Goal: Task Accomplishment & Management: Complete application form

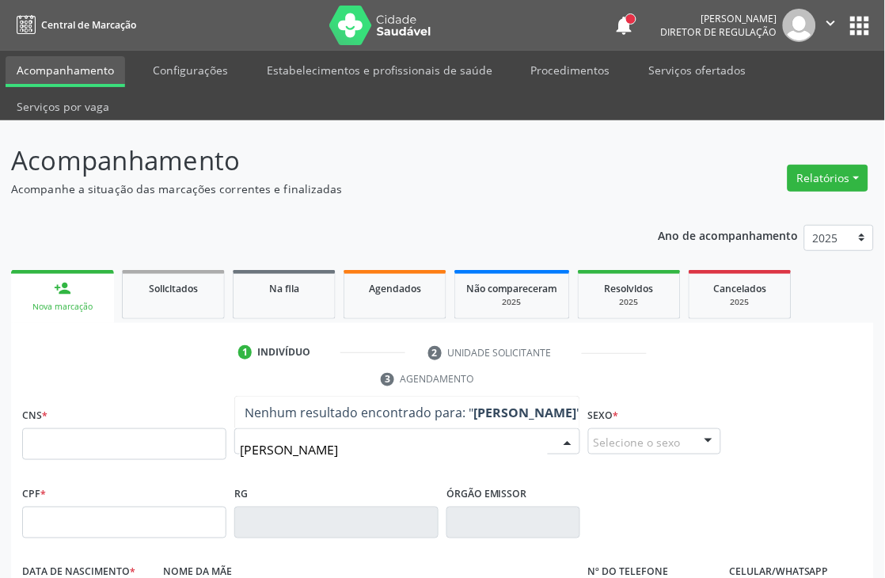
type input "[PERSON_NAME] s"
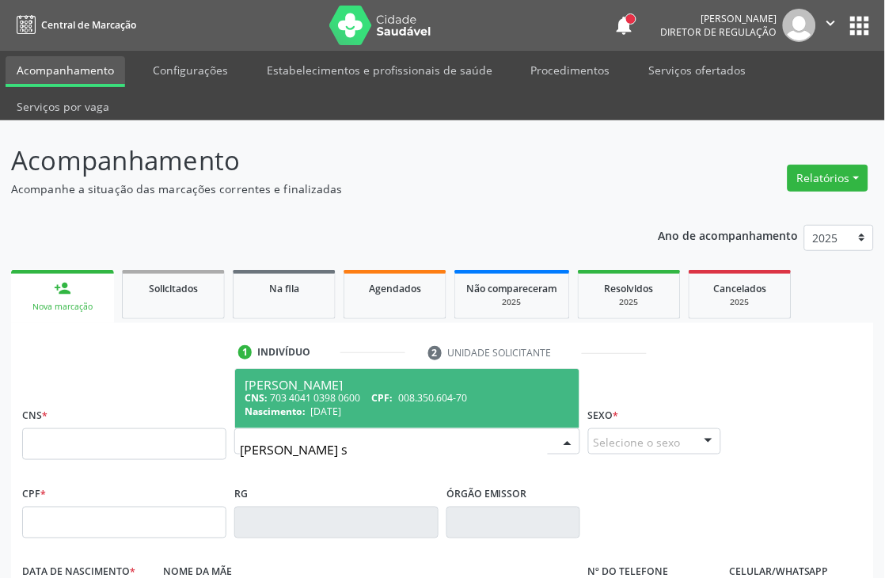
click at [344, 397] on div "CNS: 703 4041 0398 0600 CPF: 008.350.604-70" at bounding box center [407, 397] width 325 height 13
type input "703 4041 0398 0600"
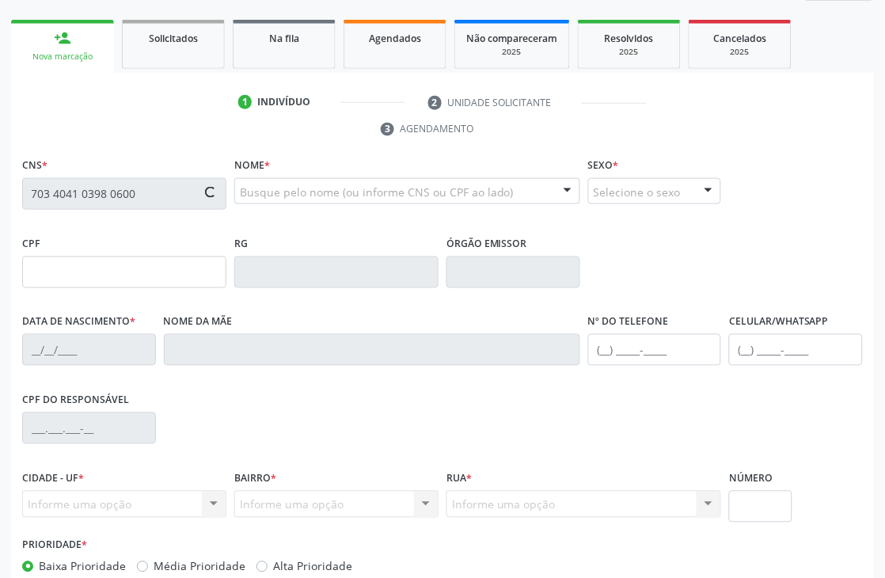
type input "008.350.604-70"
type input "[DATE]"
type input "[PERSON_NAME][DATE]"
type input "[PHONE_NUMBER]"
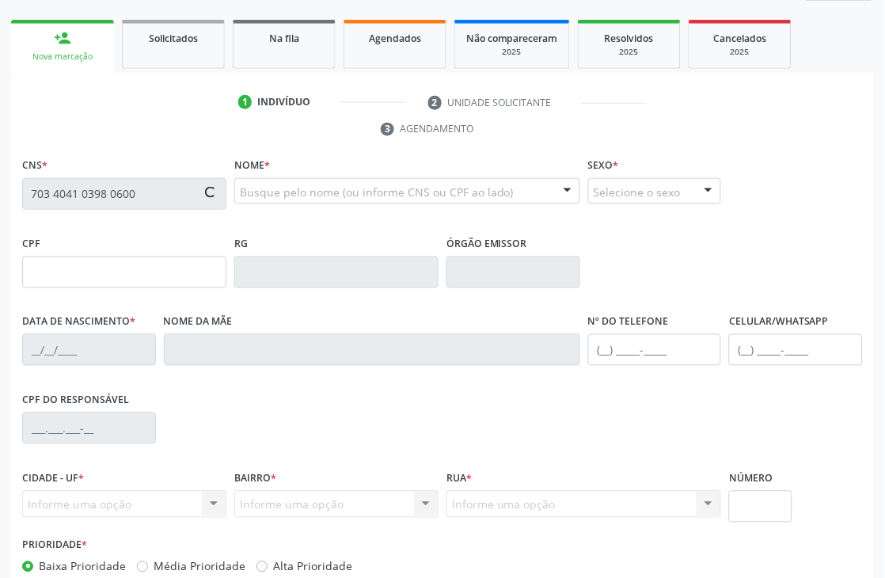
type input "900"
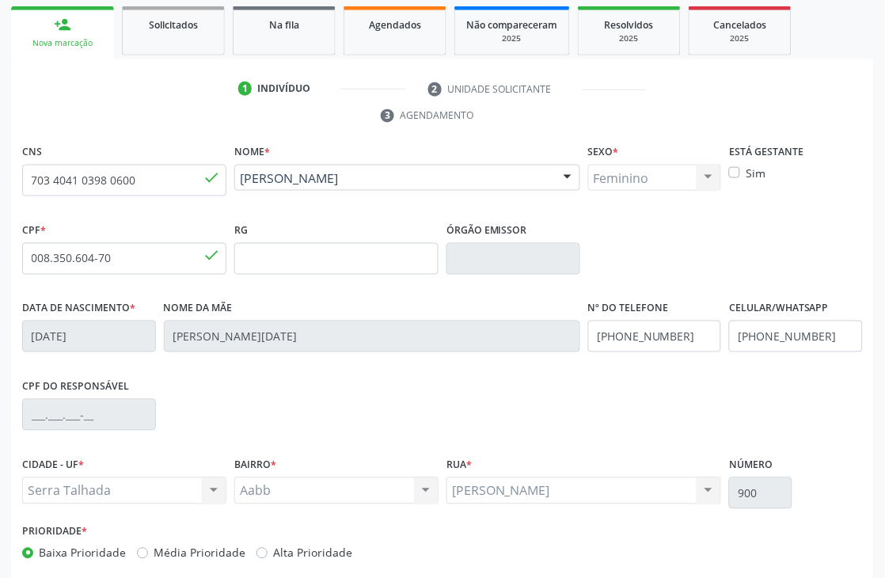
scroll to position [339, 0]
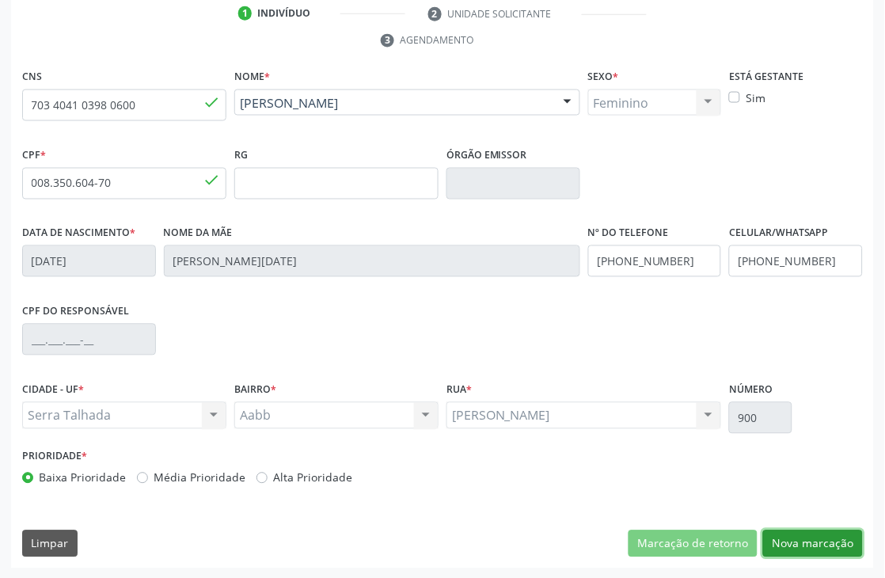
click at [789, 536] on button "Nova marcação" at bounding box center [813, 543] width 100 height 27
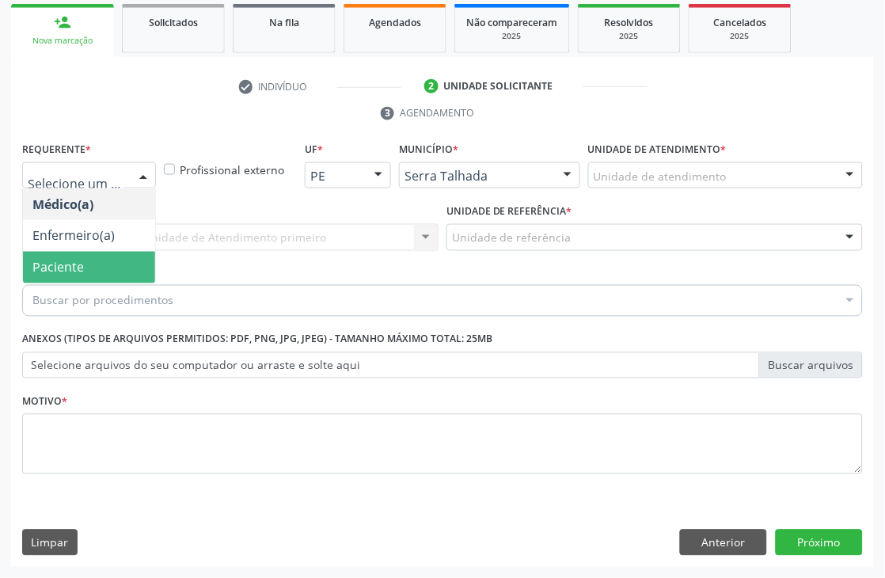
click at [82, 255] on span "Paciente" at bounding box center [89, 268] width 132 height 32
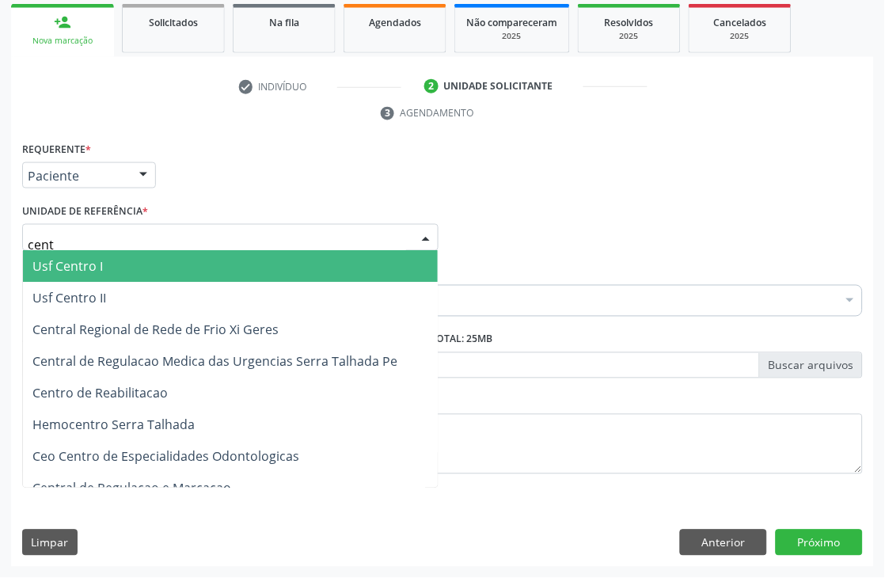
type input "centr"
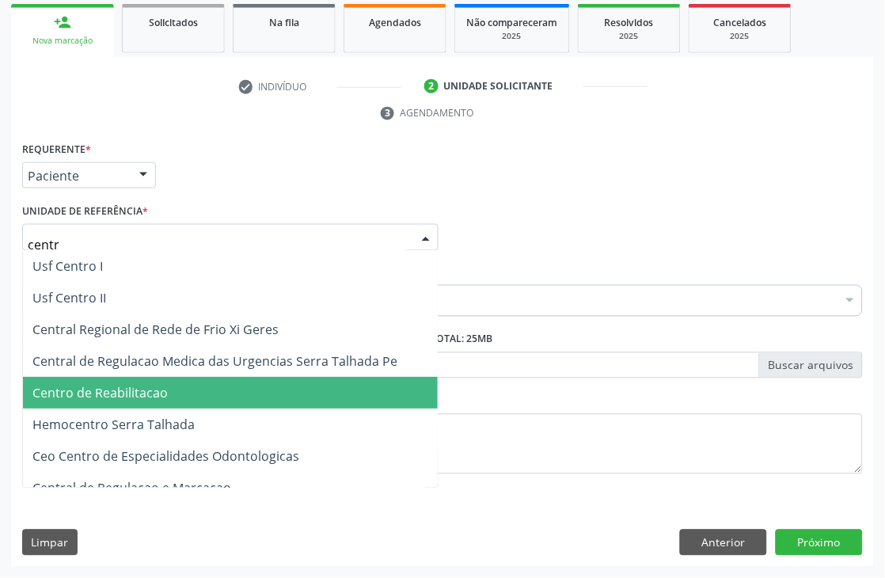
click at [112, 378] on span "Centro de Reabilitacao" at bounding box center [230, 394] width 415 height 32
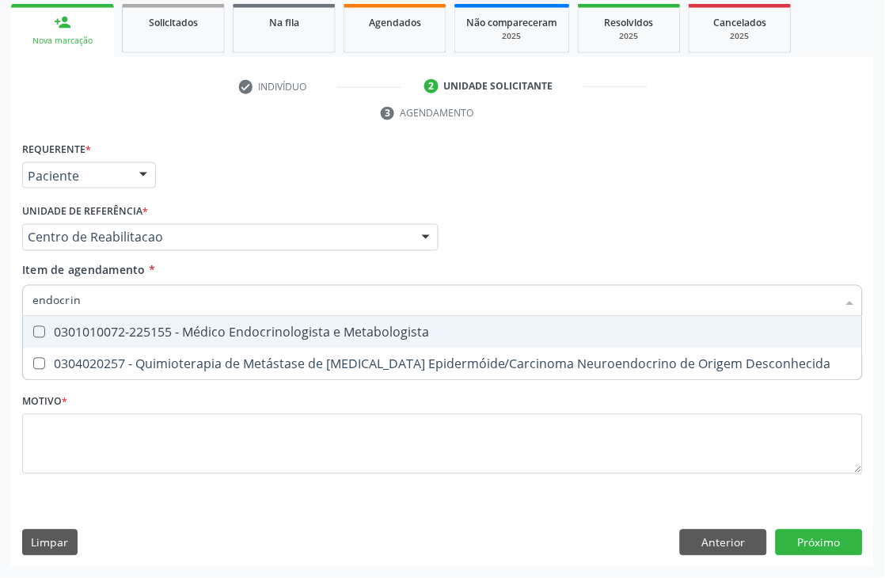
type input "endocrino"
click at [202, 327] on div "0301010072-225155 - Médico Endocrinologista e Metabologista" at bounding box center [442, 332] width 820 height 13
checkbox Metabologista "true"
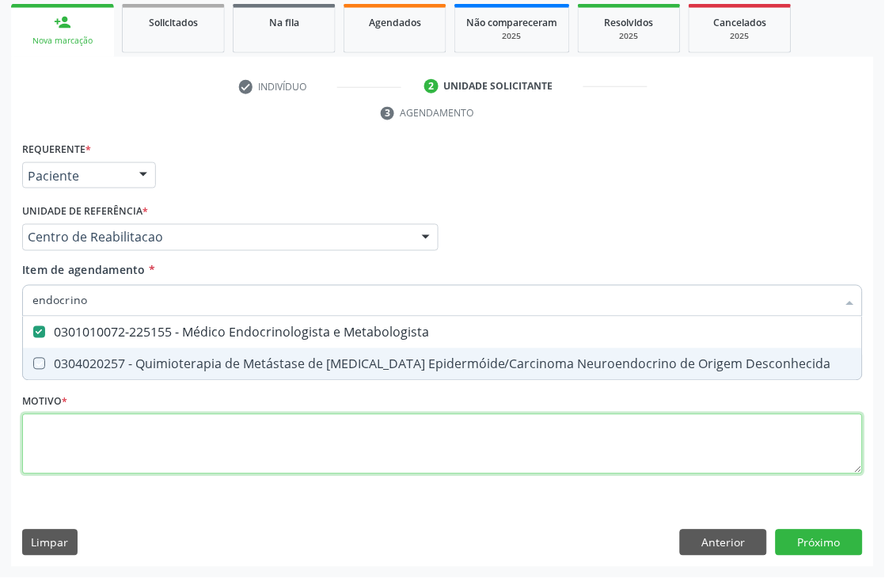
click at [136, 462] on div "Requerente * Paciente Médico(a) Enfermeiro(a) Paciente Nenhum resultado encontr…" at bounding box center [442, 317] width 841 height 359
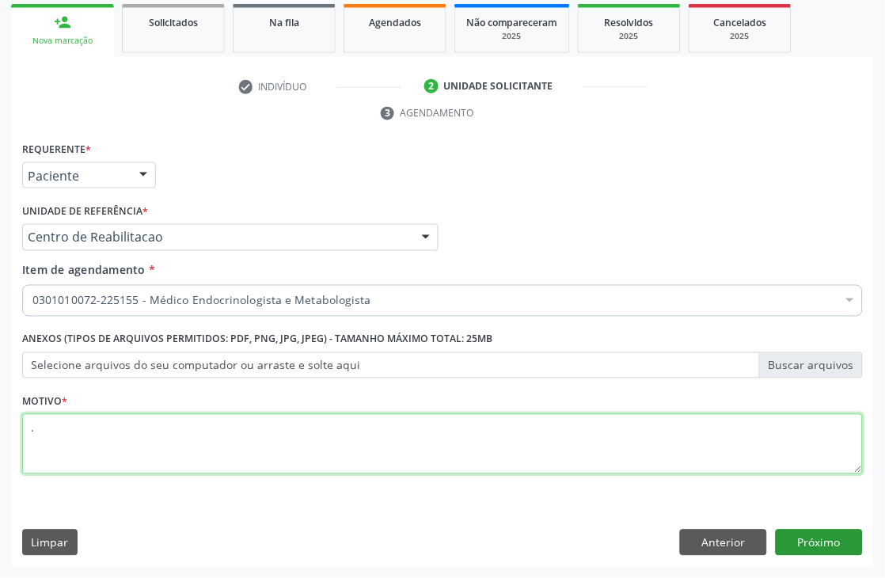
type textarea "."
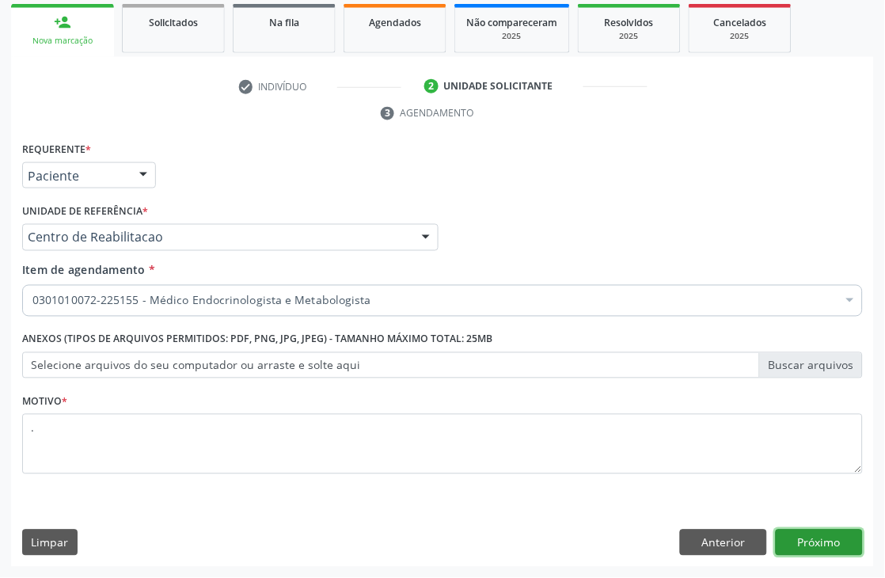
click at [805, 531] on button "Próximo" at bounding box center [819, 543] width 87 height 27
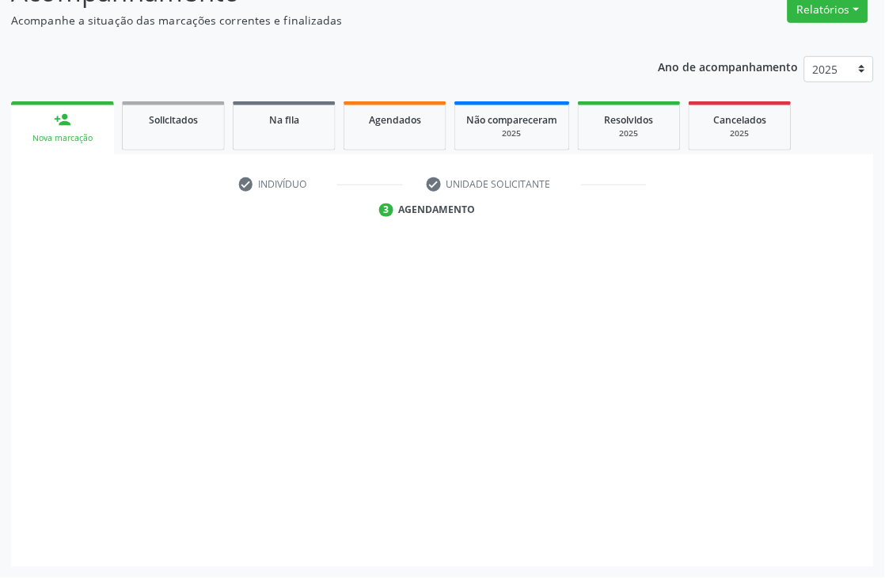
scroll to position [169, 0]
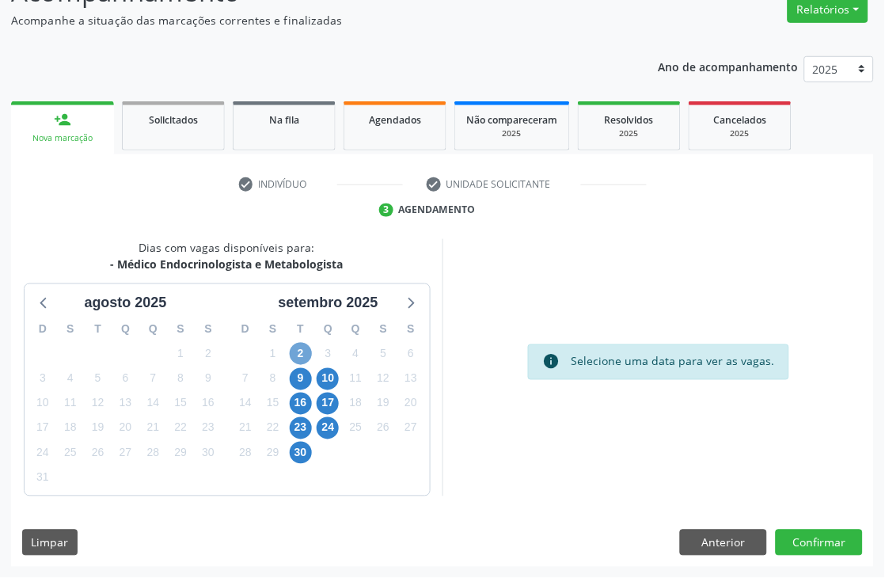
click at [309, 352] on span "2" at bounding box center [301, 354] width 22 height 22
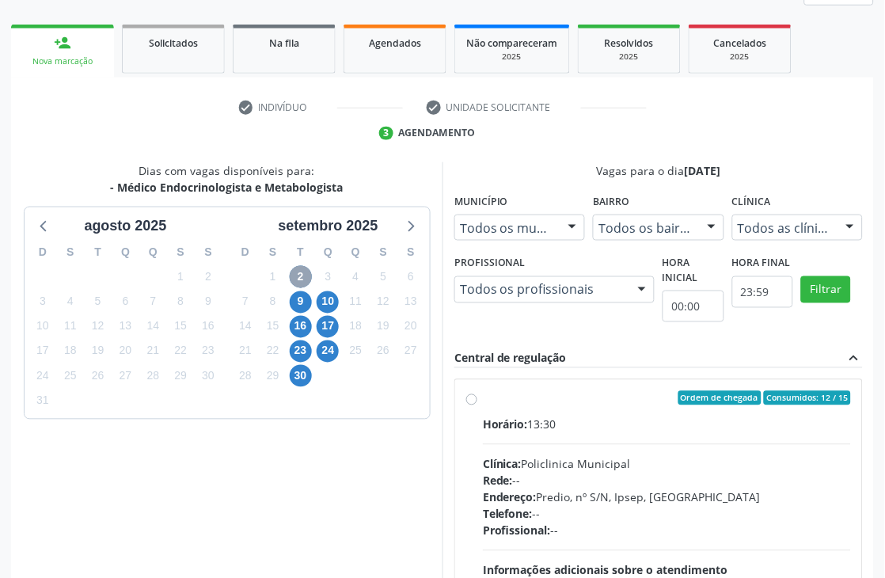
scroll to position [344, 0]
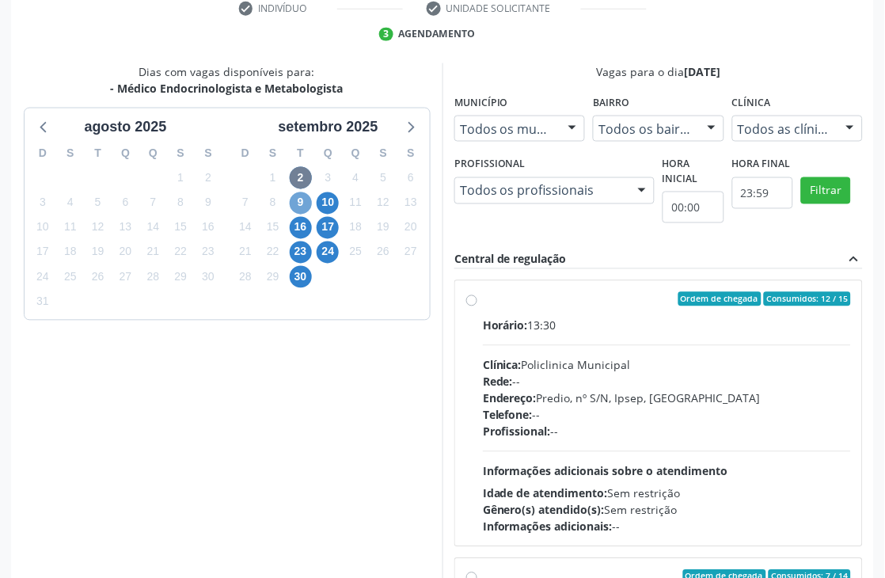
click at [310, 201] on span "9" at bounding box center [301, 203] width 22 height 22
click at [333, 207] on span "10" at bounding box center [328, 203] width 22 height 22
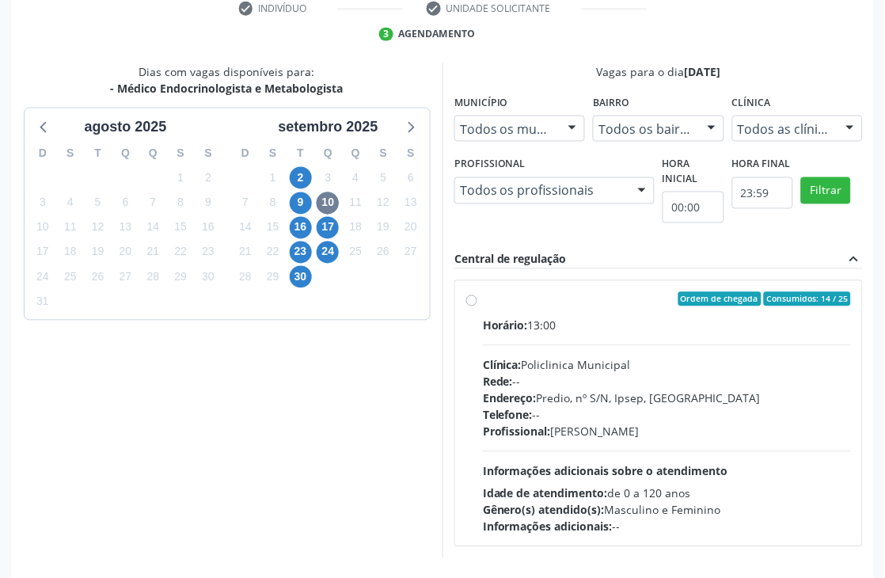
click at [645, 464] on span "Informações adicionais sobre o atendimento" at bounding box center [605, 471] width 245 height 15
click at [477, 306] on input "Ordem de chegada Consumidos: 14 / 25 Horário: 13:00 Clínica: Policlinica Munici…" at bounding box center [471, 299] width 11 height 14
radio input "true"
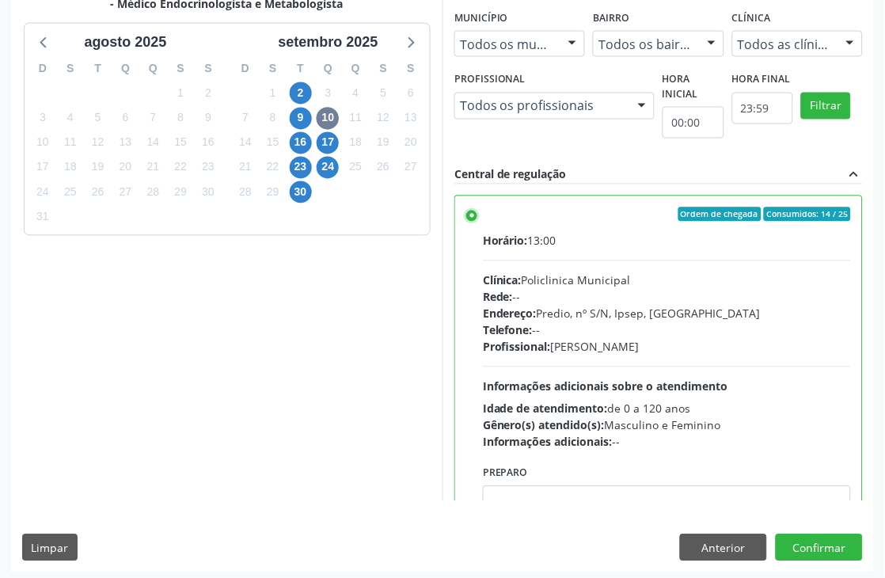
scroll to position [434, 0]
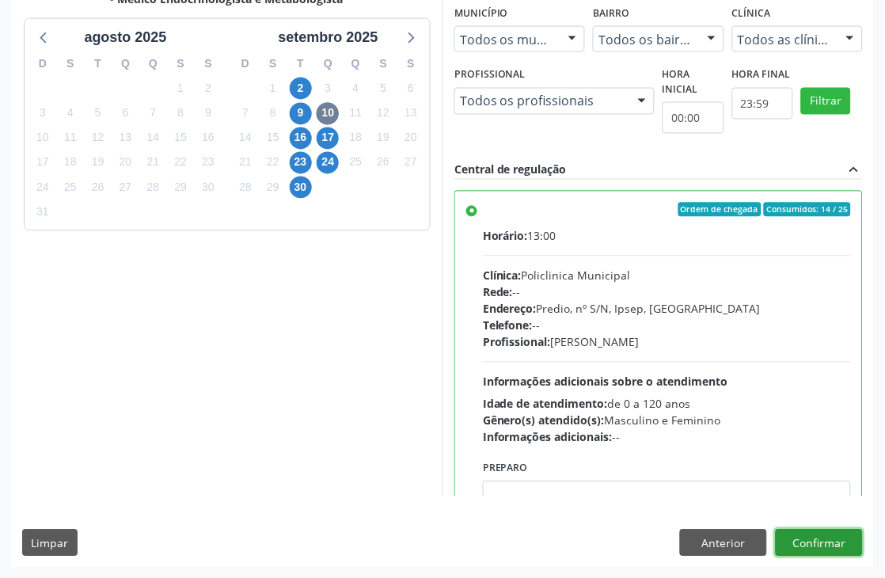
click at [834, 530] on button "Confirmar" at bounding box center [819, 543] width 87 height 27
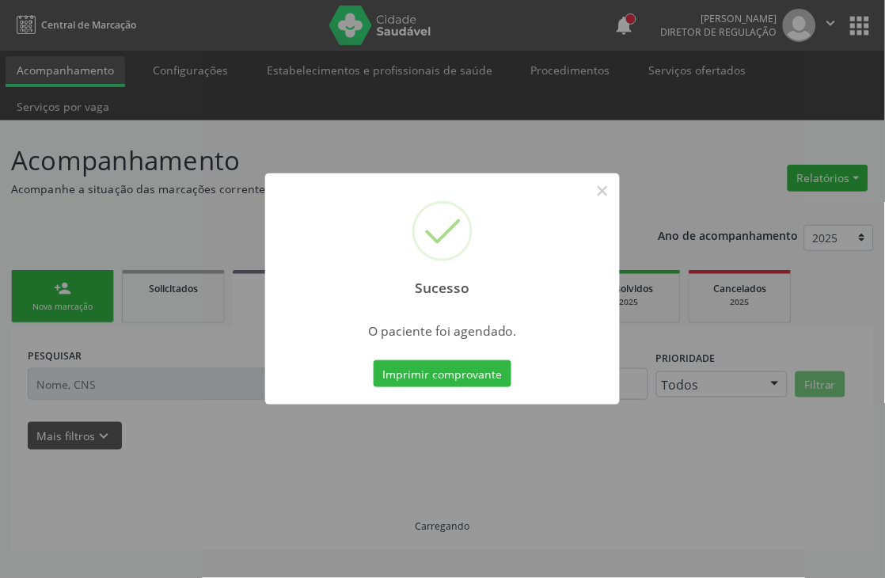
scroll to position [0, 0]
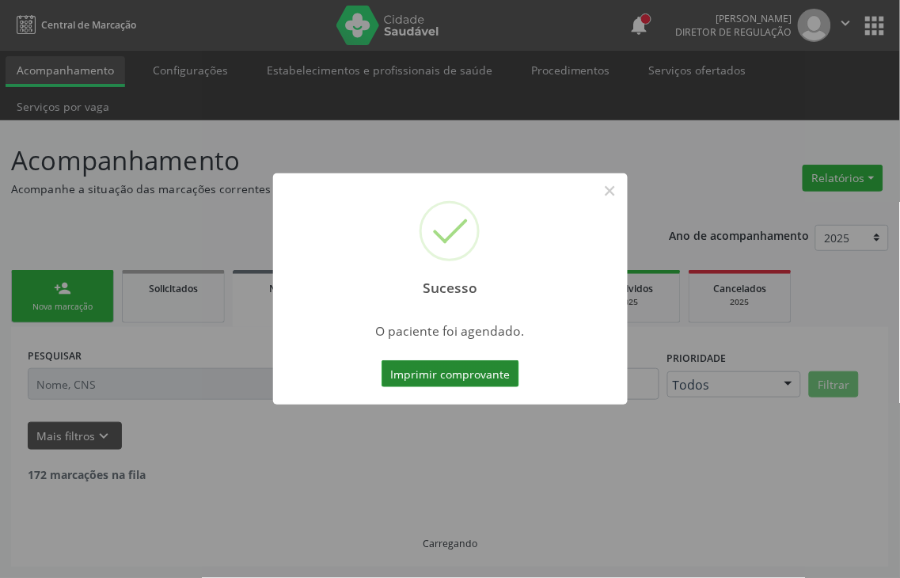
click at [479, 374] on button "Imprimir comprovante" at bounding box center [451, 373] width 138 height 27
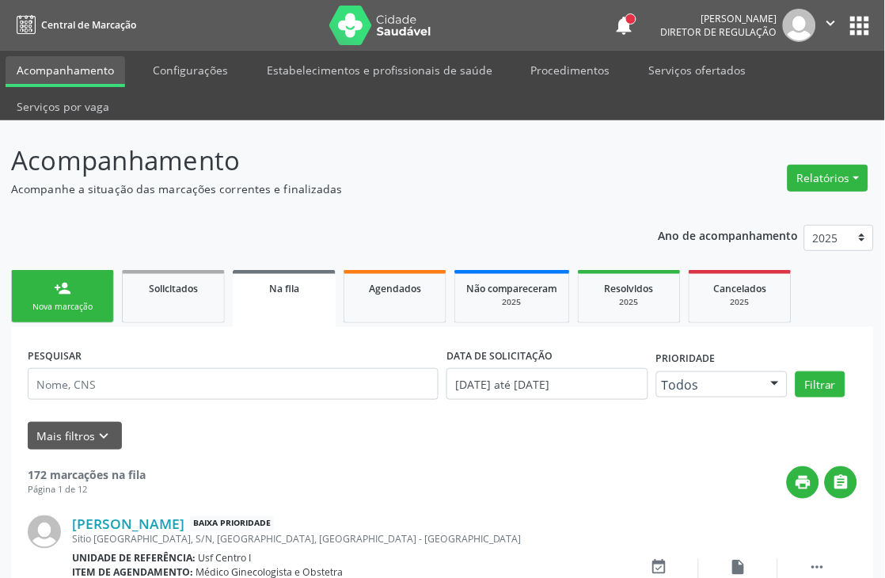
click at [44, 306] on div "Nova marcação" at bounding box center [62, 307] width 79 height 12
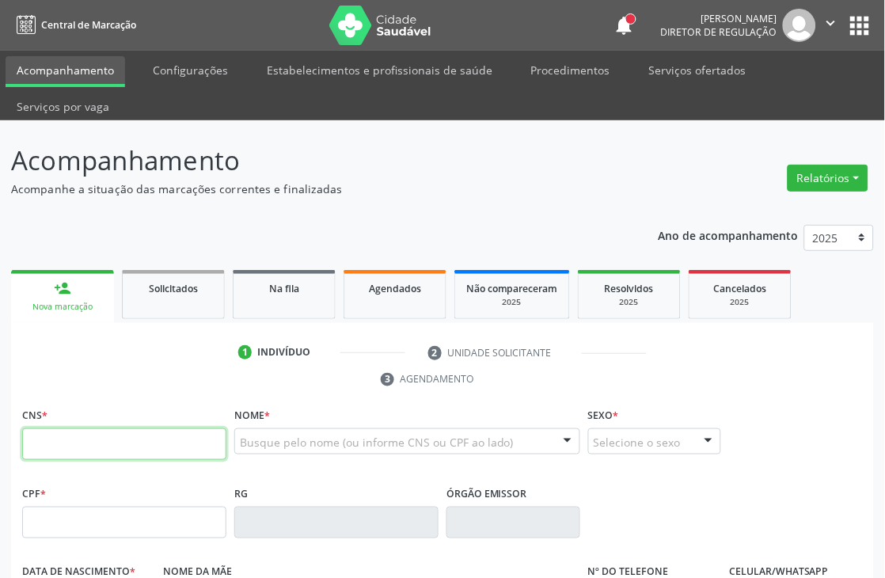
click at [209, 442] on input "text" at bounding box center [124, 444] width 204 height 32
type input "898 0029 4211 7968"
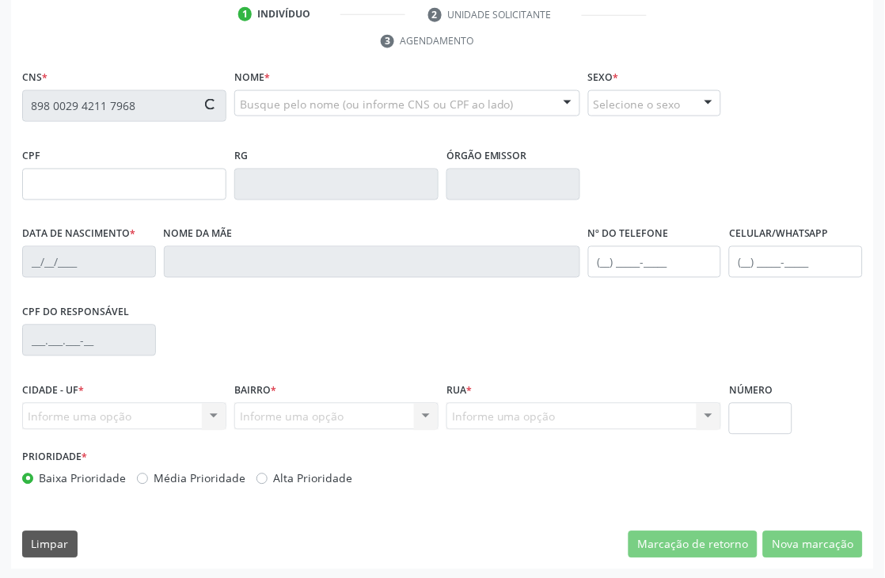
scroll to position [339, 0]
type input "066.091.564-25"
type input "[DATE]"
type input "[PERSON_NAME]"
type input "[PHONE_NUMBER]"
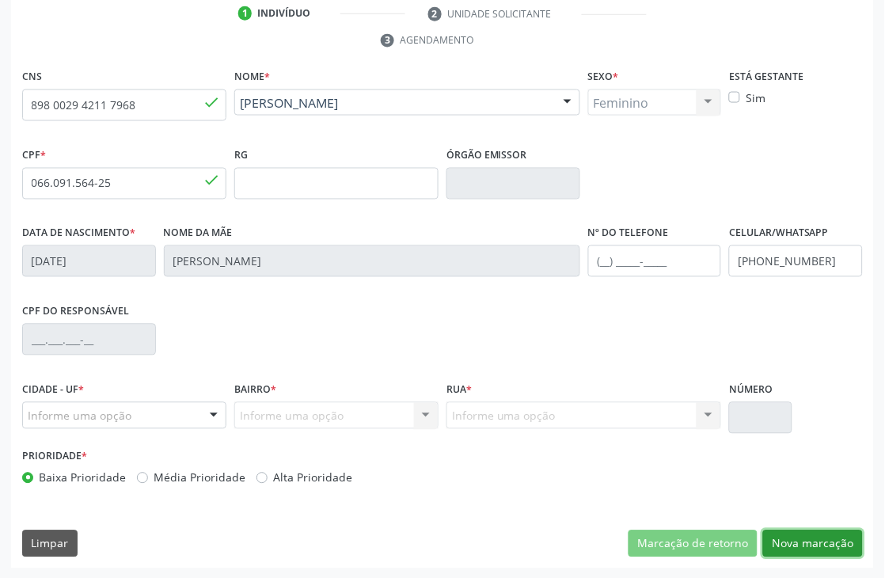
click at [824, 548] on button "Nova marcação" at bounding box center [813, 543] width 100 height 27
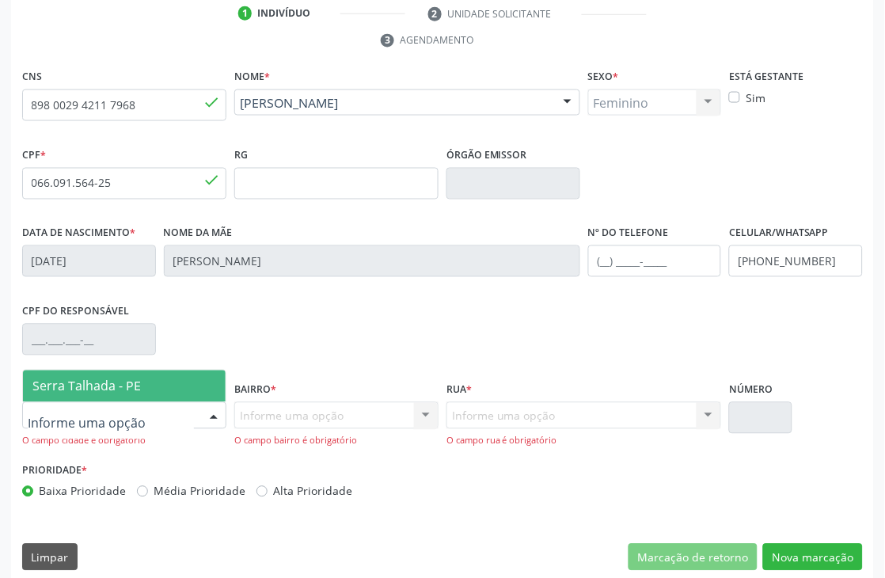
click at [124, 384] on span "Serra Talhada - PE" at bounding box center [86, 386] width 108 height 17
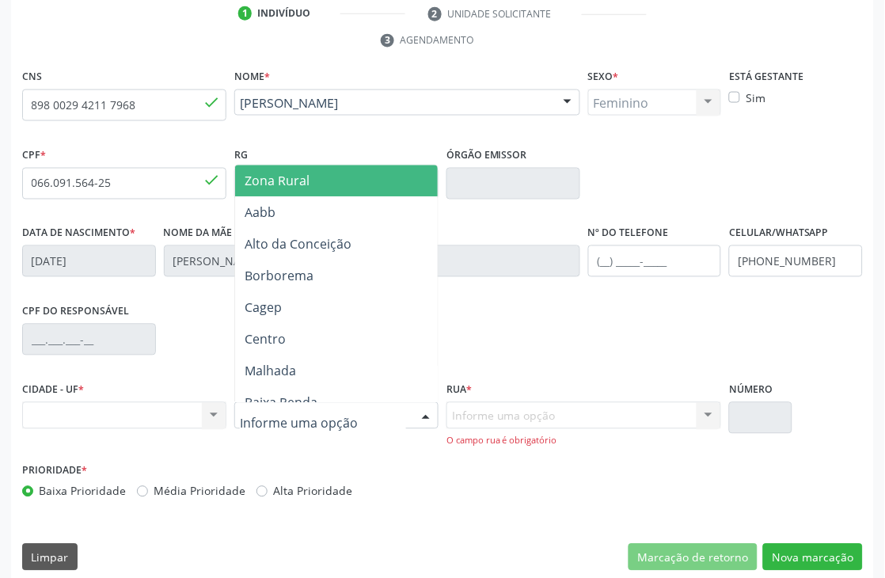
click at [298, 405] on div at bounding box center [336, 415] width 204 height 27
type input "AA"
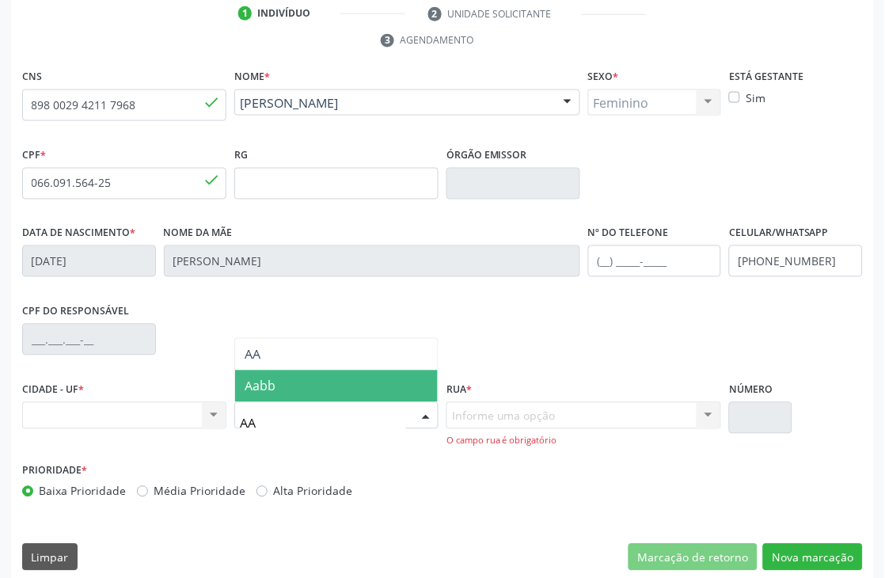
click at [329, 377] on span "Aabb" at bounding box center [336, 387] width 203 height 32
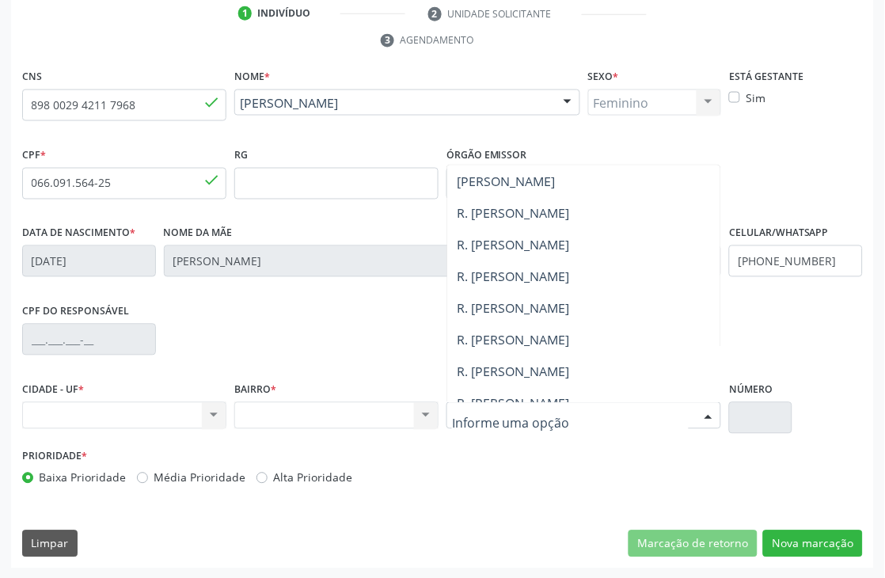
scroll to position [264, 0]
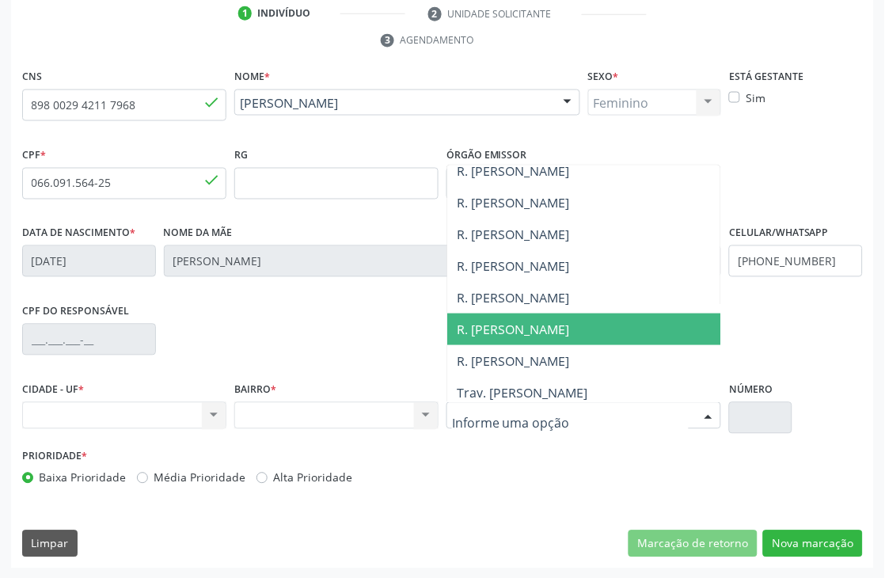
click at [667, 343] on span "R. [PERSON_NAME]" at bounding box center [624, 330] width 355 height 32
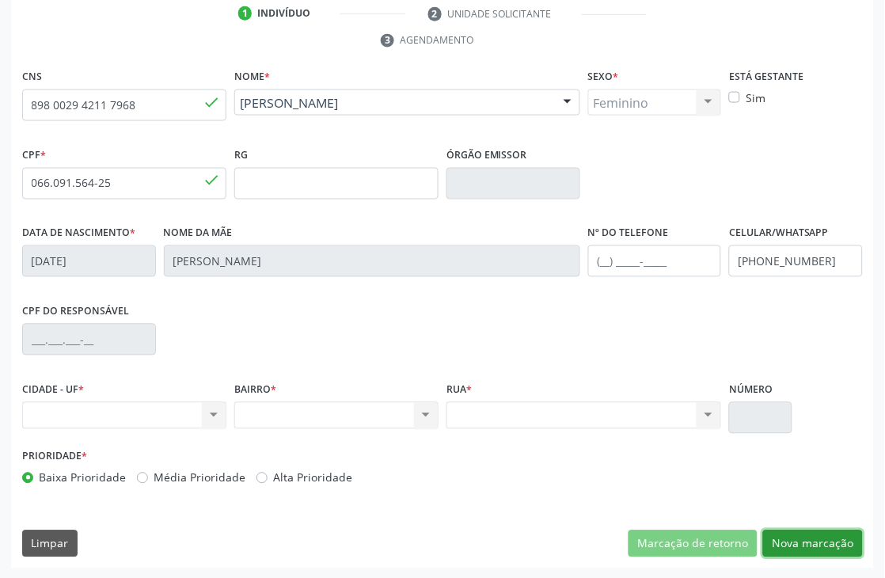
click at [787, 534] on button "Nova marcação" at bounding box center [813, 543] width 100 height 27
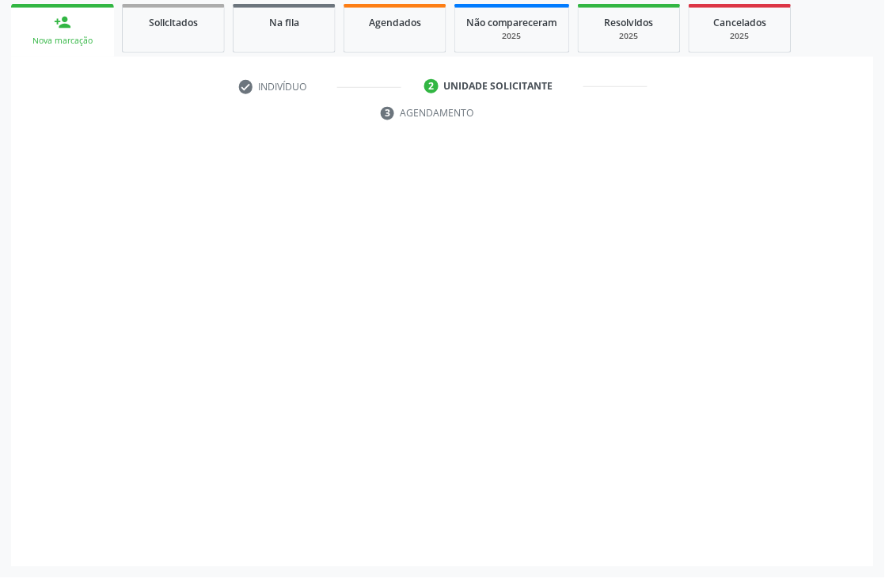
scroll to position [266, 0]
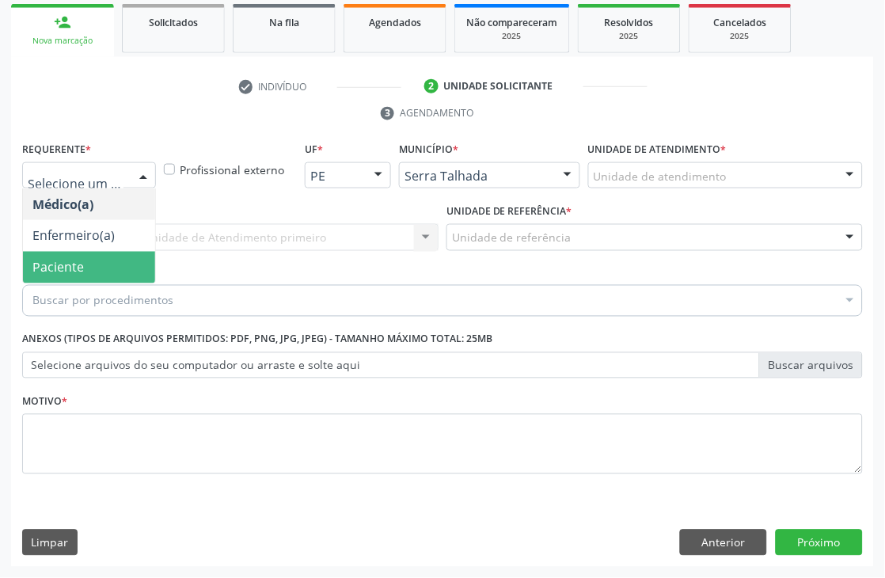
click at [57, 260] on span "Paciente" at bounding box center [57, 267] width 51 height 17
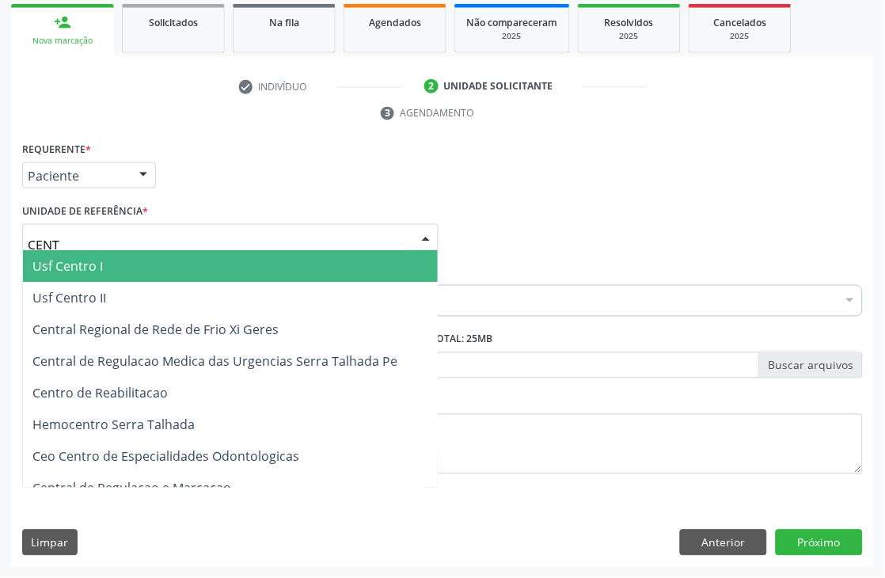
type input "CENTR"
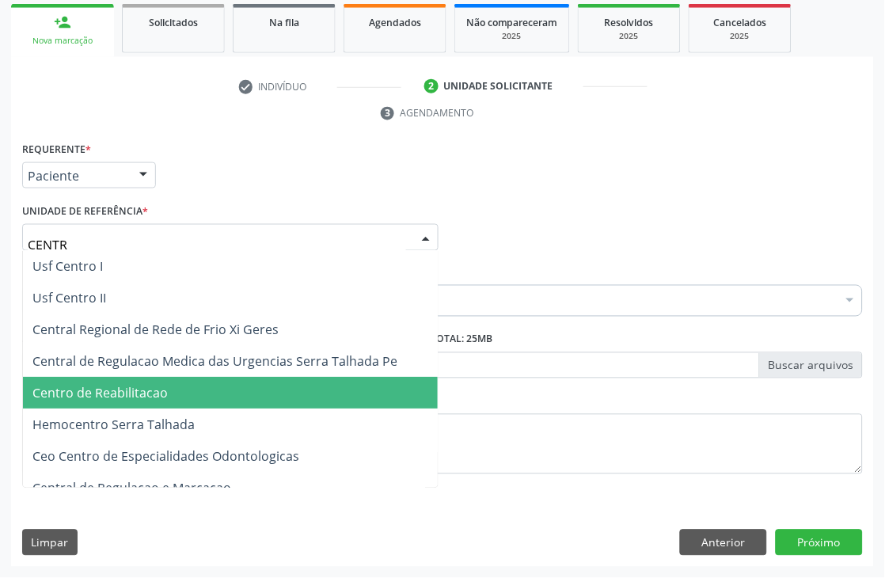
click at [108, 378] on span "Centro de Reabilitacao" at bounding box center [230, 394] width 415 height 32
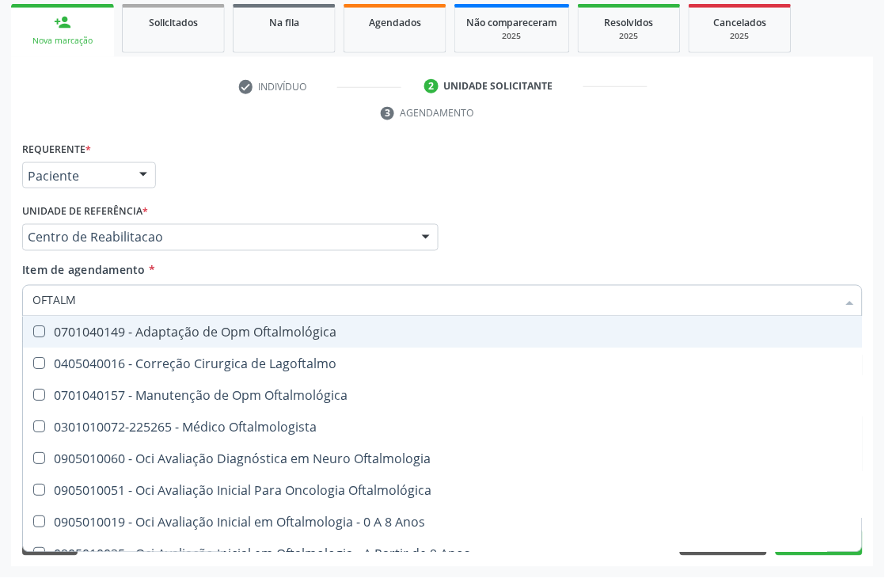
type input "OFTALMO"
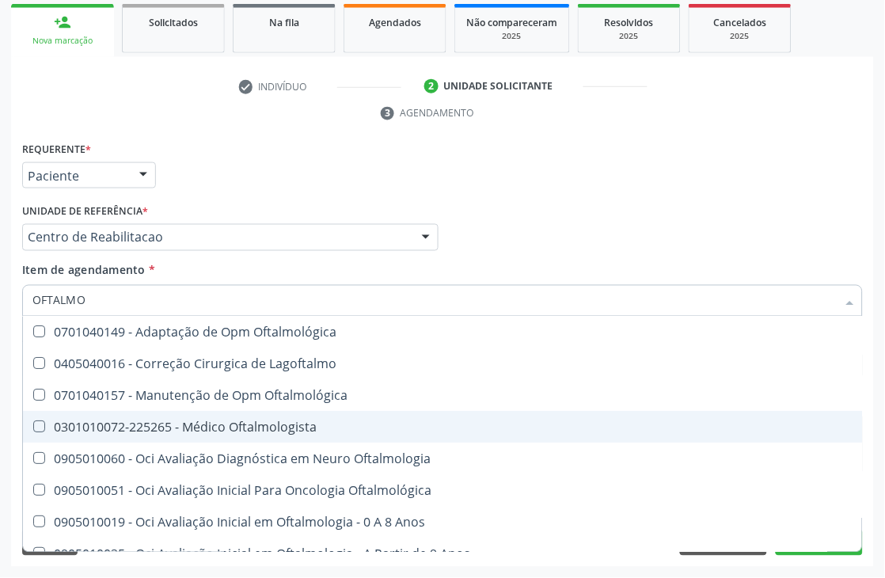
click at [58, 415] on span "0301010072-225265 - Médico Oftalmologista" at bounding box center [448, 428] width 850 height 32
checkbox Oftalmologista "true"
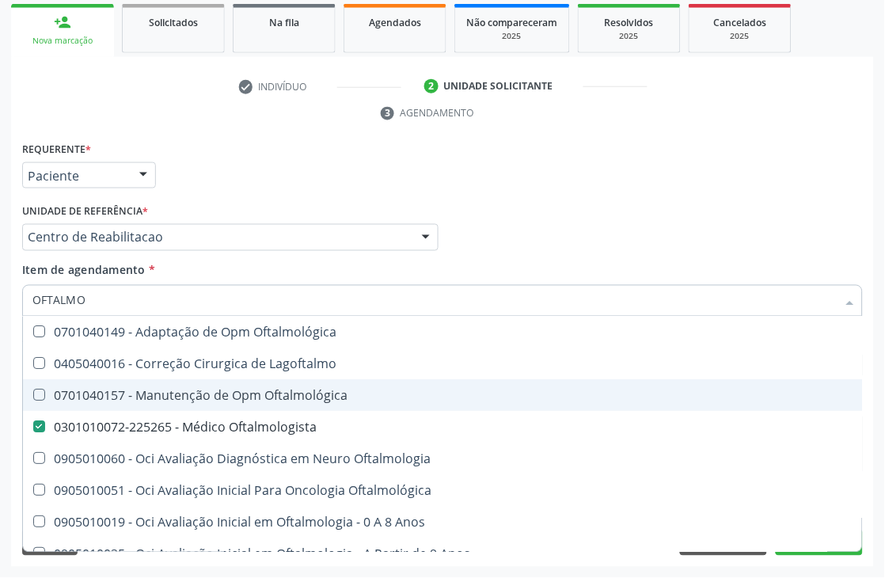
click at [6, 401] on div "Acompanhamento Acompanhe a situação das marcações correntes e finalizadas Relat…" at bounding box center [442, 216] width 885 height 724
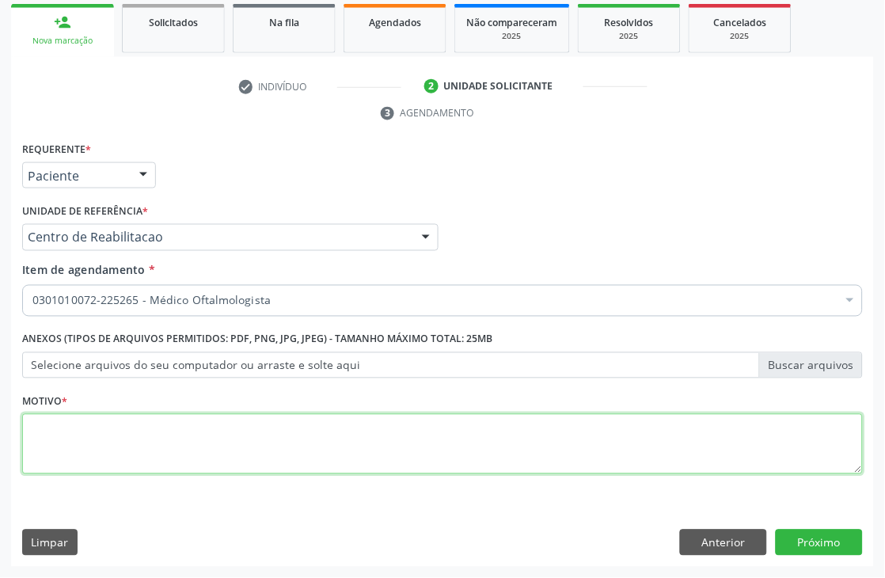
click at [96, 456] on textarea at bounding box center [442, 444] width 841 height 60
type textarea "."
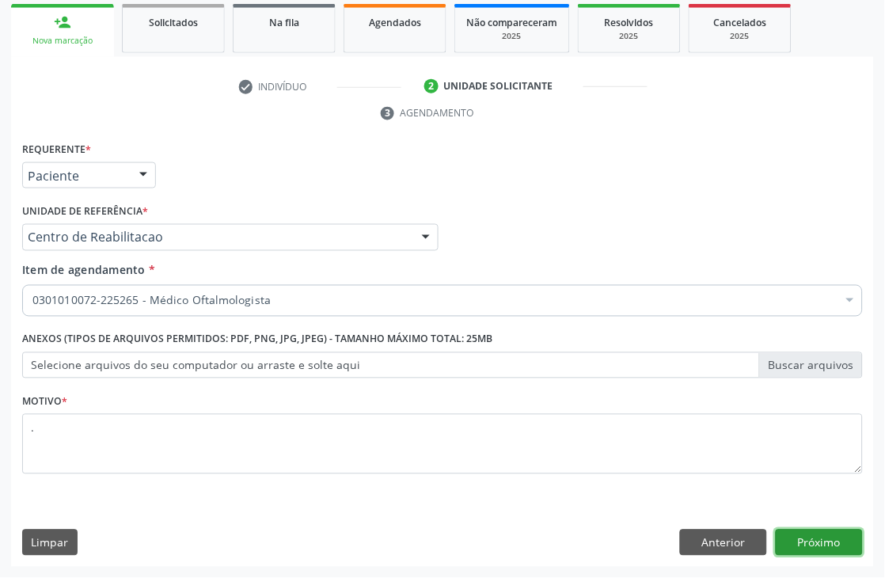
click at [826, 551] on button "Próximo" at bounding box center [819, 543] width 87 height 27
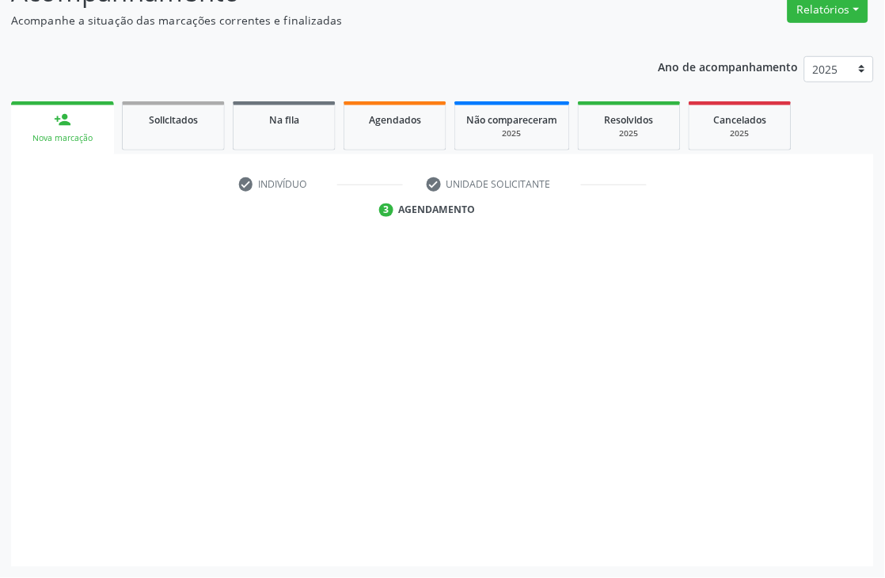
scroll to position [169, 0]
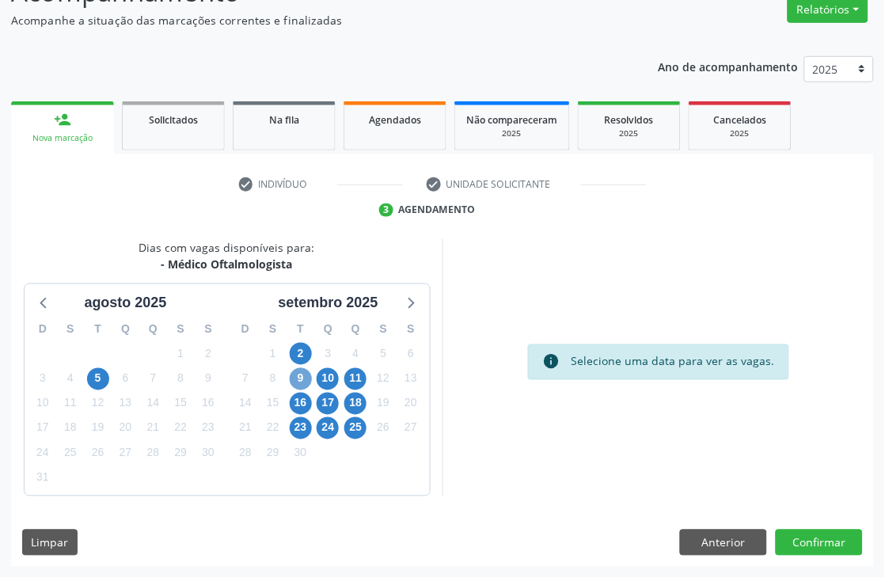
click at [306, 370] on span "9" at bounding box center [301, 379] width 22 height 22
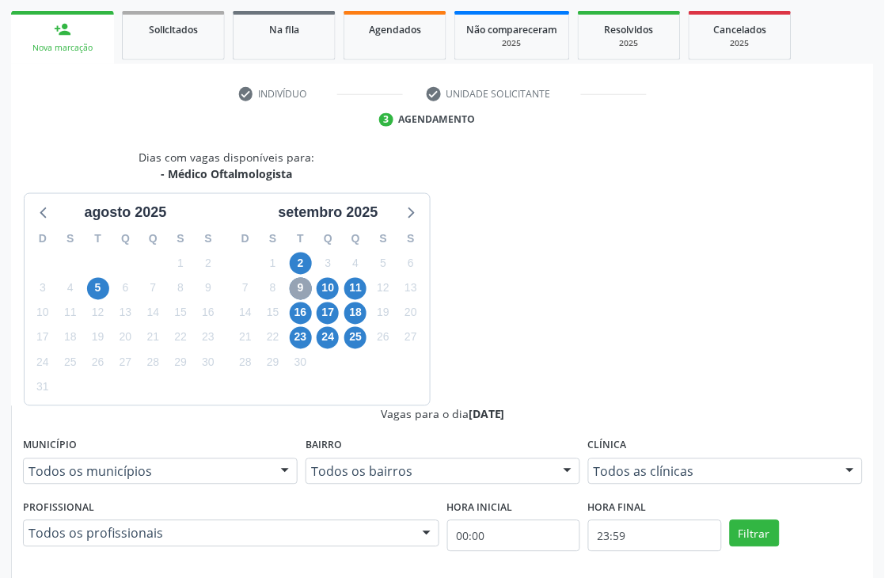
scroll to position [344, 0]
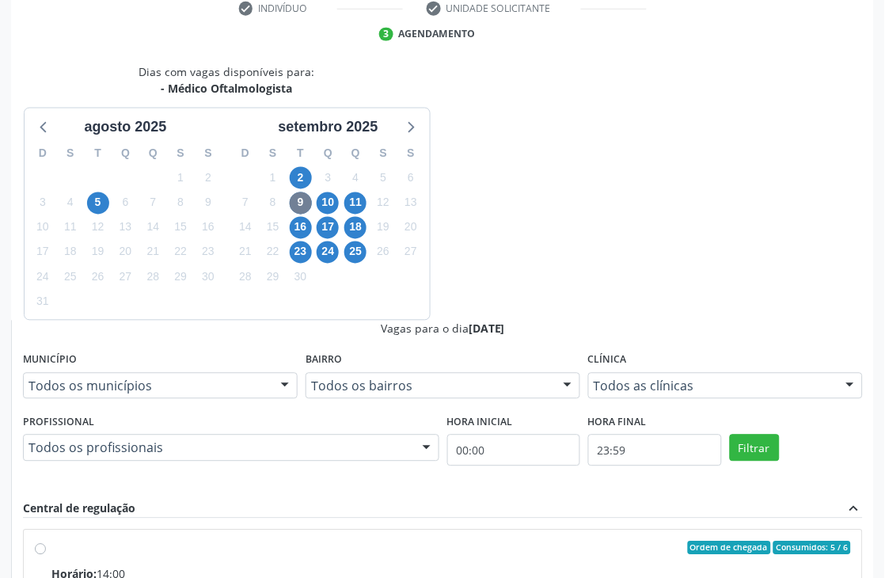
click at [46, 542] on input "Ordem de chegada Consumidos: 5 / 6 Horário: 14:00 Clínica: Fundacao [PERSON_NAM…" at bounding box center [40, 549] width 11 height 14
radio input "true"
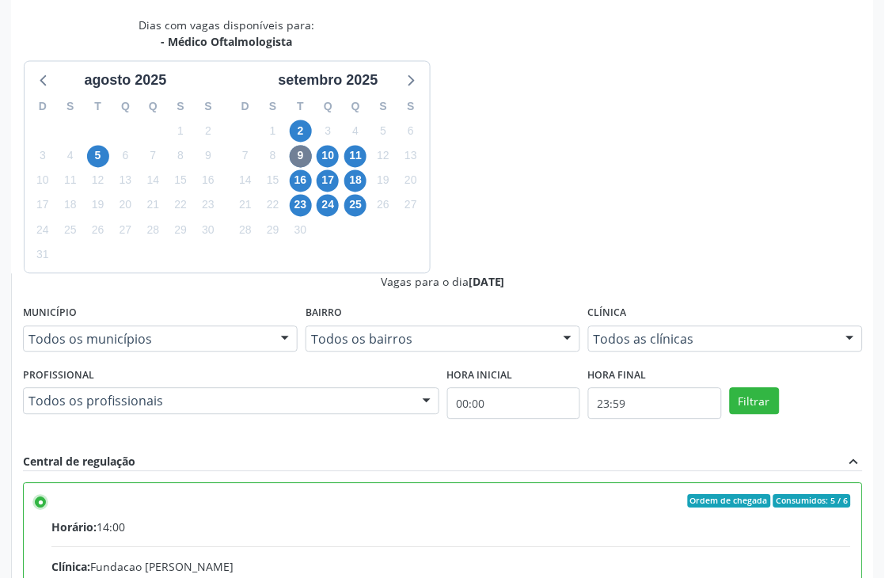
scroll to position [434, 0]
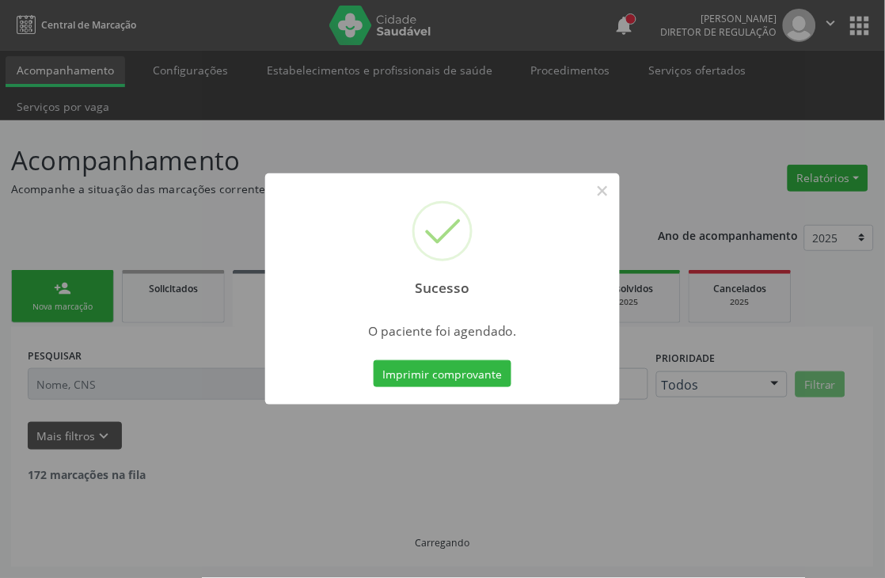
scroll to position [0, 0]
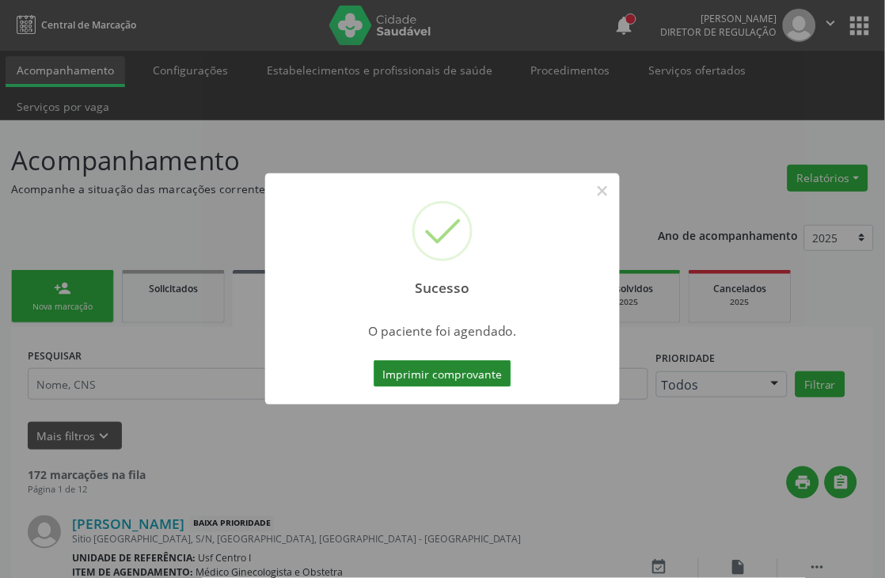
click at [450, 375] on button "Imprimir comprovante" at bounding box center [443, 373] width 138 height 27
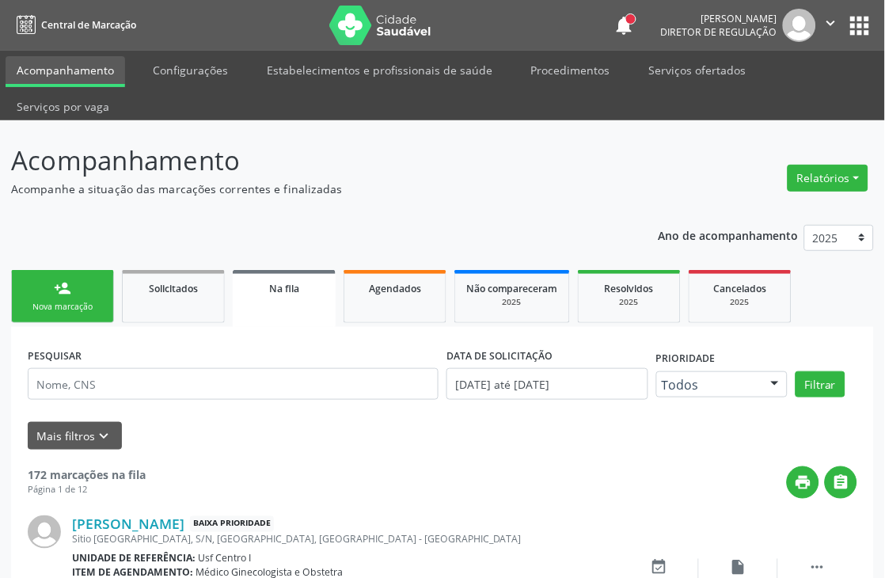
click at [43, 287] on link "person_add Nova marcação" at bounding box center [62, 296] width 103 height 53
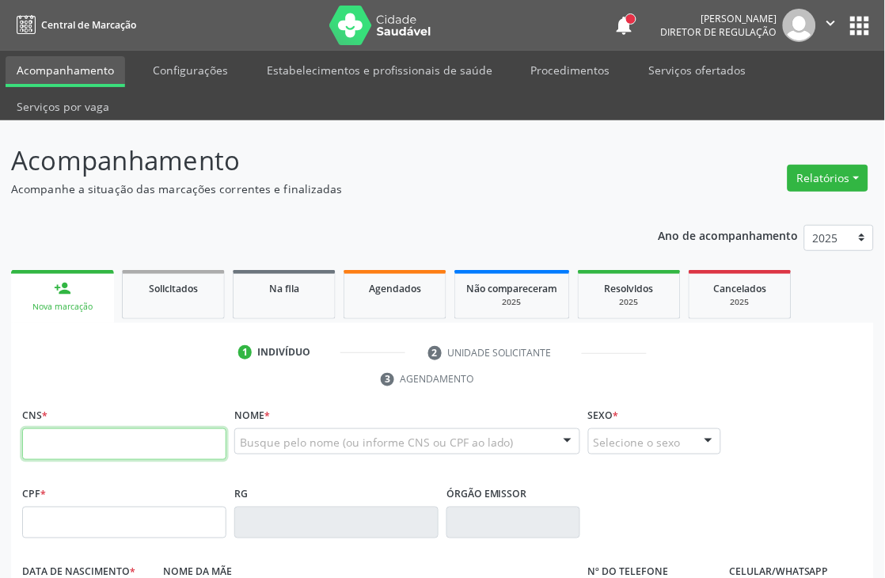
click at [36, 434] on input "text" at bounding box center [124, 444] width 204 height 32
type input "706 8012 3670 2626"
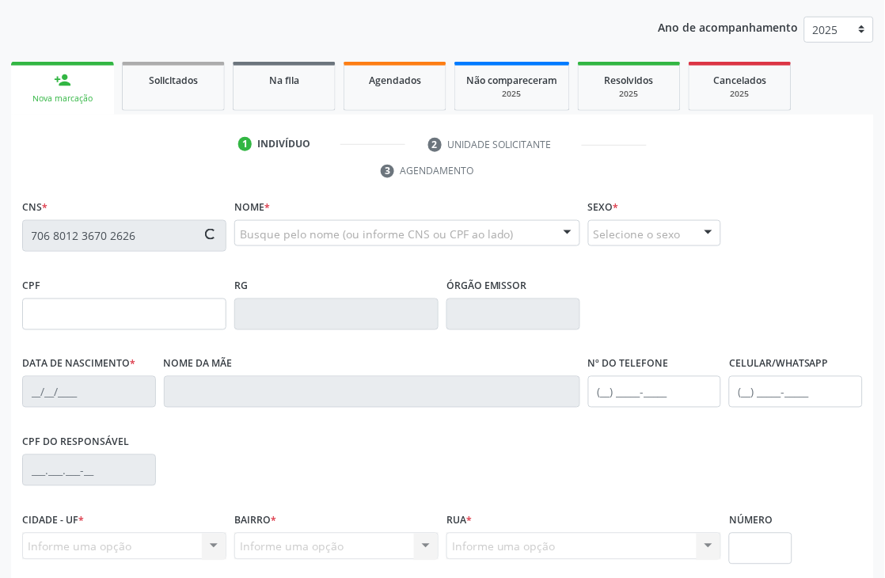
scroll to position [264, 0]
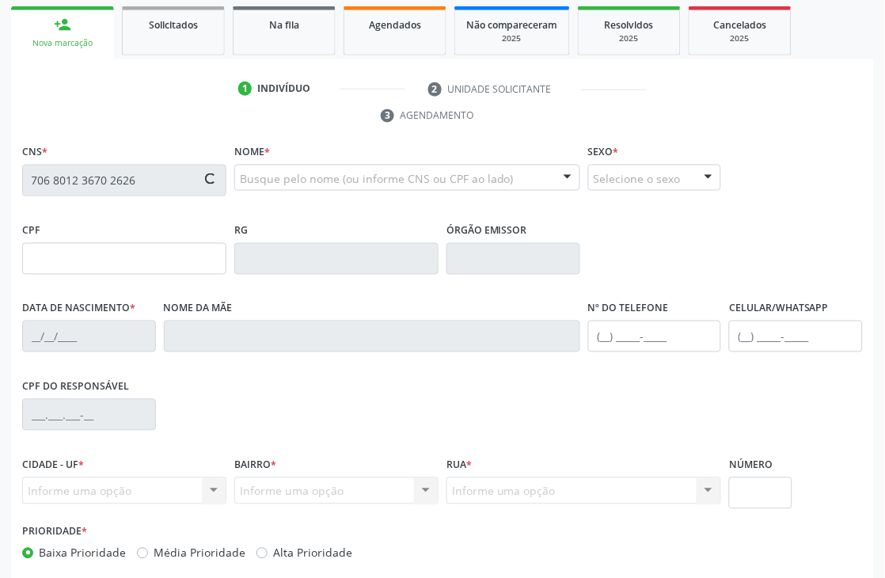
type input "184.906.954-90"
type input "[DATE]"
type input "[PERSON_NAME]"
type input "[PHONE_NUMBER]"
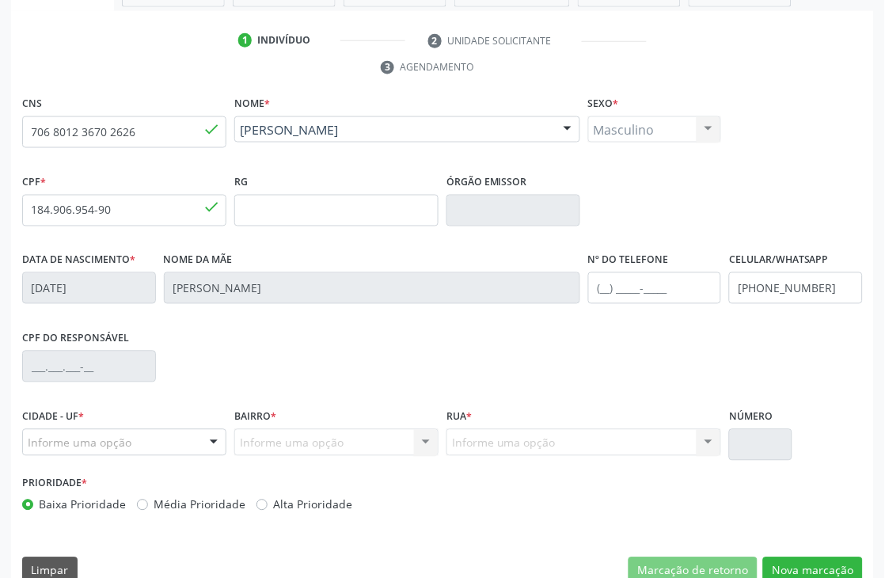
scroll to position [339, 0]
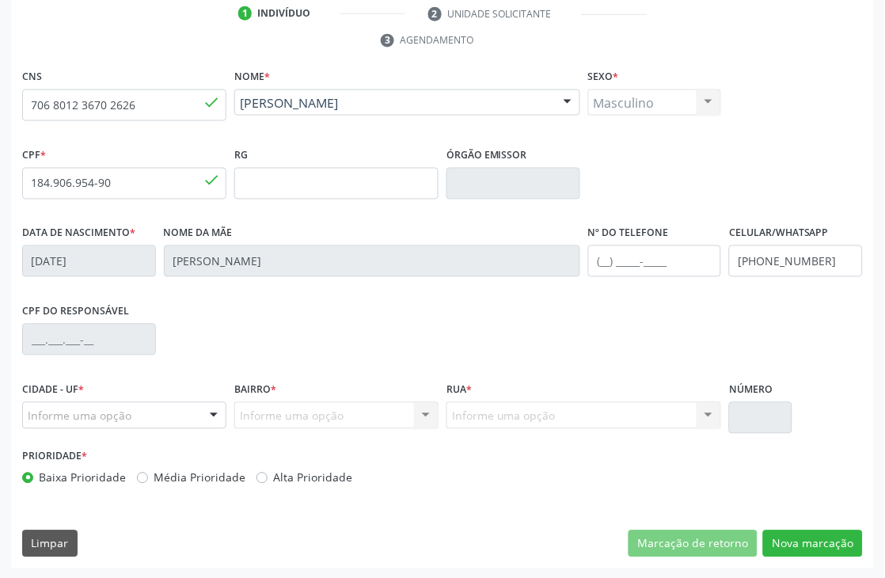
click at [212, 412] on div at bounding box center [214, 416] width 24 height 27
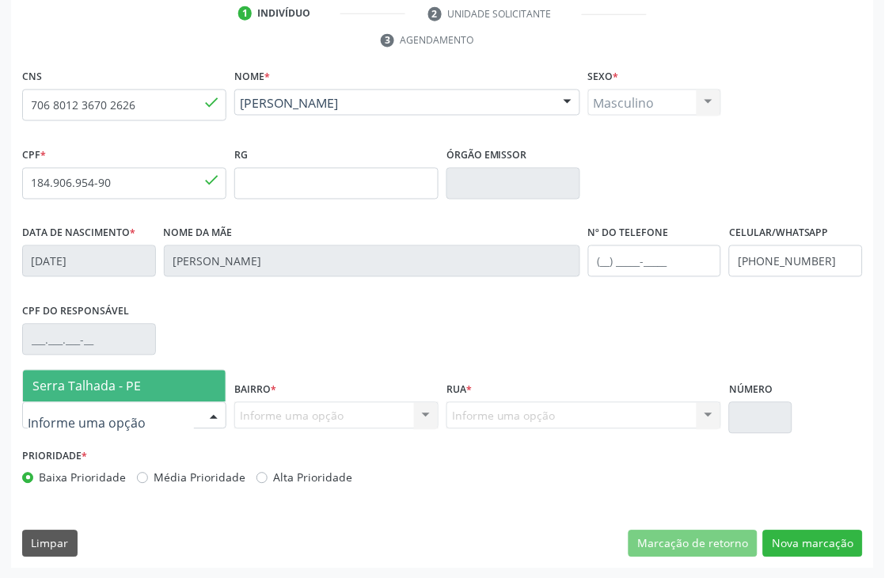
click at [195, 377] on span "Serra Talhada - PE" at bounding box center [124, 387] width 203 height 32
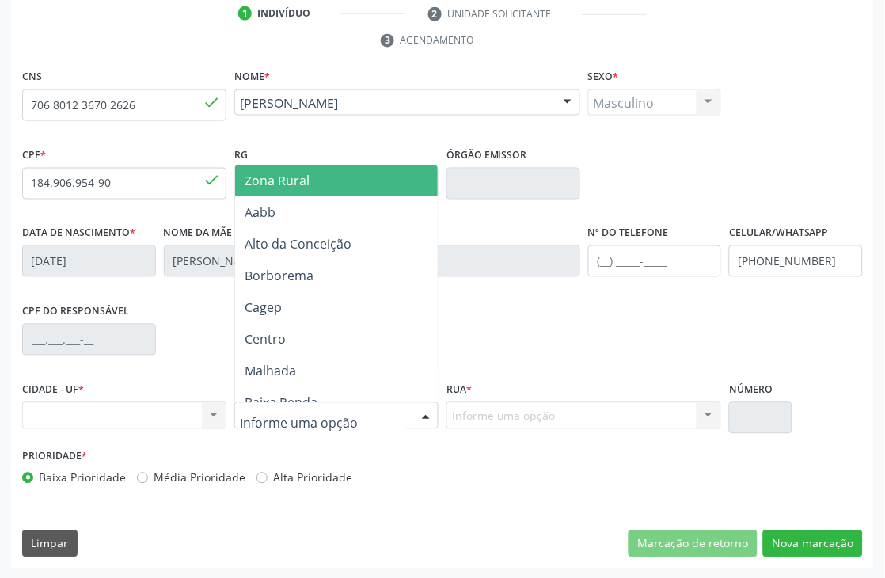
click at [285, 402] on div at bounding box center [336, 415] width 204 height 27
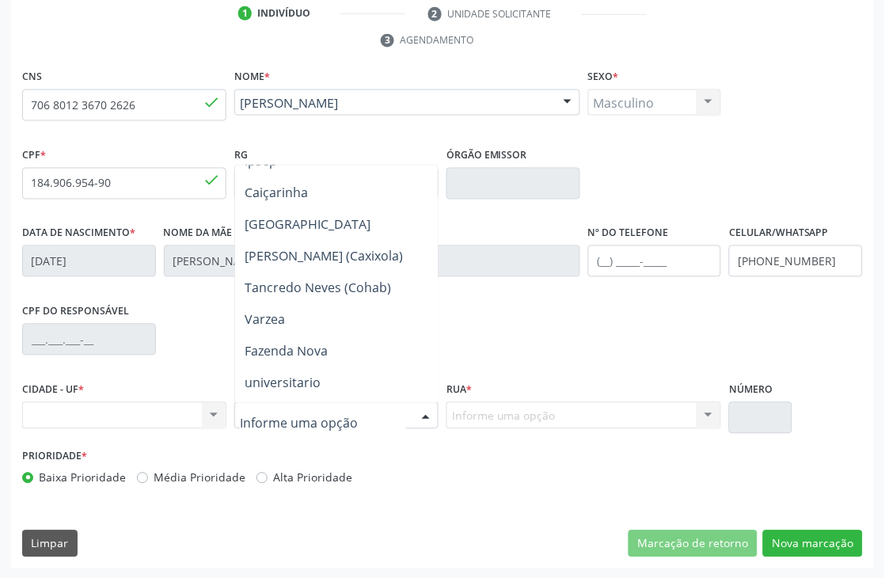
scroll to position [527, 0]
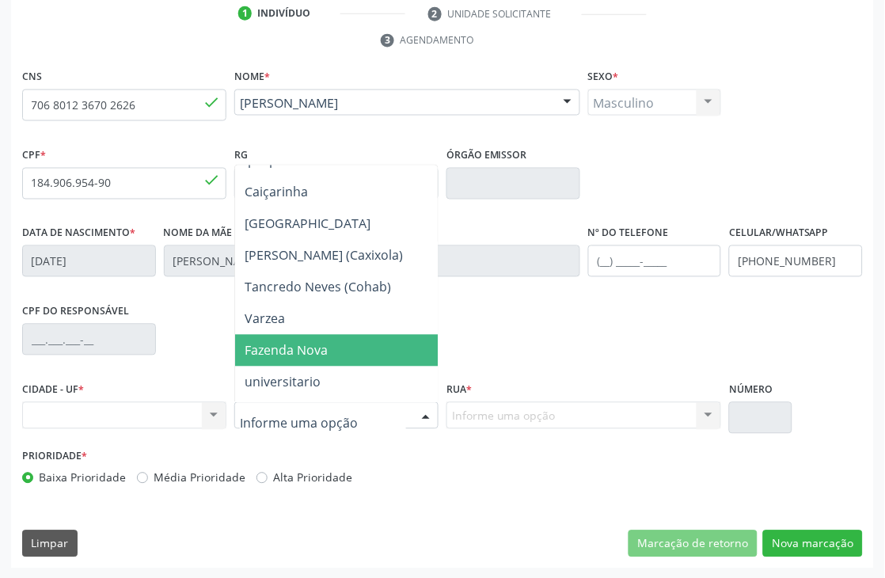
click at [338, 356] on span "Fazenda Nova" at bounding box center [362, 351] width 254 height 32
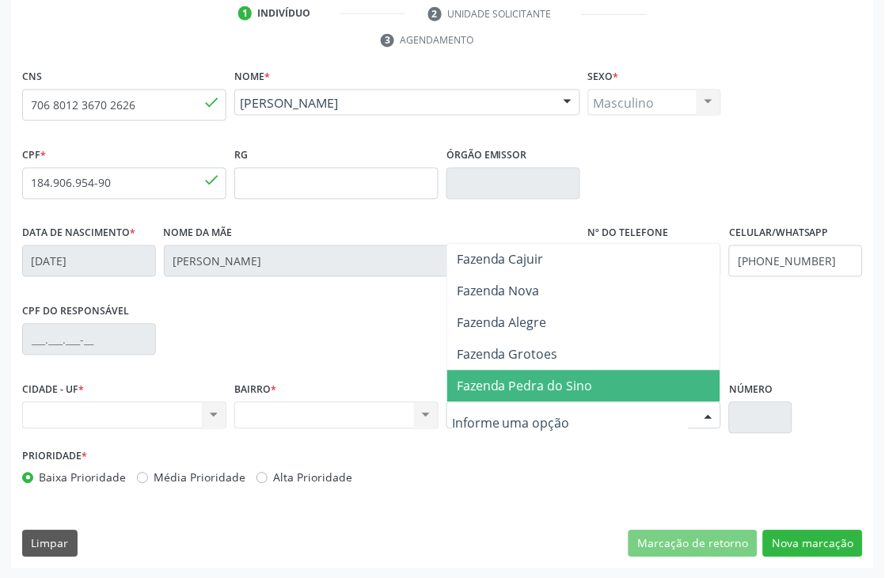
click at [509, 371] on span "Fazenda Pedra do Sino" at bounding box center [583, 387] width 273 height 32
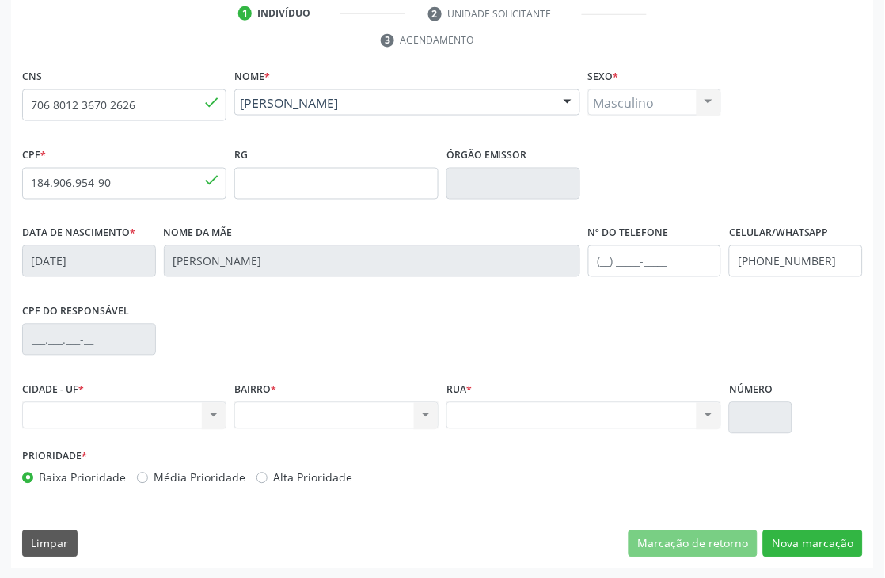
click at [739, 407] on input "text" at bounding box center [760, 418] width 63 height 32
click at [821, 539] on button "Nova marcação" at bounding box center [813, 543] width 100 height 27
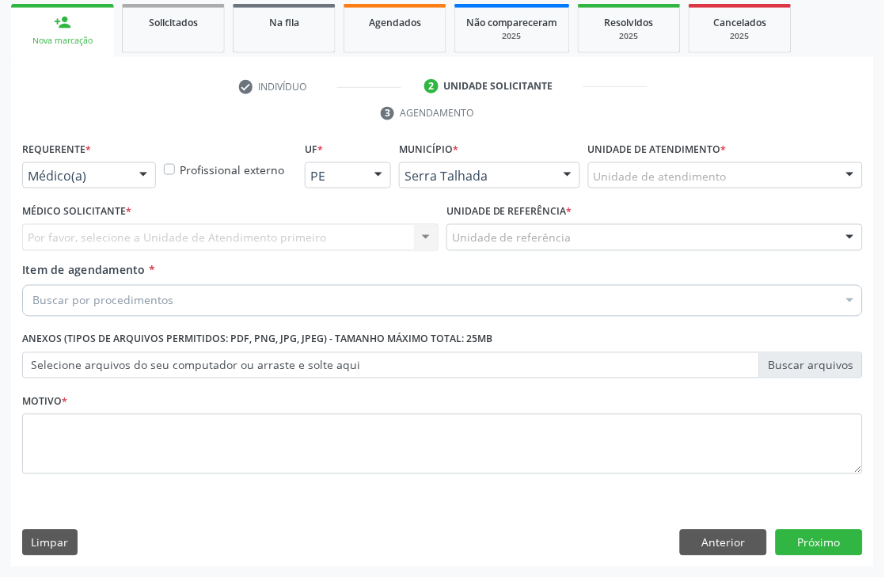
scroll to position [266, 0]
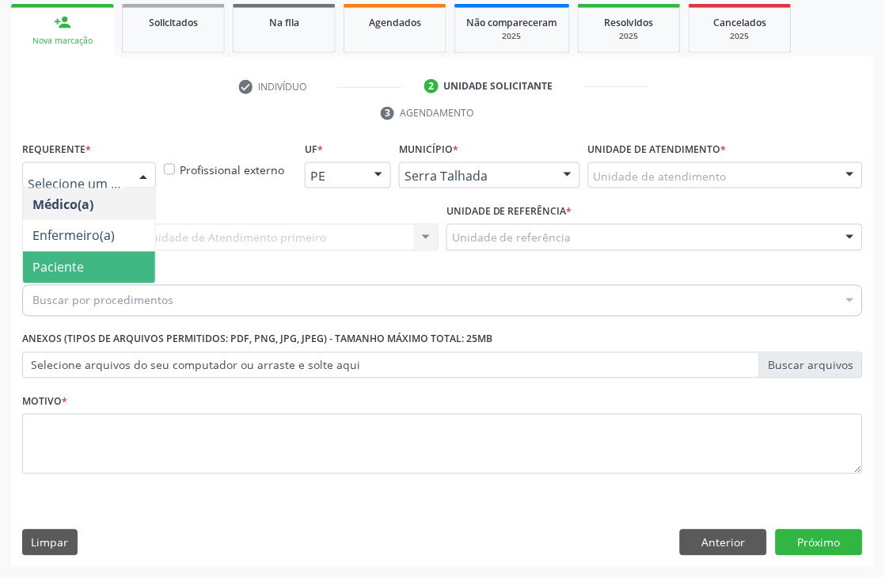
click at [72, 259] on span "Paciente" at bounding box center [57, 267] width 51 height 17
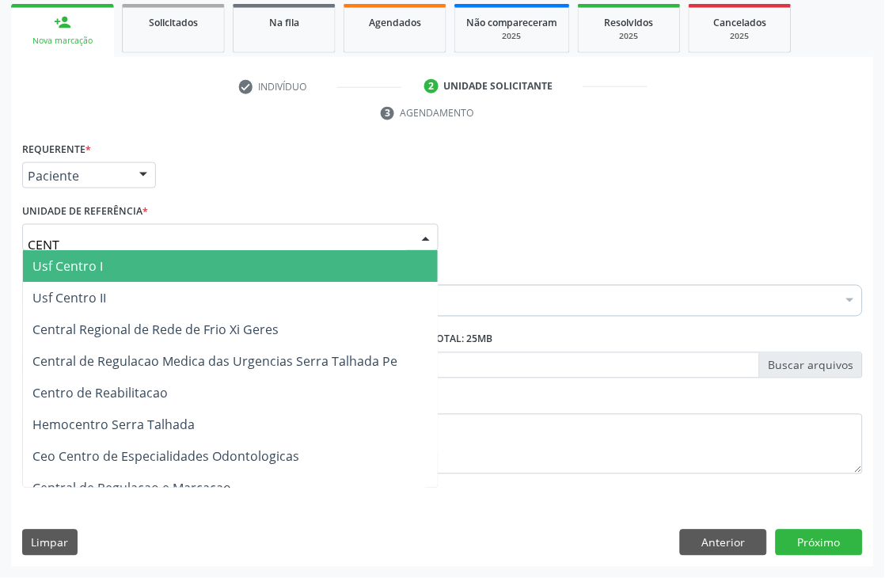
type input "CENTR"
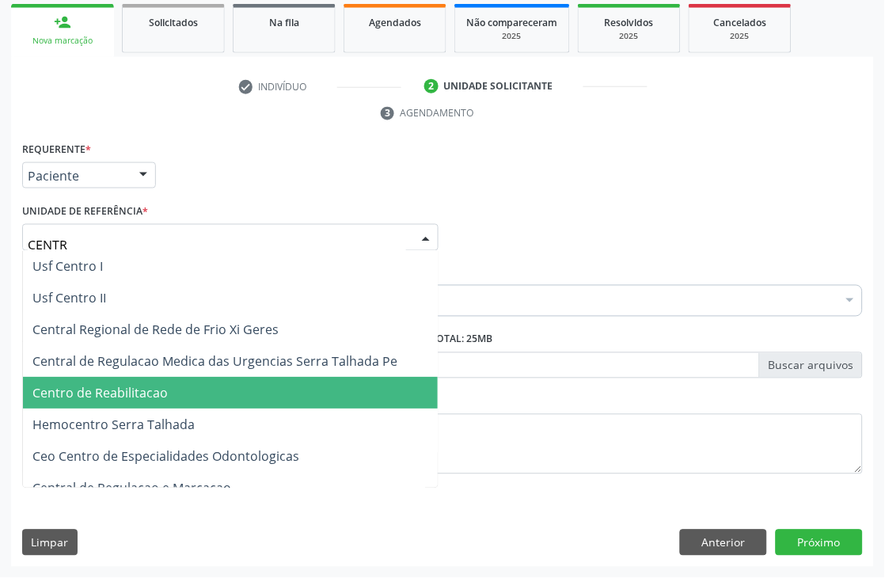
click at [105, 386] on span "Centro de Reabilitacao" at bounding box center [99, 393] width 135 height 17
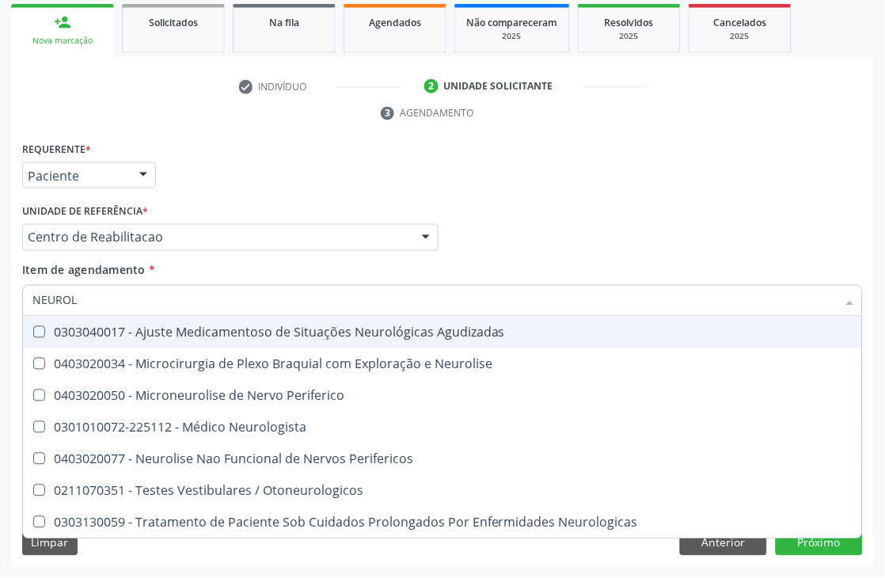
type input "NEUROLO"
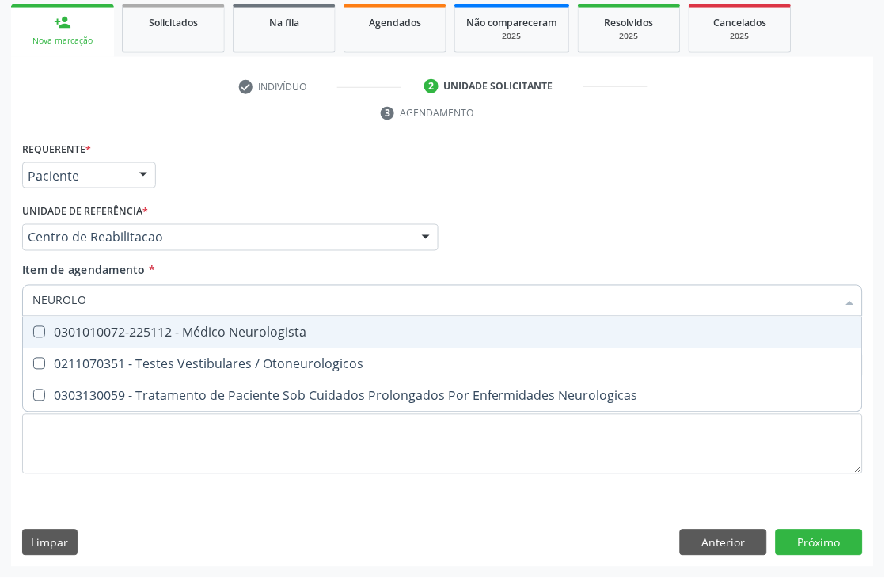
click at [124, 326] on div "0301010072-225112 - Médico Neurologista" at bounding box center [442, 332] width 820 height 13
checkbox Neurologista "true"
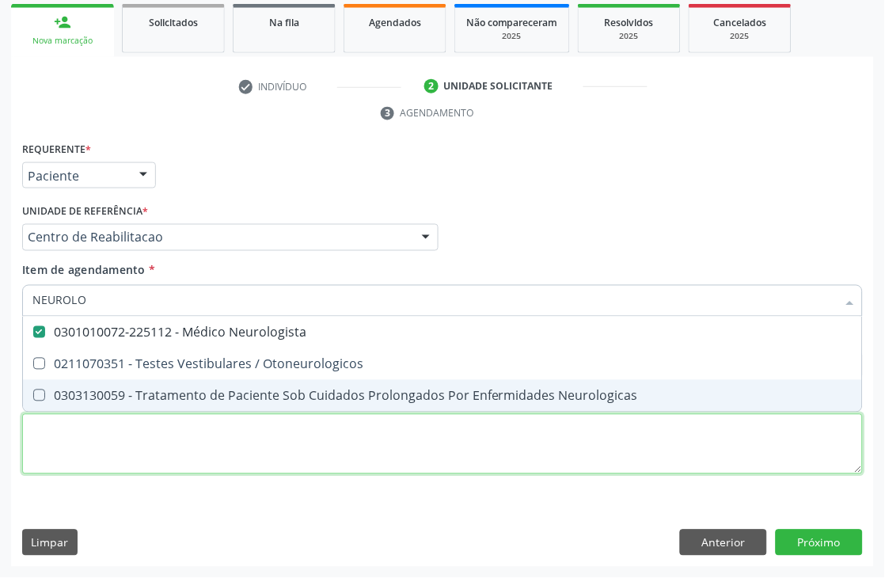
click at [88, 426] on div "Requerente * Paciente Médico(a) Enfermeiro(a) Paciente Nenhum resultado encontr…" at bounding box center [442, 317] width 841 height 359
checkbox Otoneurologicos "true"
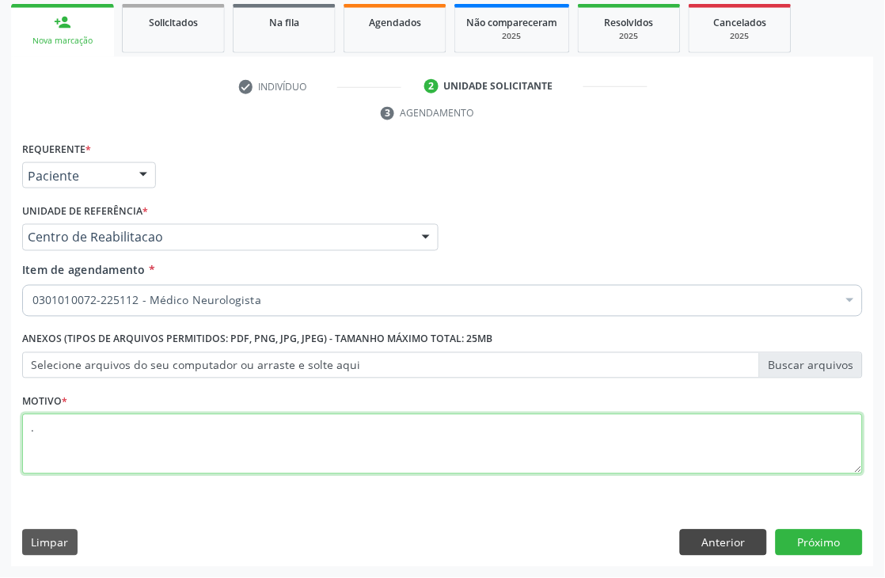
type textarea "."
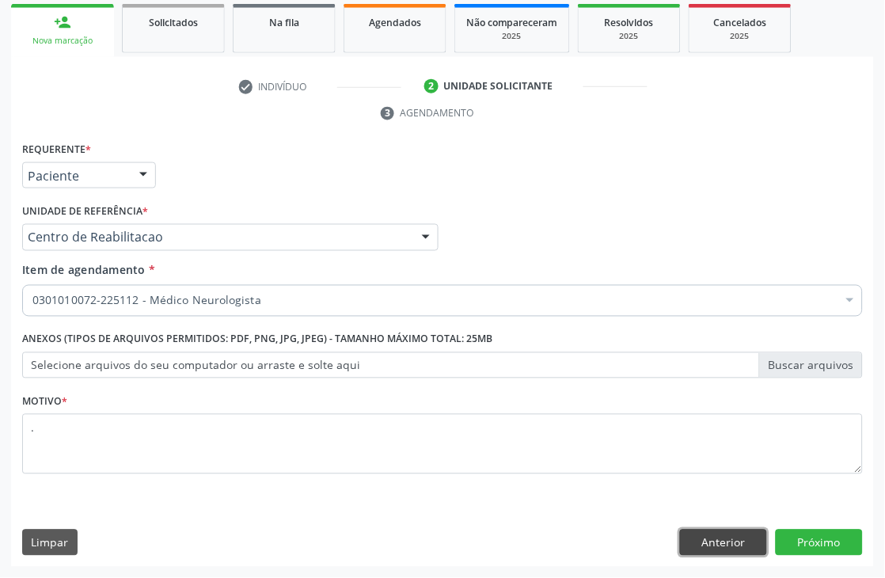
click at [735, 544] on button "Anterior" at bounding box center [723, 543] width 87 height 27
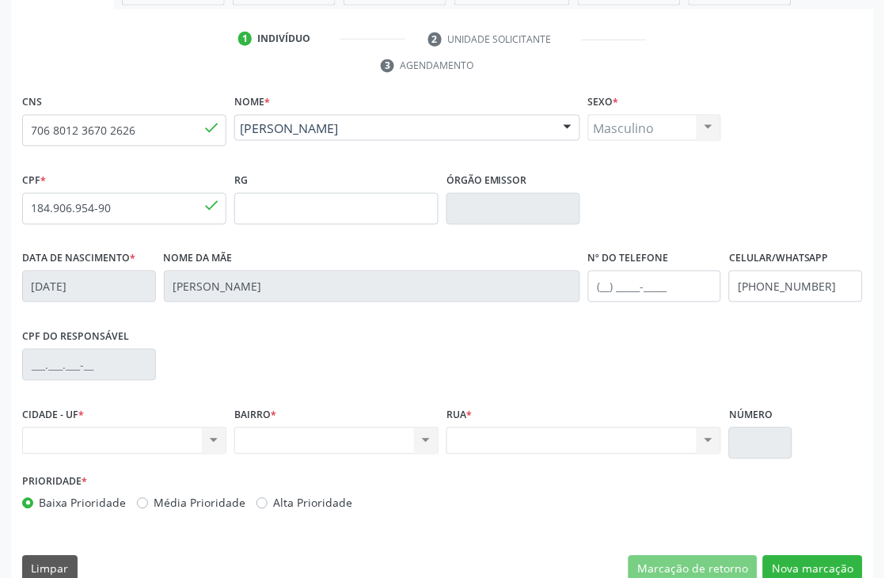
scroll to position [339, 0]
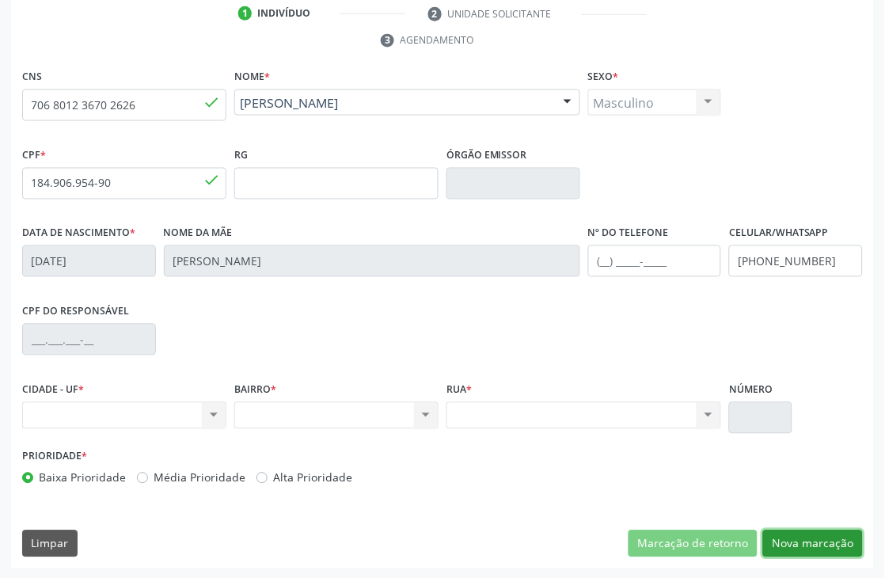
click at [841, 542] on button "Nova marcação" at bounding box center [813, 543] width 100 height 27
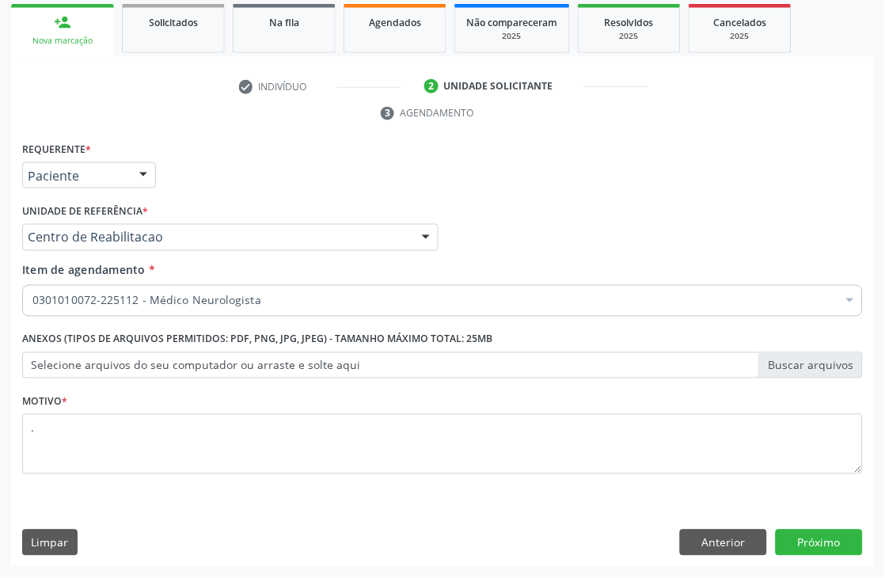
scroll to position [266, 0]
click at [841, 542] on button "Próximo" at bounding box center [819, 543] width 87 height 27
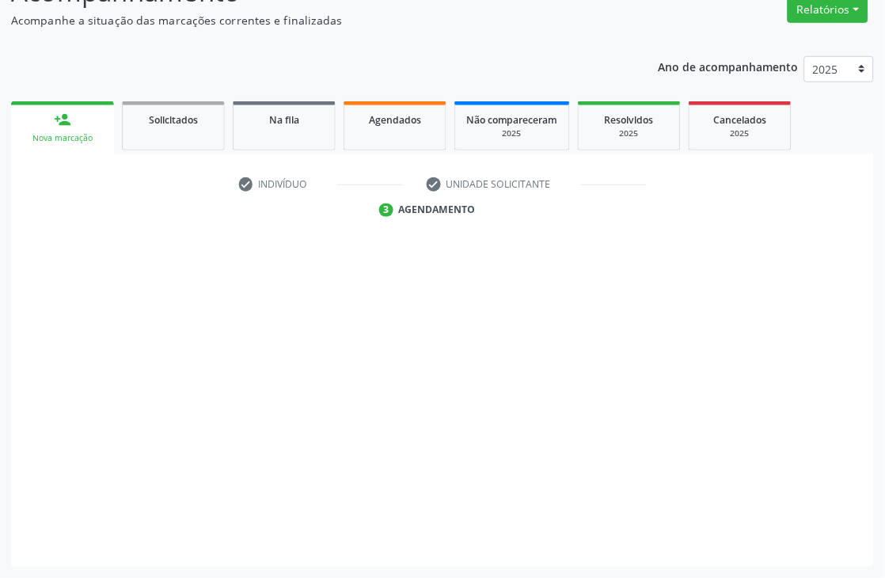
scroll to position [169, 0]
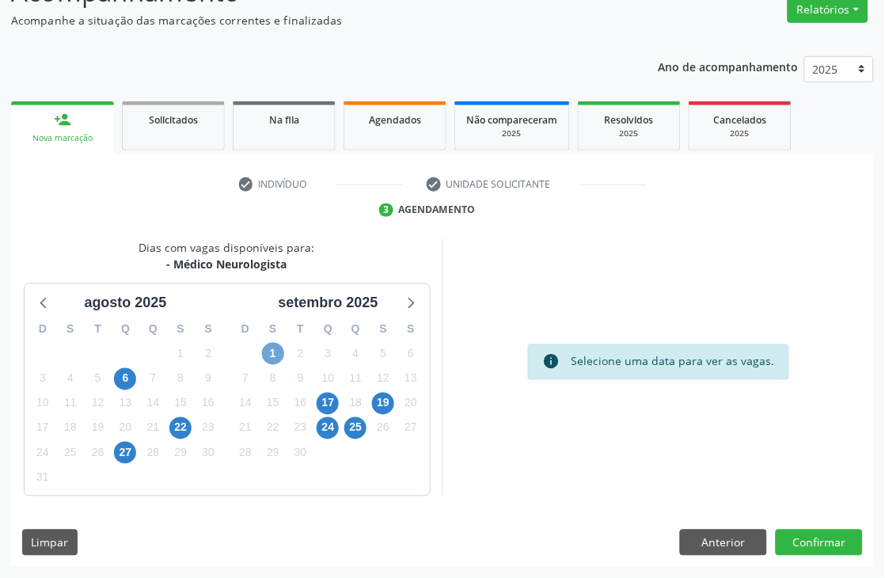
click at [273, 359] on span "1" at bounding box center [273, 354] width 22 height 22
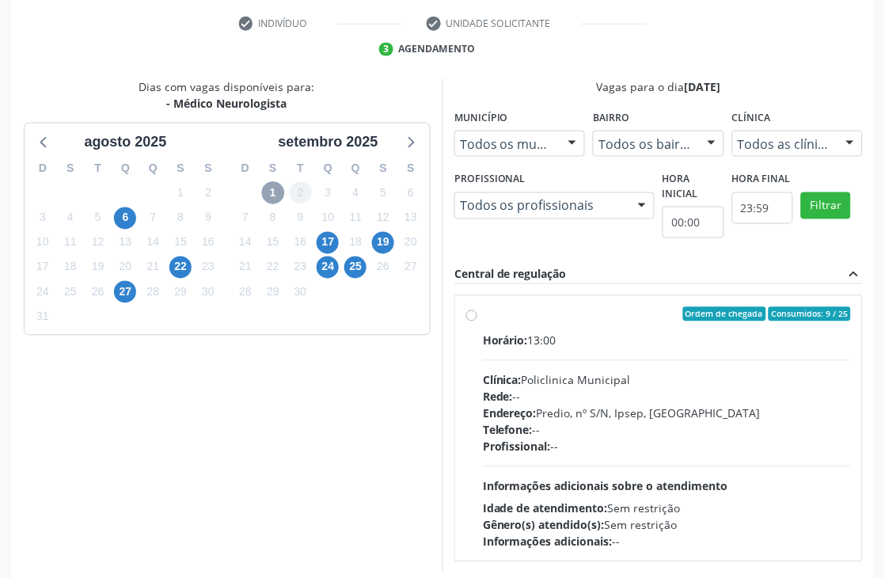
scroll to position [344, 0]
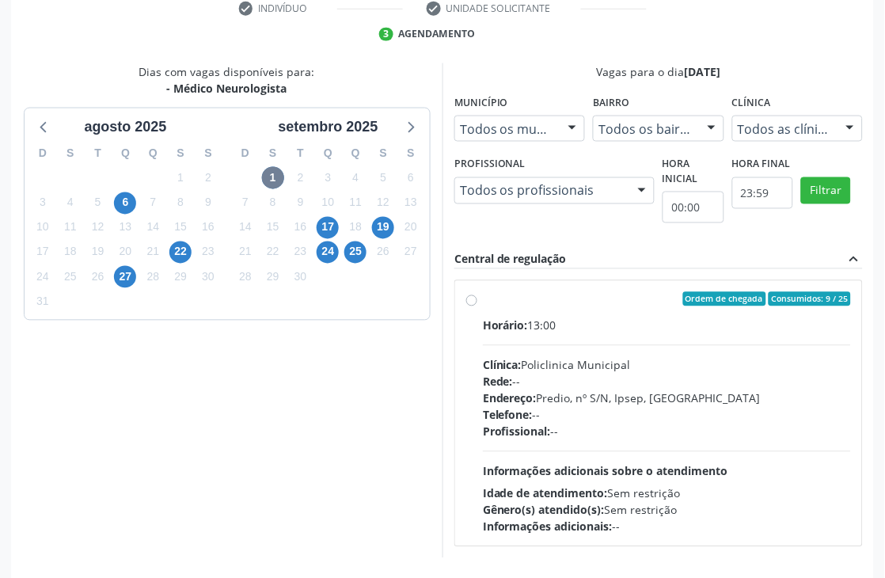
click at [684, 365] on div "Clínica: Policlinica Municipal" at bounding box center [667, 365] width 368 height 17
click at [477, 306] on input "Ordem de chegada Consumidos: 9 / 25 Horário: 13:00 Clínica: Policlinica Municip…" at bounding box center [471, 299] width 11 height 14
radio input "true"
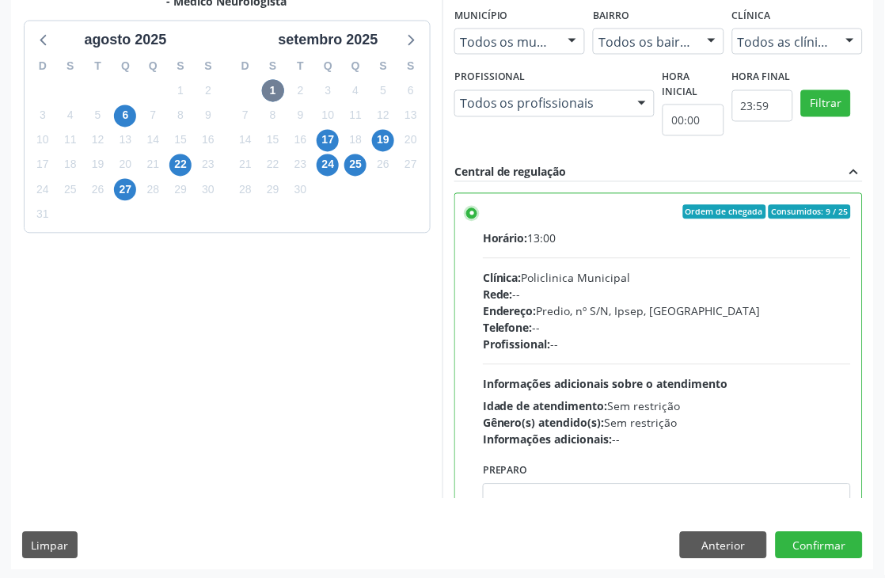
scroll to position [434, 0]
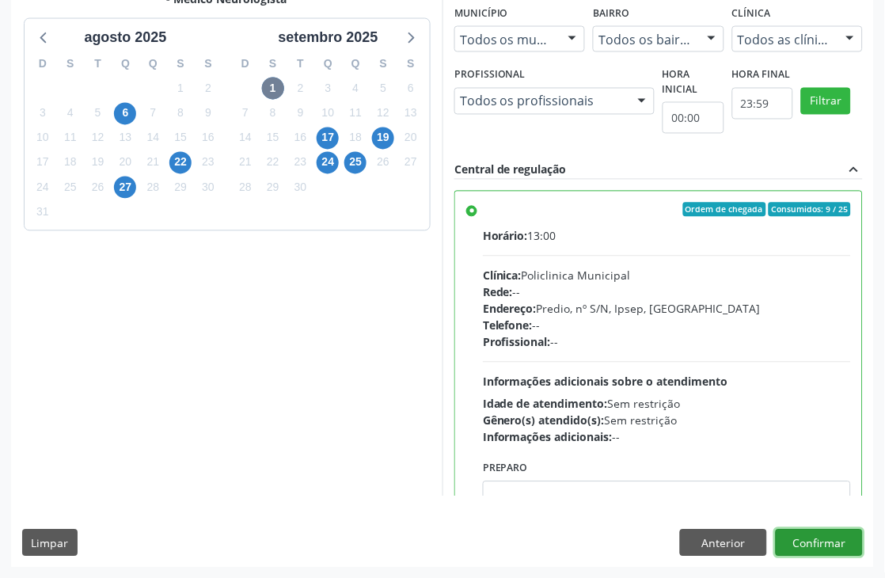
click at [808, 534] on button "Confirmar" at bounding box center [819, 543] width 87 height 27
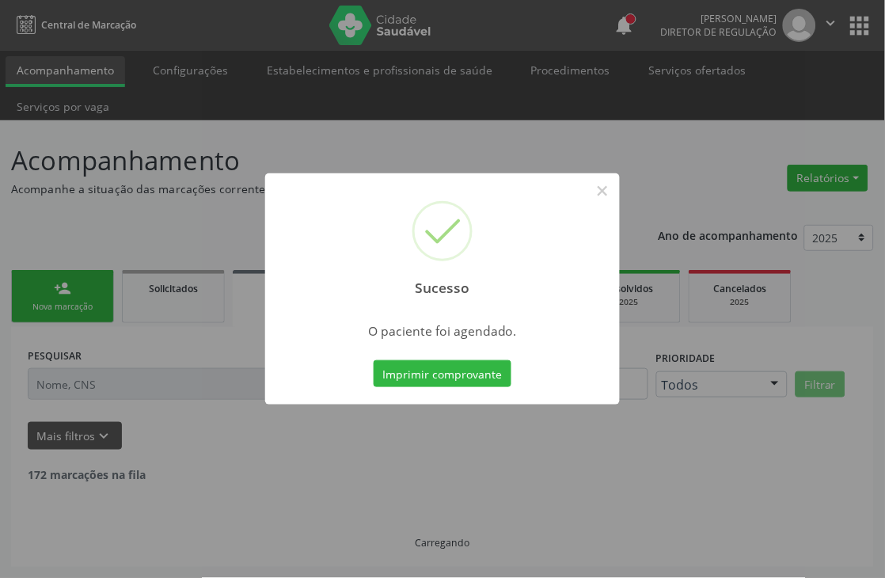
scroll to position [0, 0]
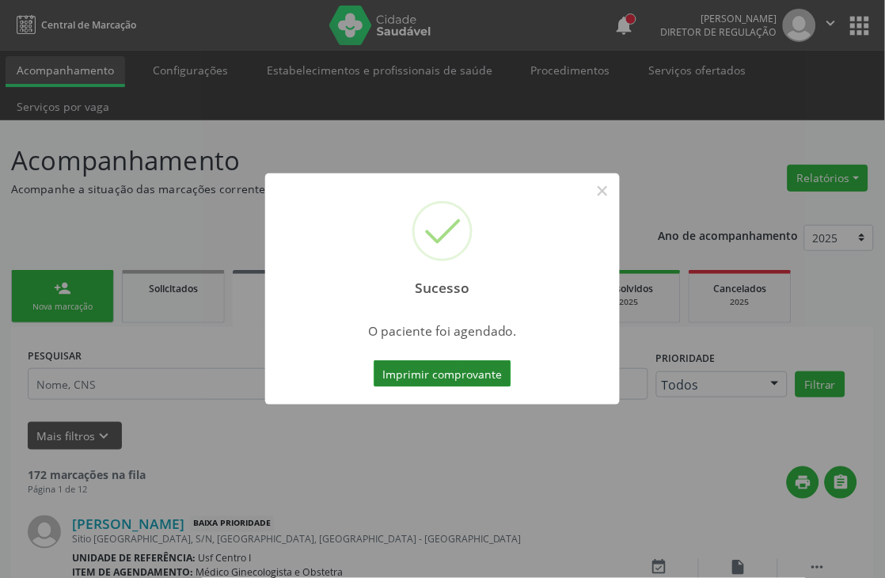
click at [479, 362] on button "Imprimir comprovante" at bounding box center [443, 373] width 138 height 27
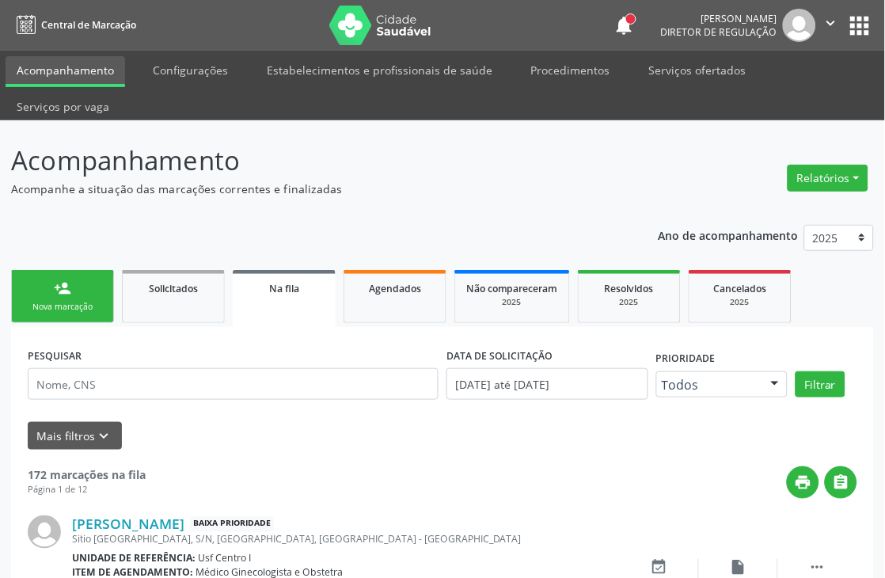
drag, startPoint x: 200, startPoint y: 59, endPoint x: 228, endPoint y: 144, distance: 90.1
click at [228, 144] on div "Central de Marcação notifications [PERSON_NAME] Diretor de regulação  Configur…" at bounding box center [442, 289] width 885 height 578
click at [40, 301] on div "Nova marcação" at bounding box center [62, 307] width 79 height 12
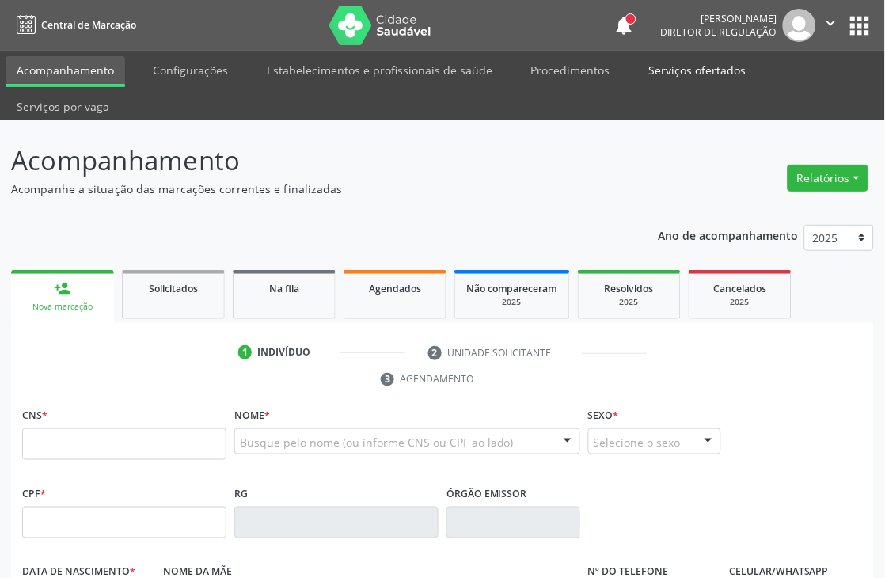
click at [707, 70] on link "Serviços ofertados" at bounding box center [698, 70] width 120 height 28
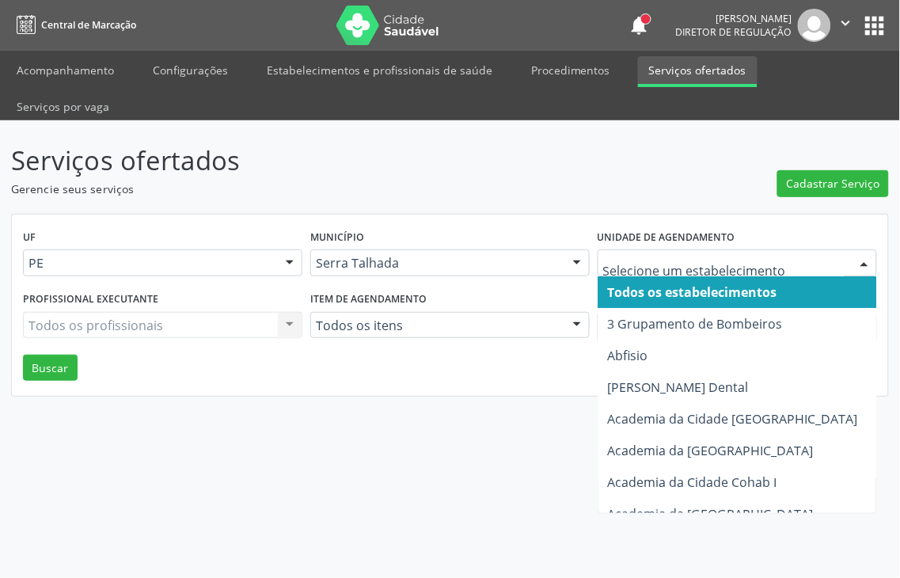
click at [643, 249] on div at bounding box center [737, 262] width 279 height 27
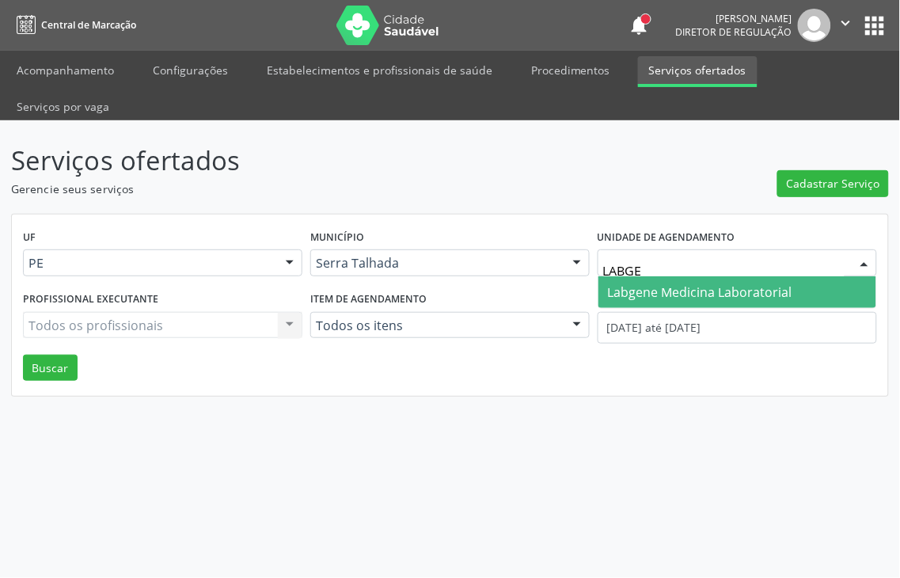
type input "LABGEN"
click at [739, 283] on span "Labgene Medicina Laboratorial" at bounding box center [700, 291] width 184 height 17
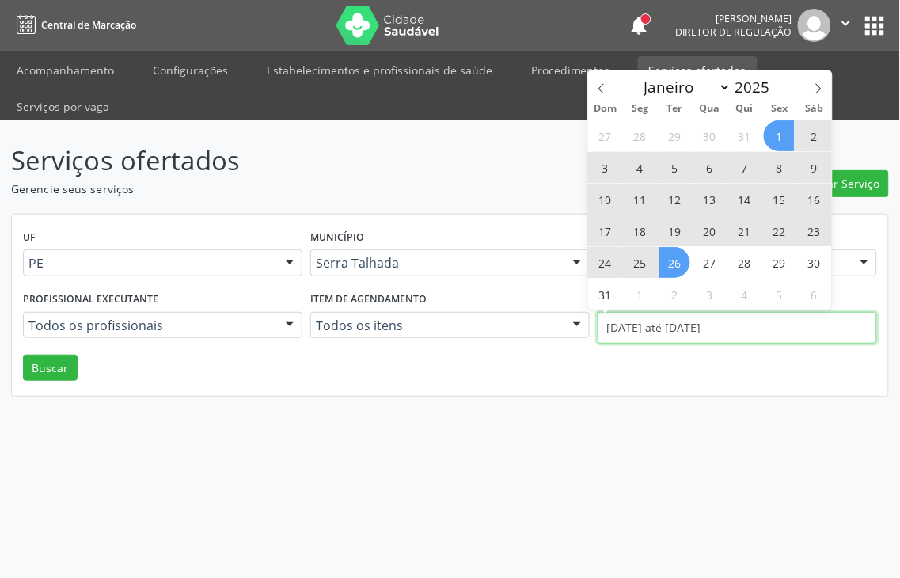
click at [739, 297] on body "Central de Marcação notifications [PERSON_NAME] Diretor de regulação  Configur…" at bounding box center [450, 289] width 900 height 578
click at [600, 88] on icon at bounding box center [601, 88] width 11 height 11
select select "6"
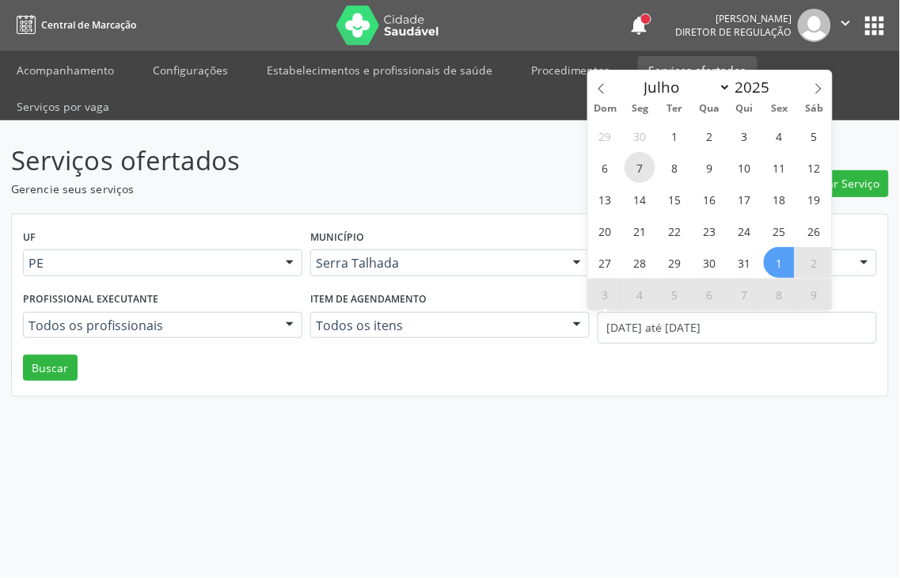
click at [636, 163] on span "7" at bounding box center [640, 167] width 31 height 31
type input "[DATE]"
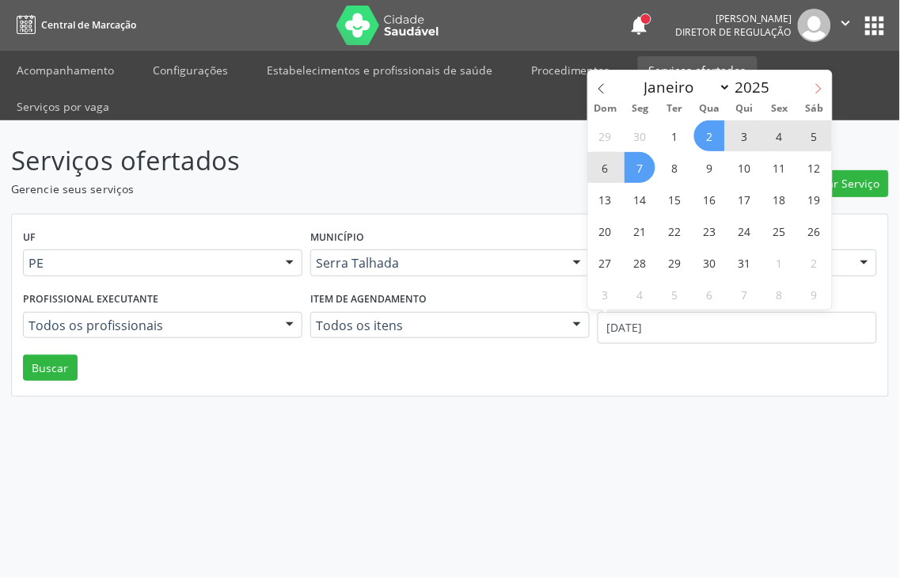
click at [813, 80] on span at bounding box center [818, 83] width 27 height 27
select select "7"
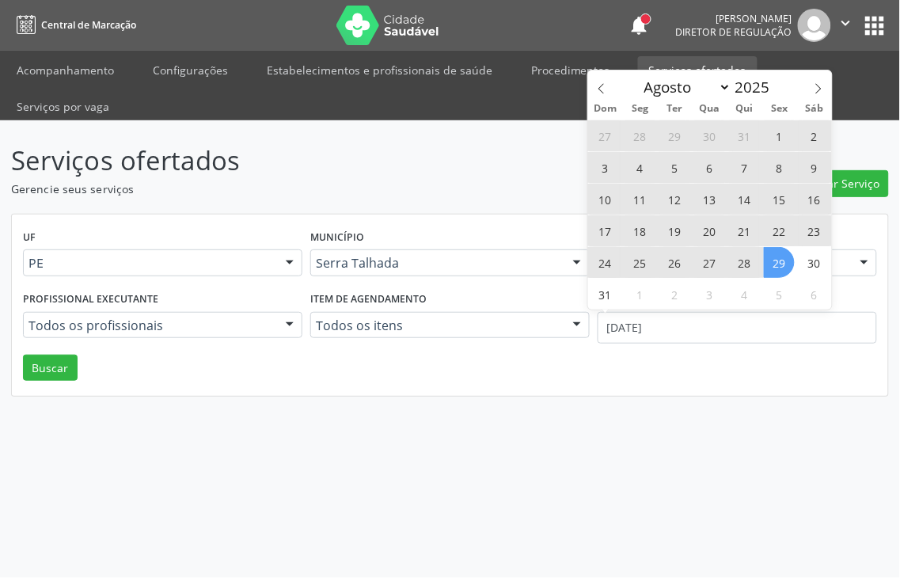
click at [787, 272] on span "29" at bounding box center [779, 262] width 31 height 31
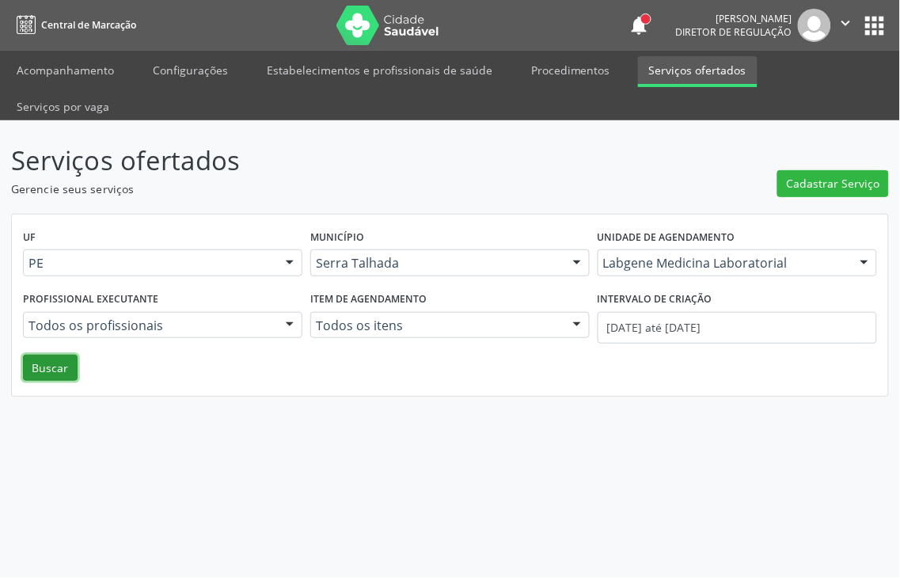
click at [44, 355] on button "Buscar" at bounding box center [50, 368] width 55 height 27
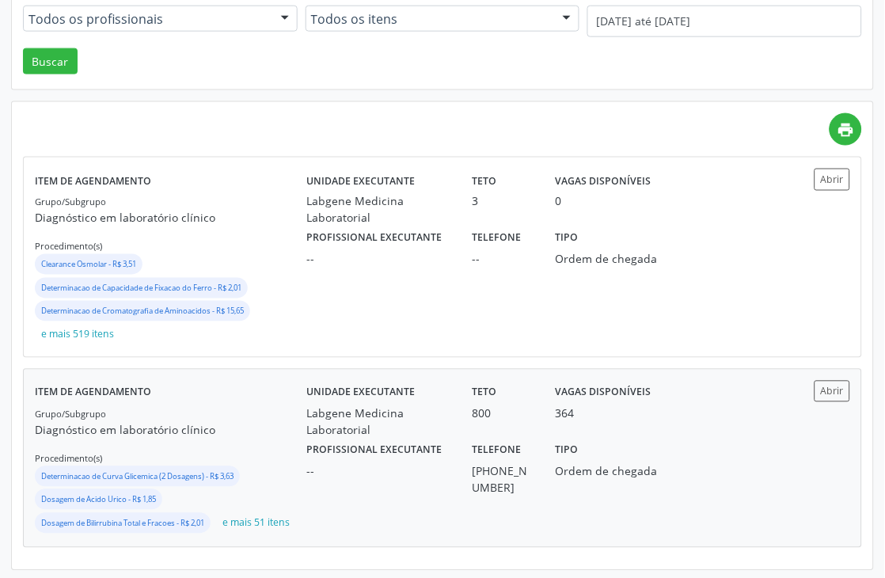
scroll to position [310, 0]
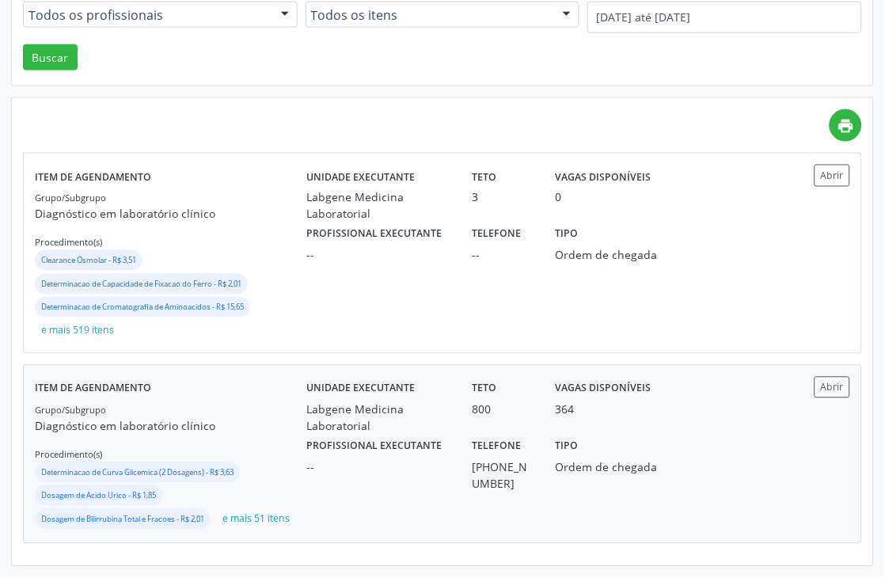
click at [304, 452] on div "Profissional executante --" at bounding box center [378, 464] width 166 height 58
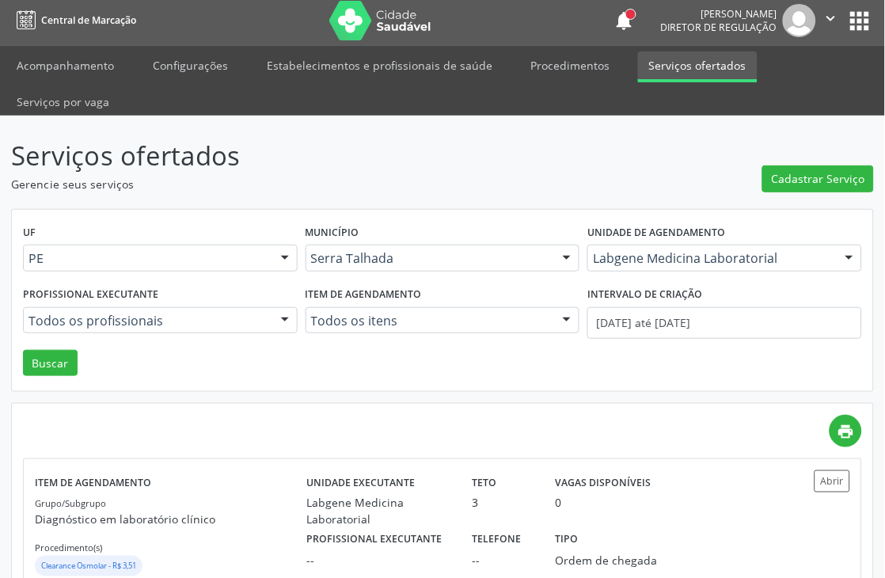
scroll to position [0, 0]
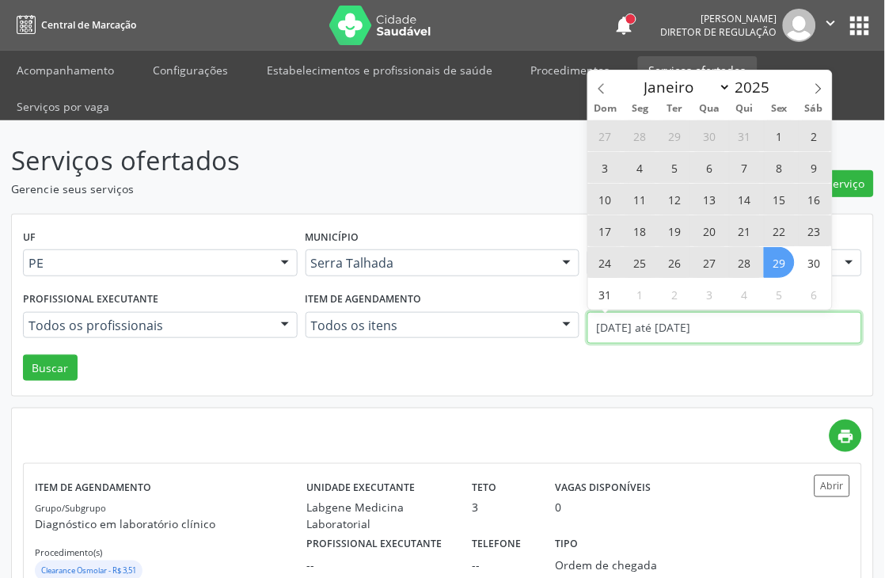
click at [737, 325] on input "[DATE] até [DATE]" at bounding box center [724, 328] width 275 height 32
click at [643, 176] on span "4" at bounding box center [640, 167] width 31 height 31
type input "[DATE]"
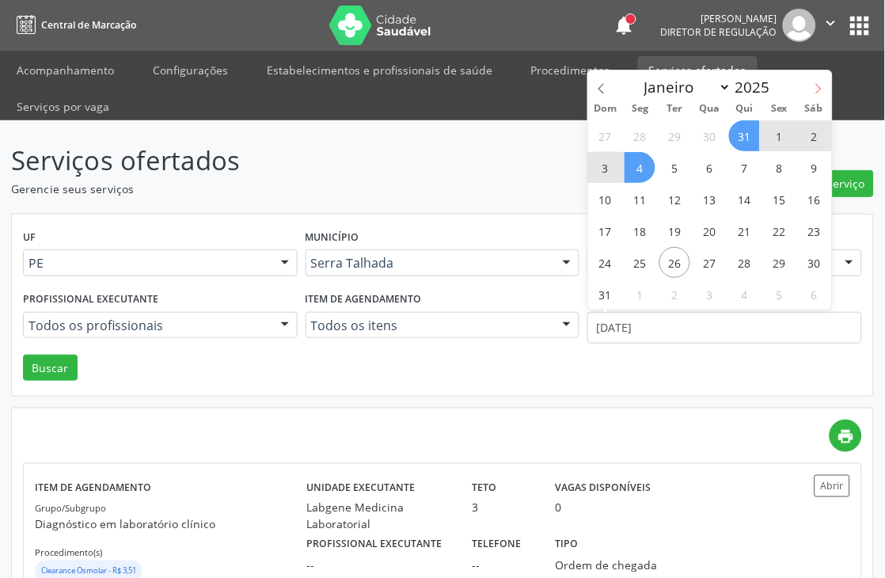
click at [811, 92] on span at bounding box center [818, 83] width 27 height 27
select select "8"
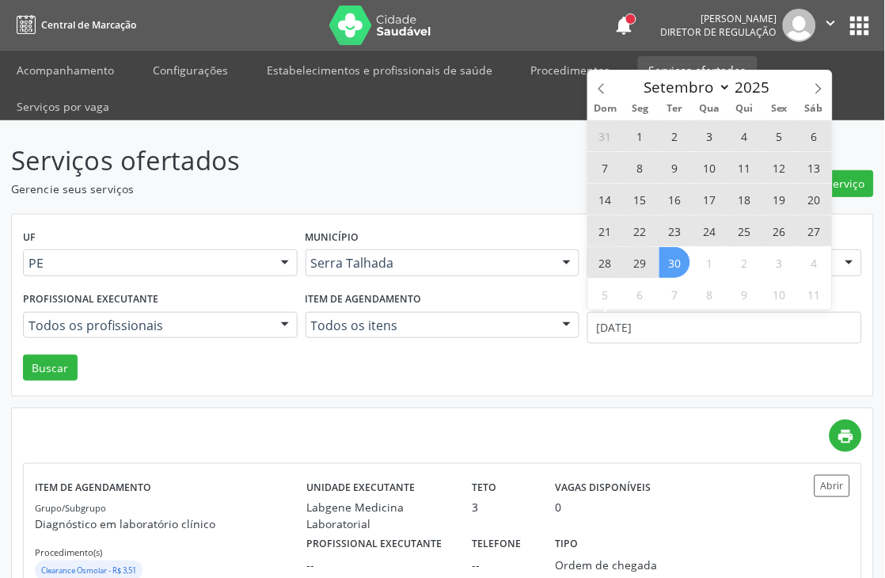
click at [670, 272] on span "30" at bounding box center [675, 262] width 31 height 31
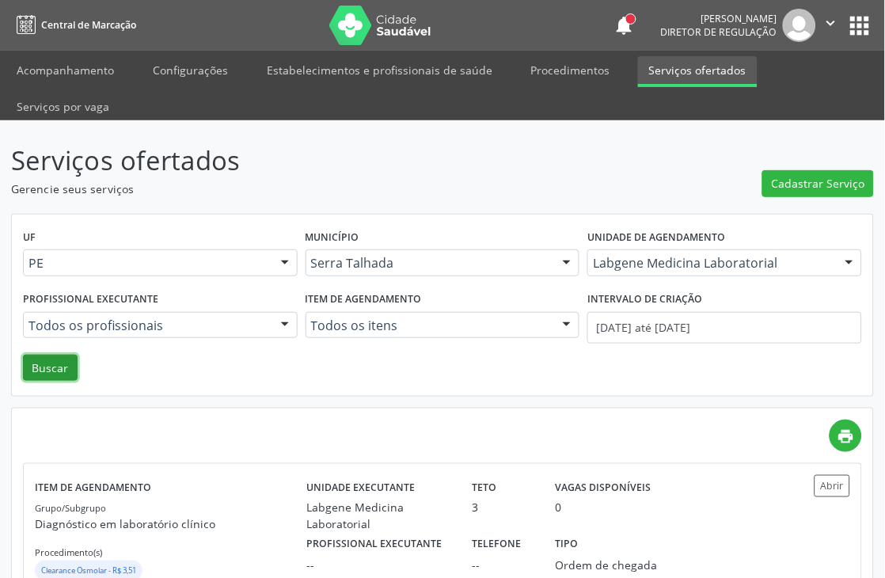
click at [55, 359] on button "Buscar" at bounding box center [50, 368] width 55 height 27
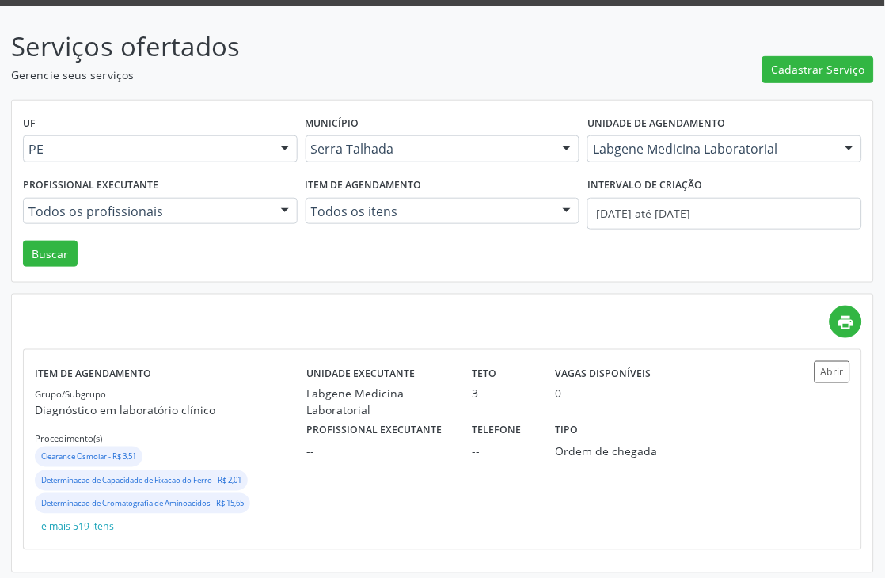
scroll to position [120, 0]
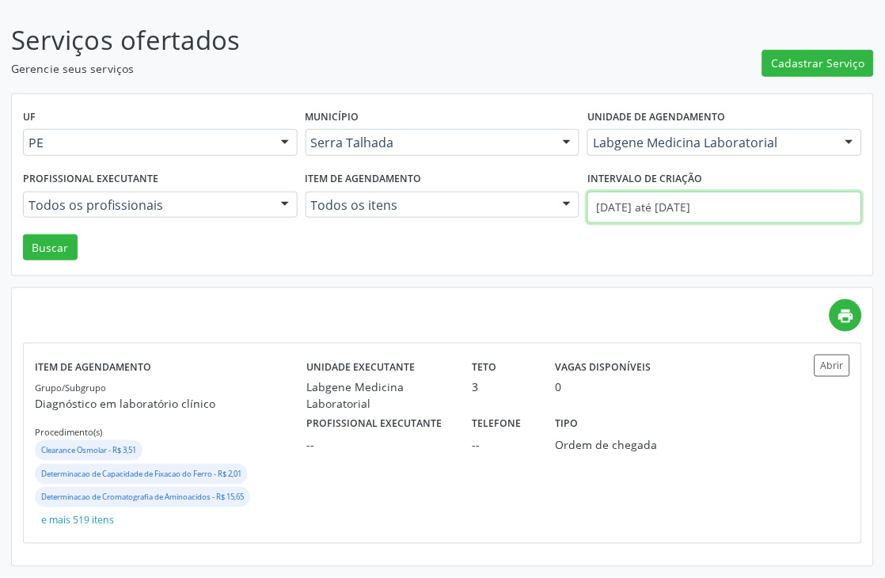
click at [740, 217] on input "[DATE] até [DATE]" at bounding box center [724, 208] width 275 height 32
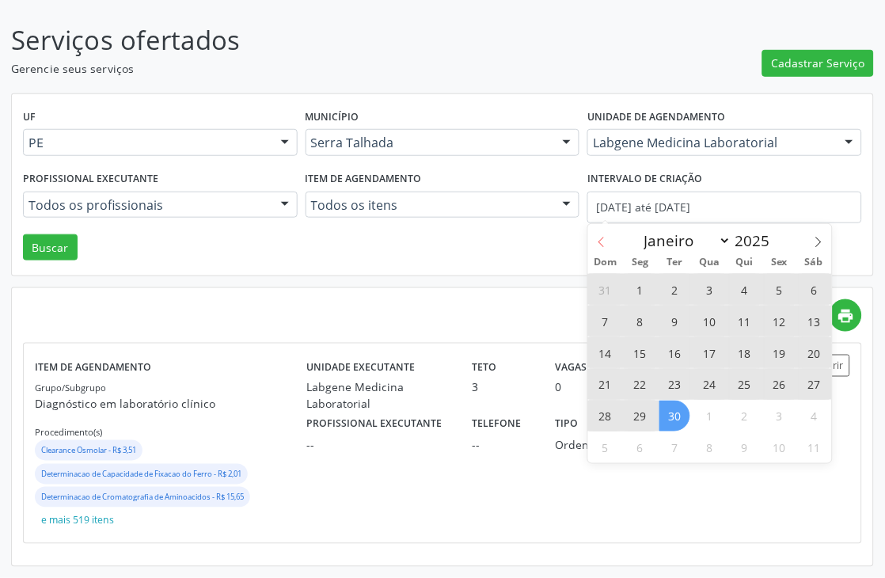
click at [599, 246] on icon at bounding box center [601, 242] width 11 height 11
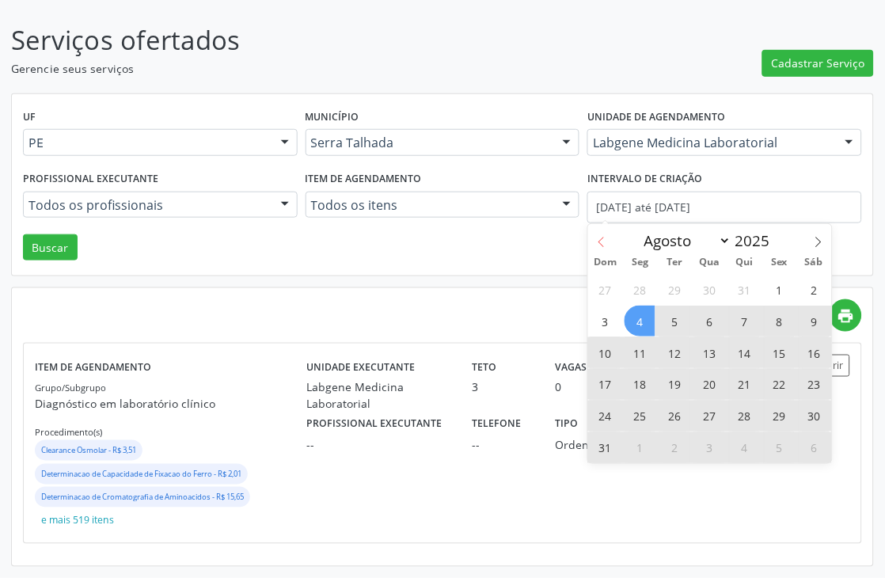
click at [602, 244] on icon at bounding box center [602, 243] width 6 height 10
select select "6"
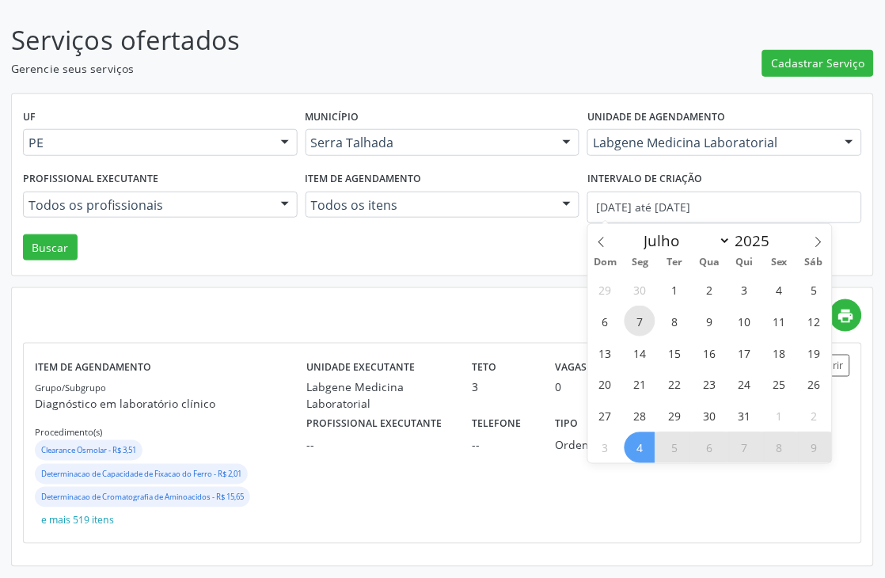
click at [640, 326] on span "7" at bounding box center [640, 321] width 31 height 31
type input "[DATE]"
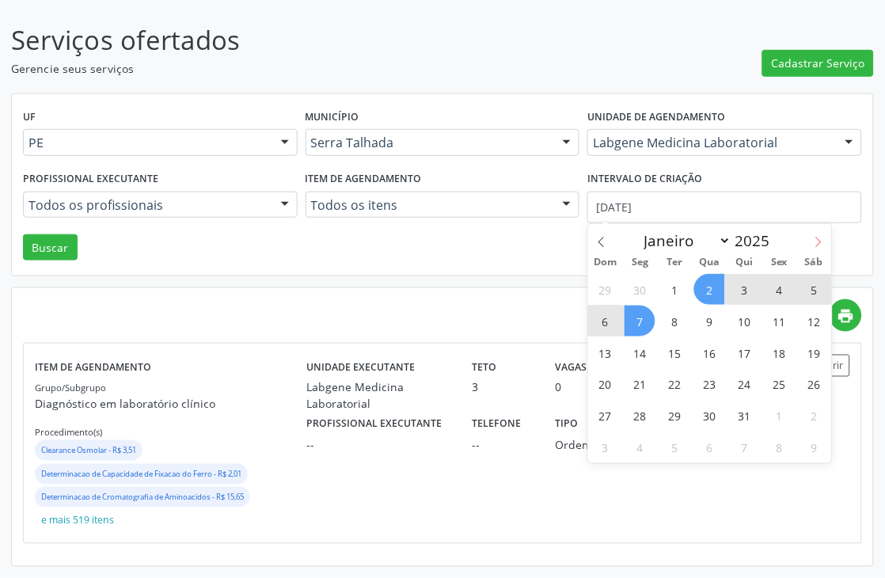
click at [812, 242] on span at bounding box center [818, 237] width 27 height 27
select select "7"
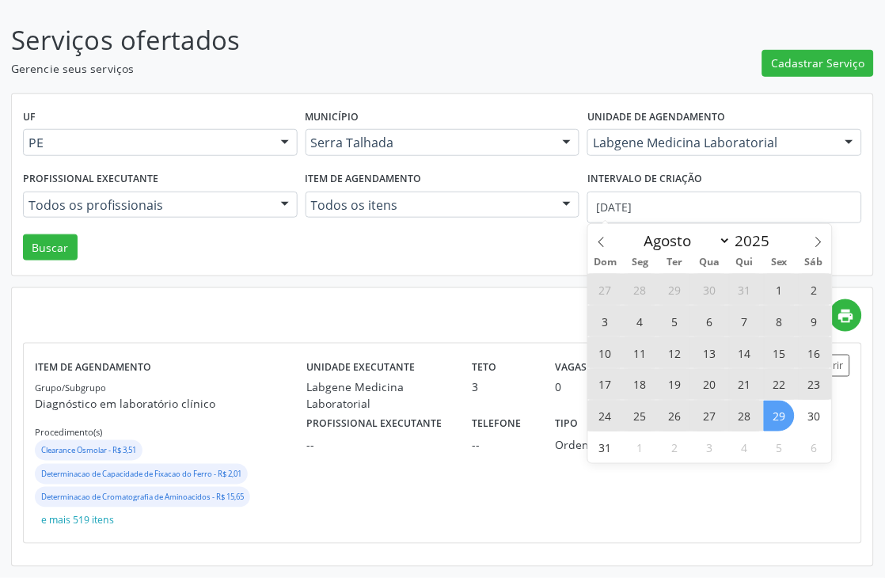
click at [770, 424] on span "29" at bounding box center [779, 416] width 31 height 31
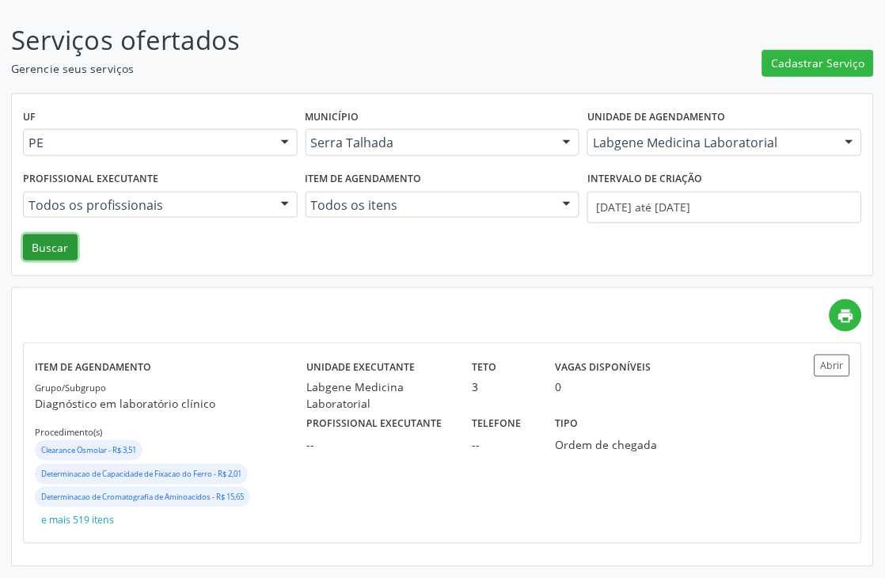
click at [25, 248] on button "Buscar" at bounding box center [50, 247] width 55 height 27
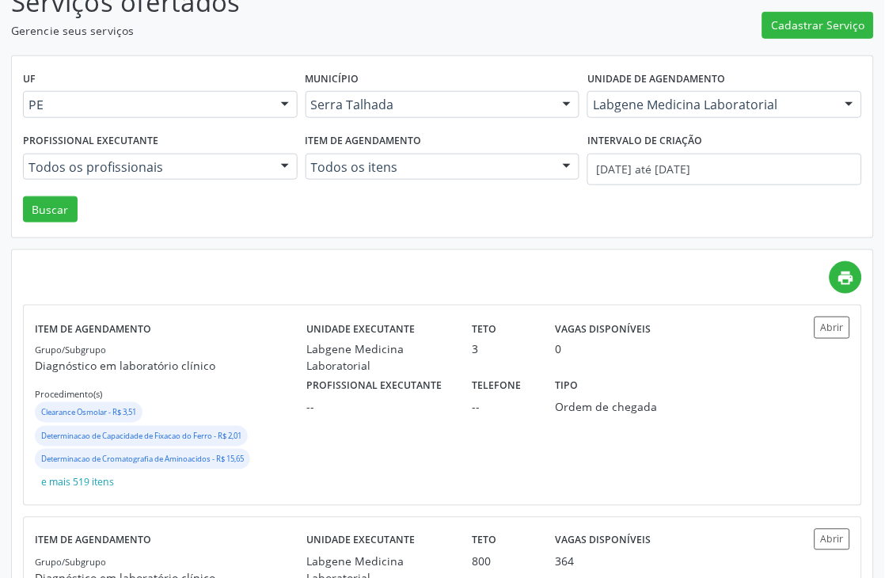
scroll to position [310, 0]
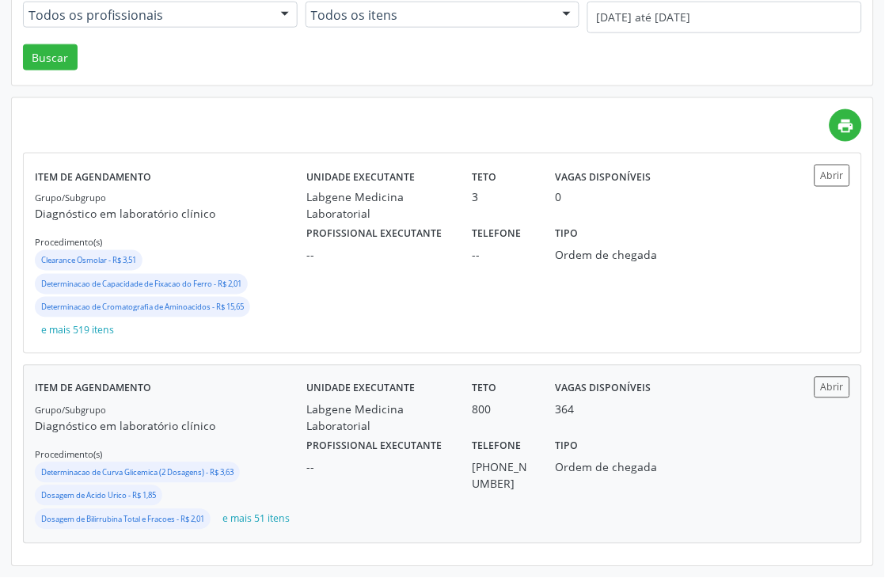
click at [301, 407] on div "Unidade executante Labgene Medicina Laboratorial" at bounding box center [378, 406] width 166 height 58
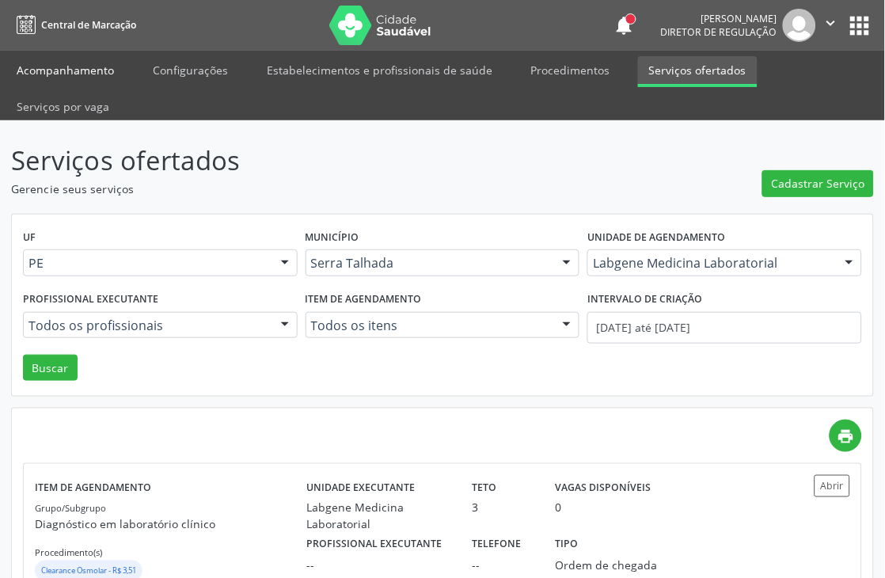
click at [75, 63] on link "Acompanhamento" at bounding box center [66, 70] width 120 height 28
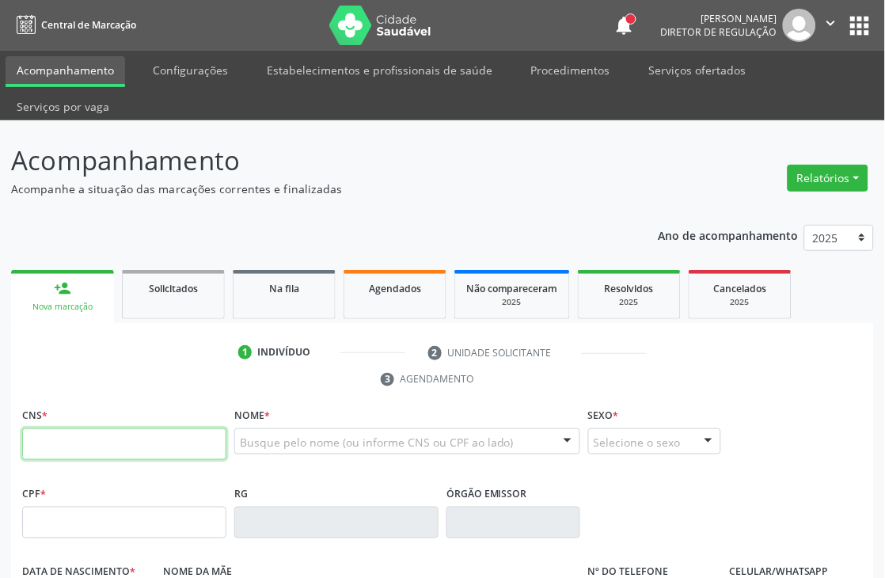
click at [199, 440] on input "text" at bounding box center [124, 444] width 204 height 32
type input "898 0058 0577 0476"
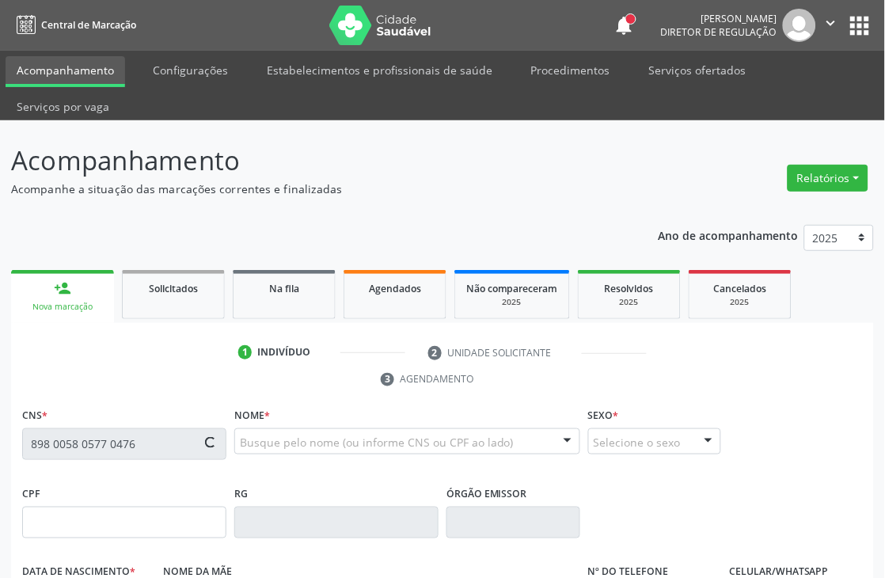
type input "[DATE]"
type input "[PERSON_NAME]"
type input "[PHONE_NUMBER]"
type input "243"
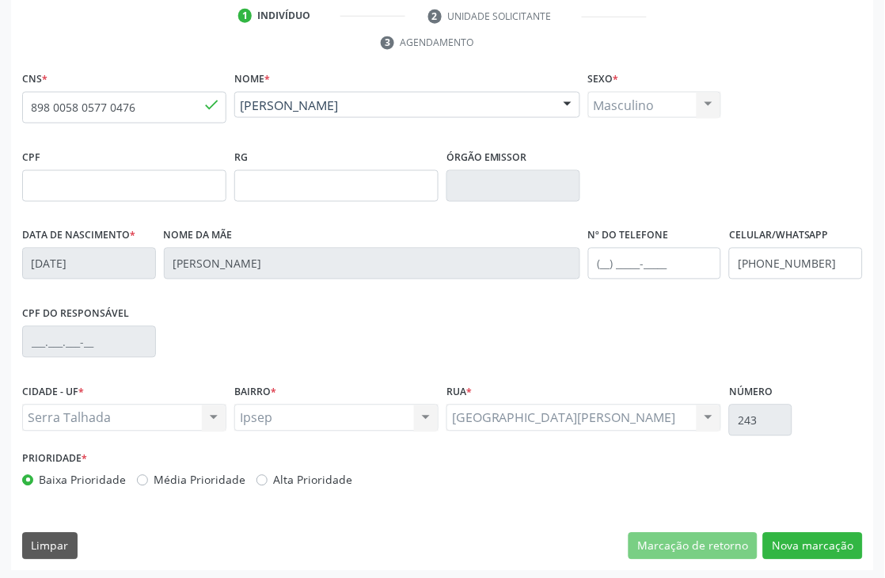
scroll to position [339, 0]
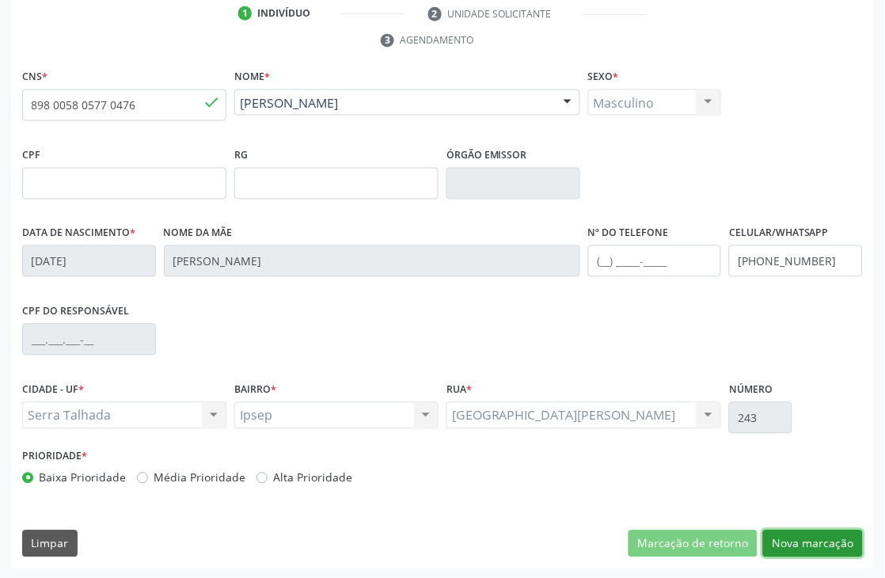
click at [831, 537] on button "Nova marcação" at bounding box center [813, 543] width 100 height 27
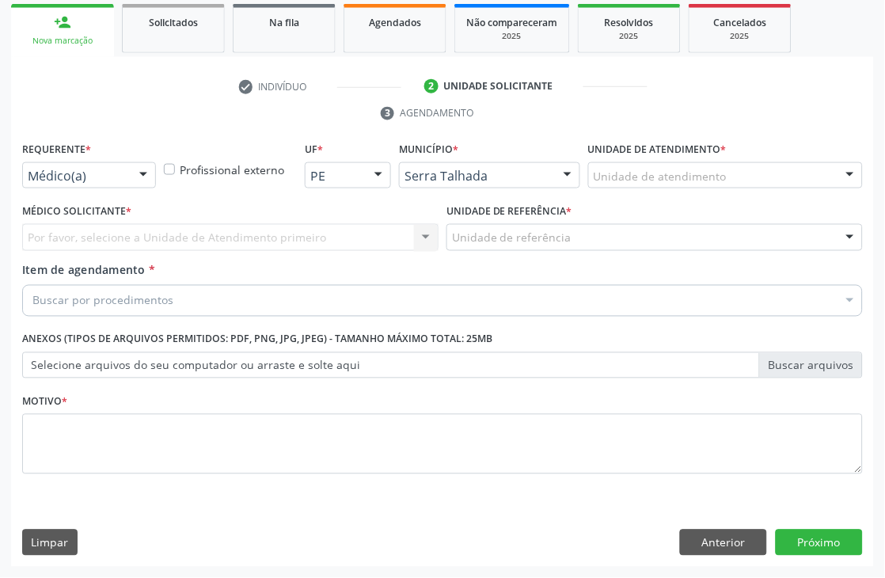
scroll to position [266, 0]
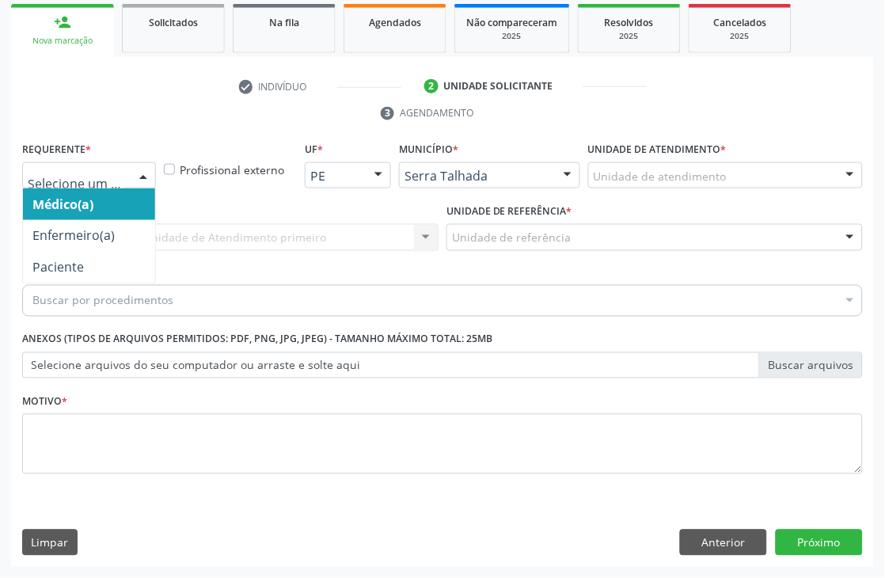
click at [127, 179] on div at bounding box center [89, 175] width 134 height 27
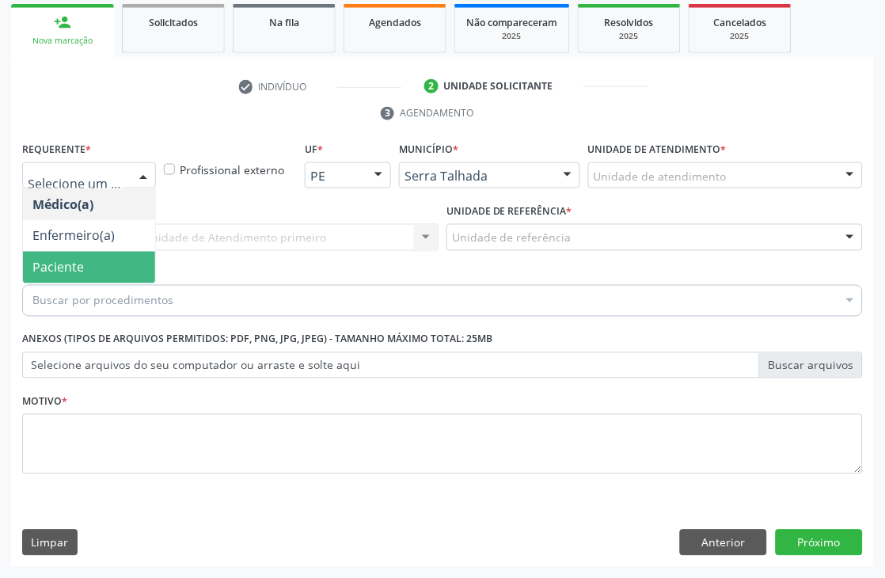
click at [117, 263] on span "Paciente" at bounding box center [89, 268] width 132 height 32
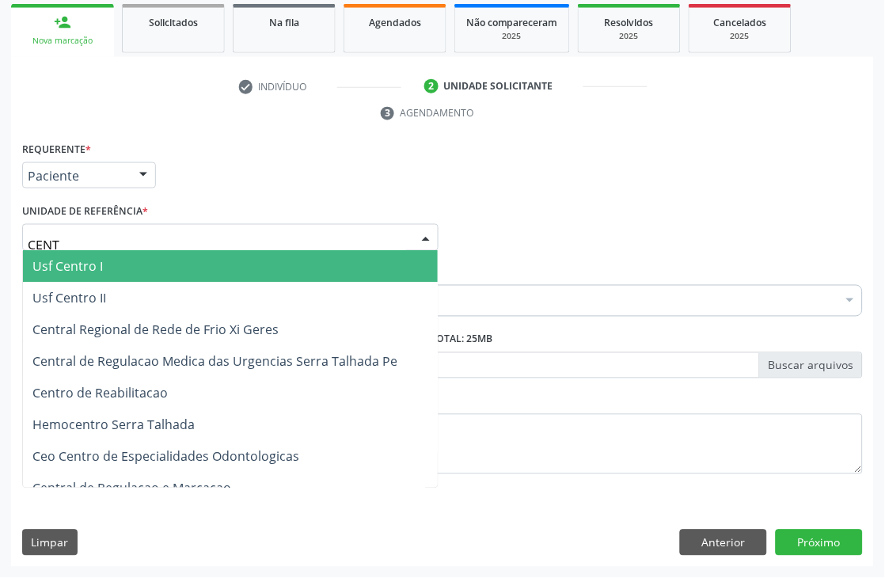
type input "CENTR"
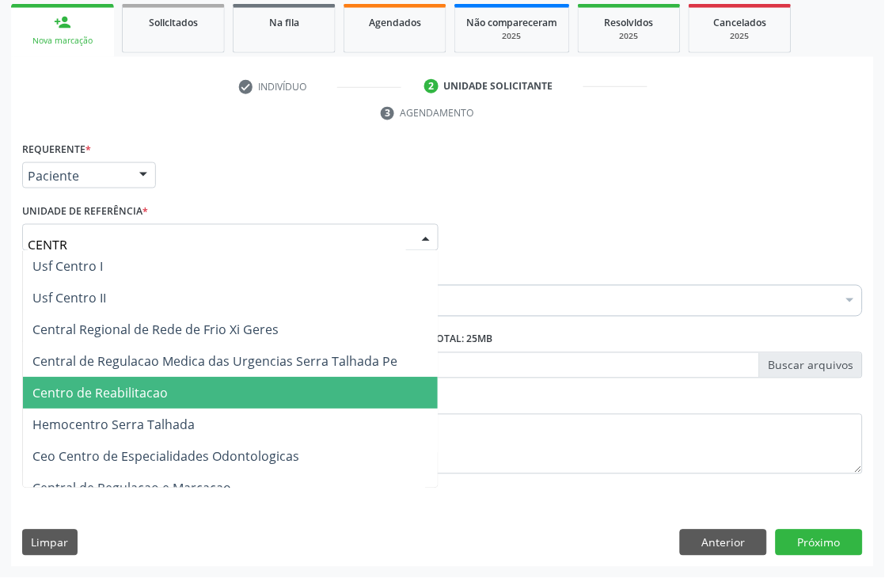
click at [161, 398] on span "Centro de Reabilitacao" at bounding box center [99, 393] width 135 height 17
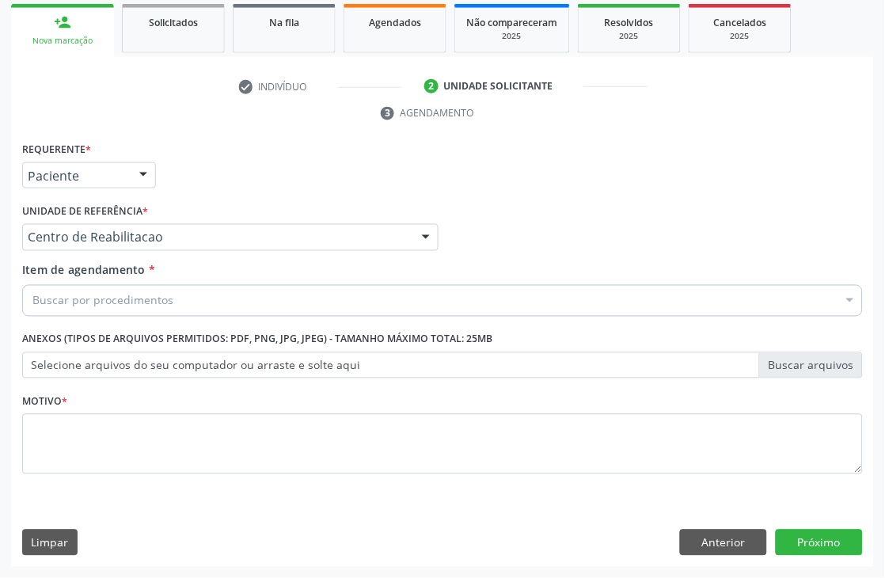
click at [32, 302] on input "Item de agendamento *" at bounding box center [32, 301] width 0 height 32
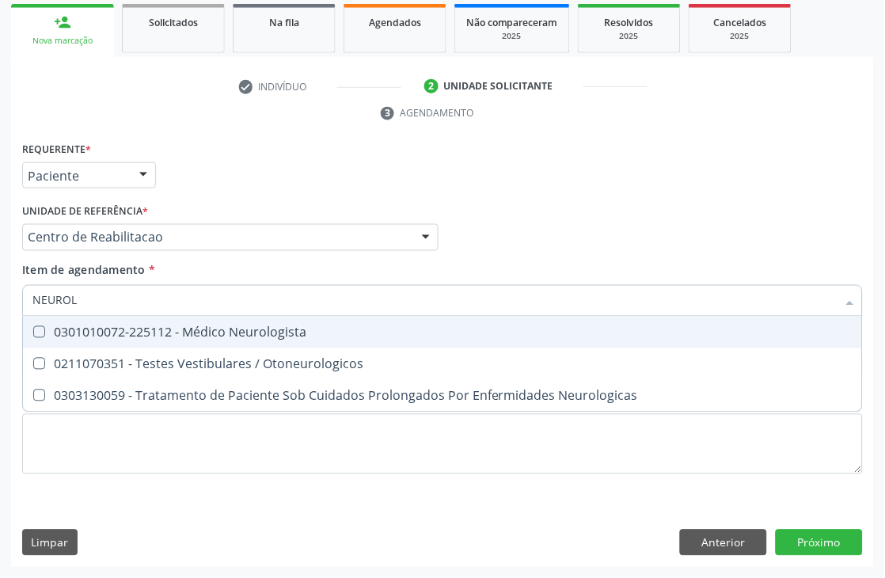
type input "NEUROLO"
click at [144, 334] on div "0301010072-225112 - Médico Neurologista" at bounding box center [442, 332] width 820 height 13
checkbox Neurologista "true"
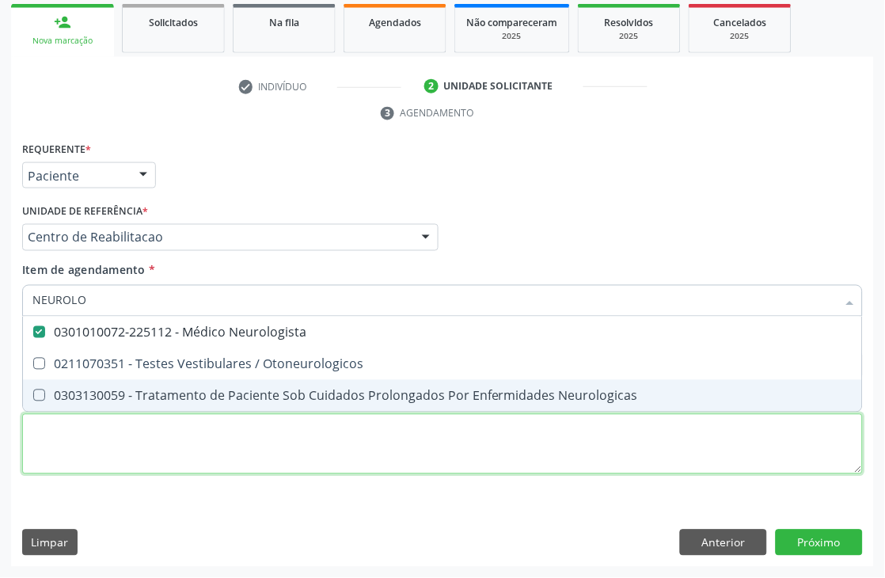
click at [116, 440] on div "Requerente * Paciente Médico(a) Enfermeiro(a) Paciente Nenhum resultado encontr…" at bounding box center [442, 317] width 841 height 359
checkbox Otoneurologicos "true"
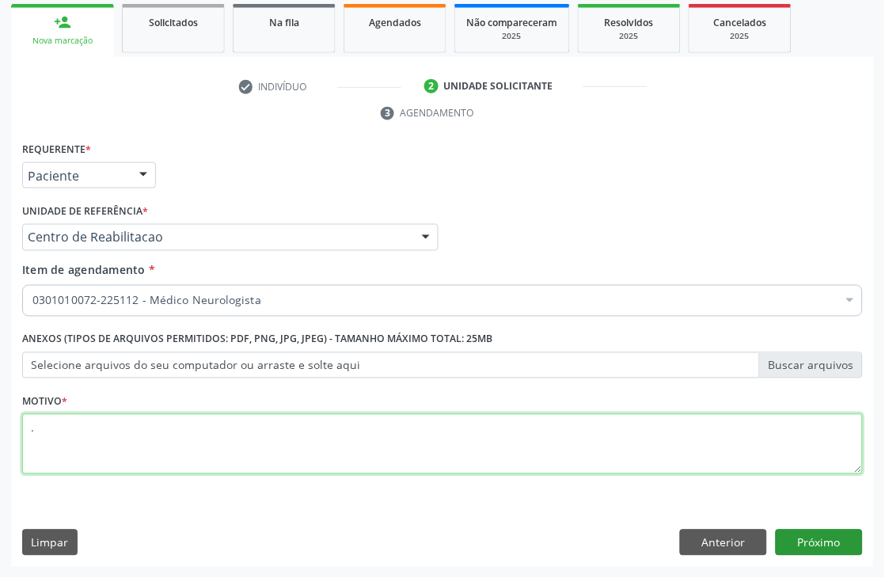
type textarea "."
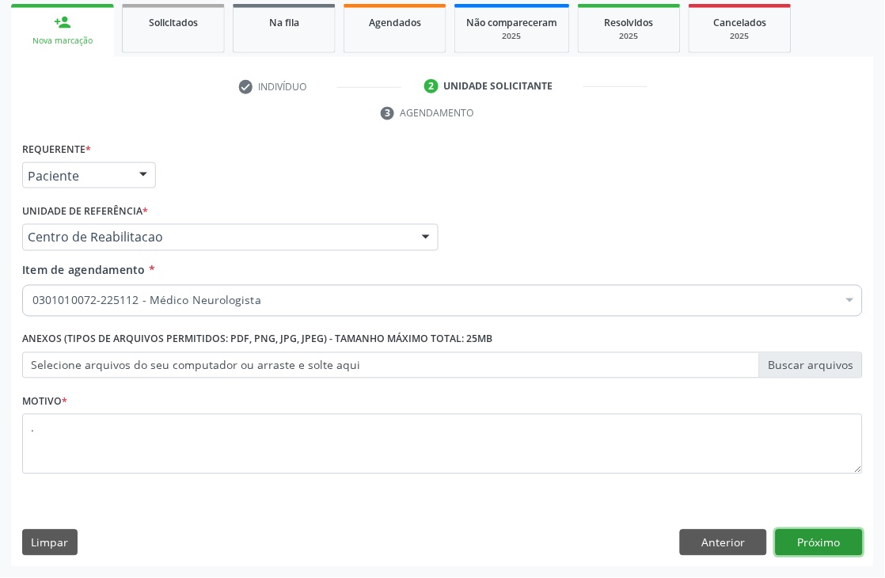
click at [819, 534] on button "Próximo" at bounding box center [819, 543] width 87 height 27
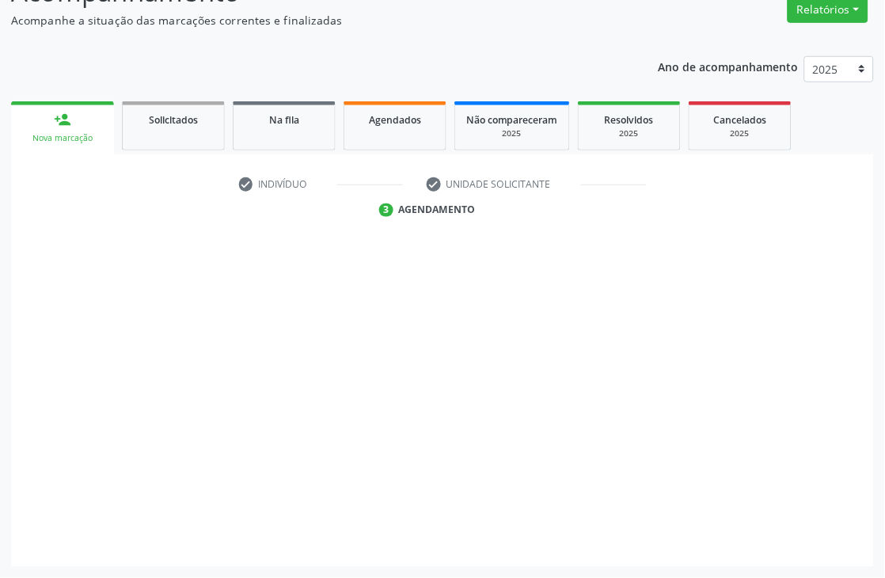
scroll to position [169, 0]
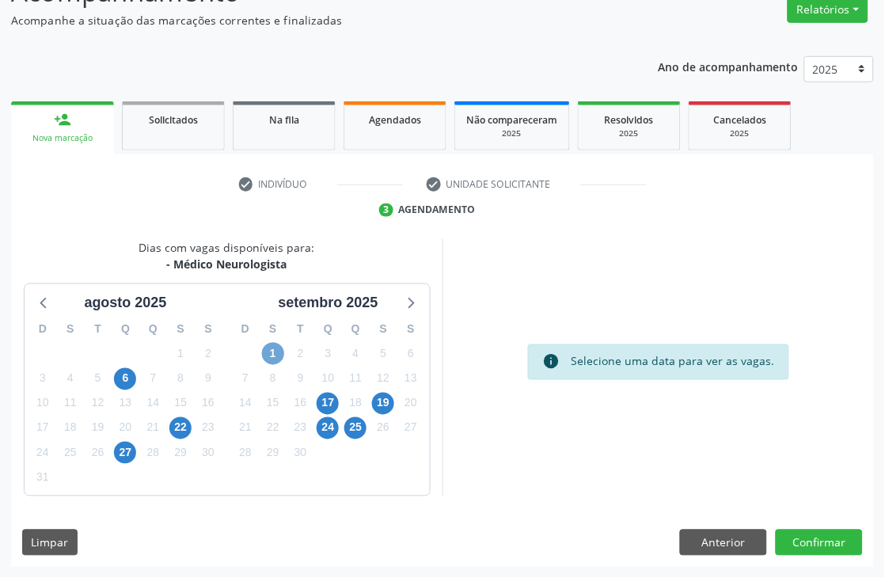
click at [271, 344] on span "1" at bounding box center [273, 354] width 22 height 22
click at [279, 350] on span "1" at bounding box center [273, 354] width 22 height 22
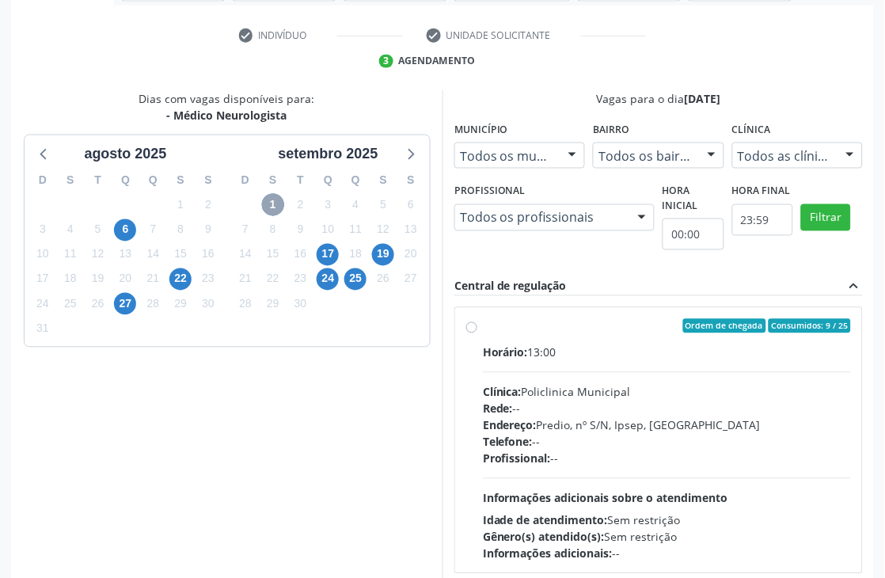
scroll to position [344, 0]
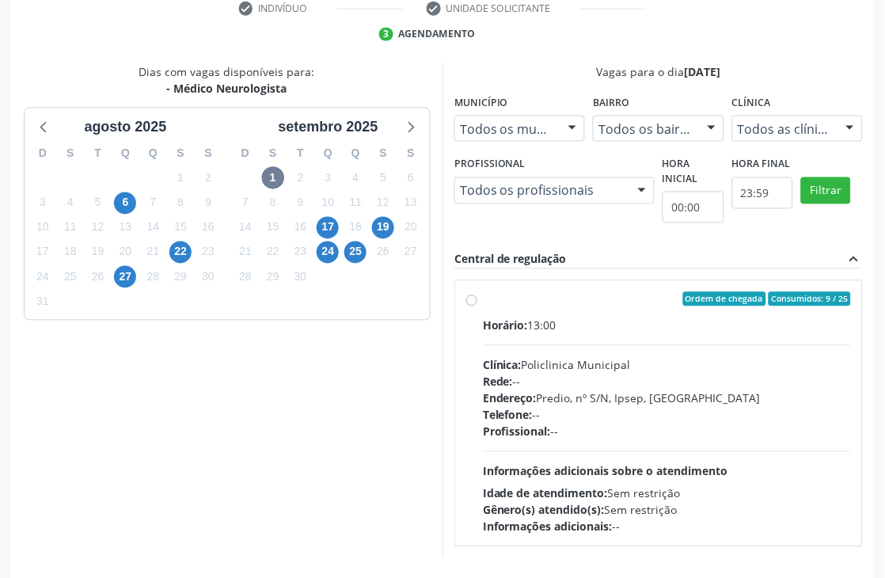
click at [745, 407] on div "Telefone: --" at bounding box center [667, 415] width 368 height 17
click at [477, 306] on input "Ordem de chegada Consumidos: 9 / 25 Horário: 13:00 Clínica: Policlinica Municip…" at bounding box center [471, 299] width 11 height 14
radio input "true"
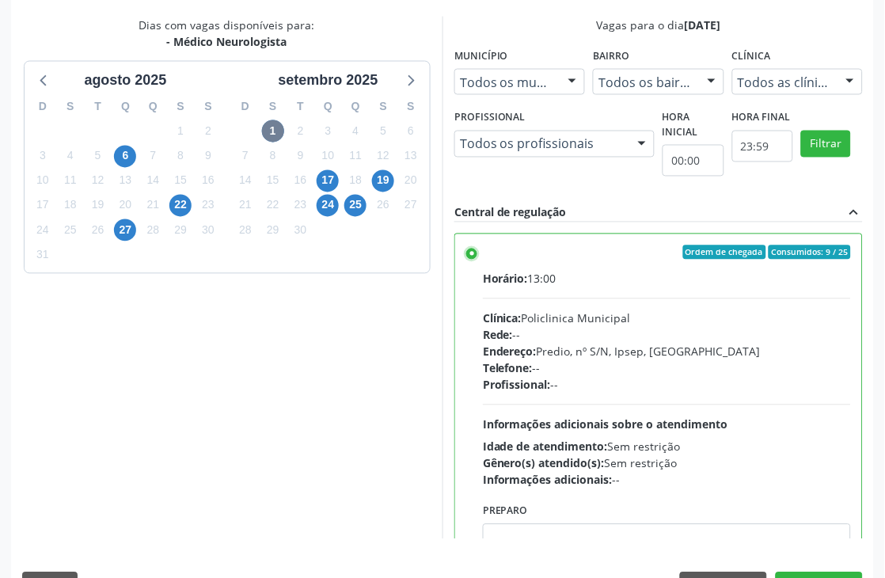
scroll to position [434, 0]
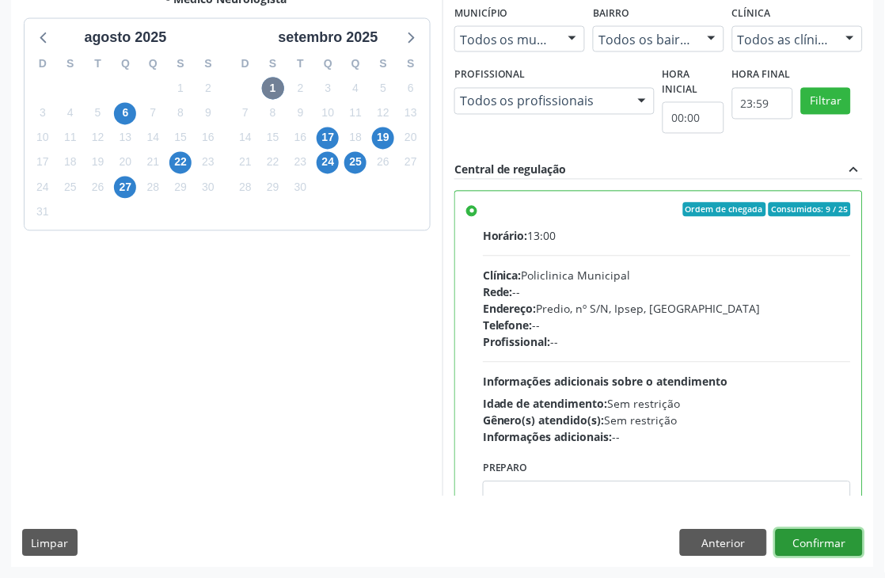
click at [800, 534] on button "Confirmar" at bounding box center [819, 543] width 87 height 27
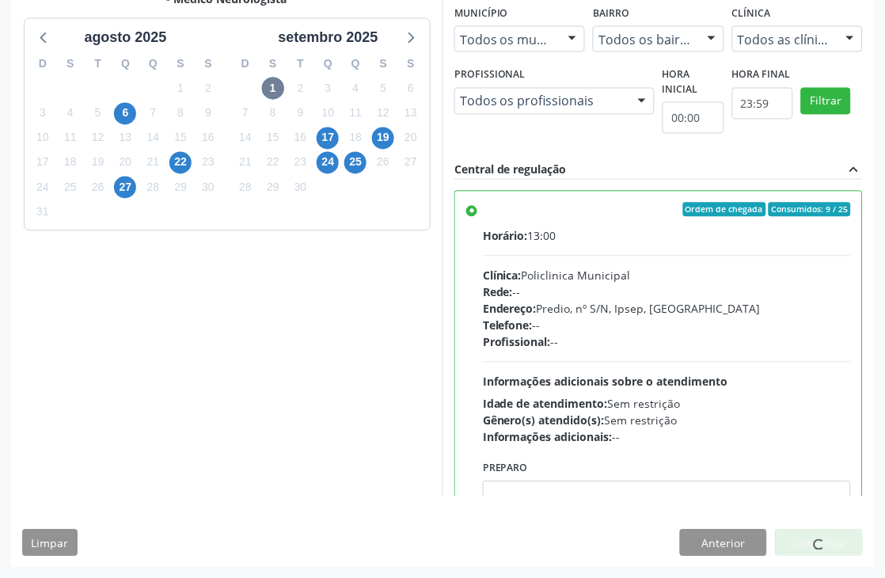
scroll to position [0, 0]
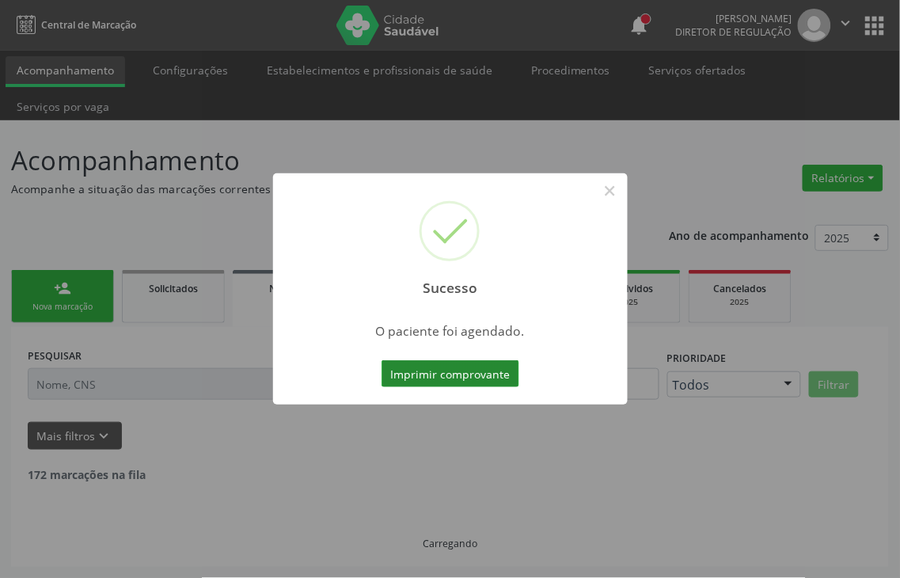
click at [500, 374] on button "Imprimir comprovante" at bounding box center [451, 373] width 138 height 27
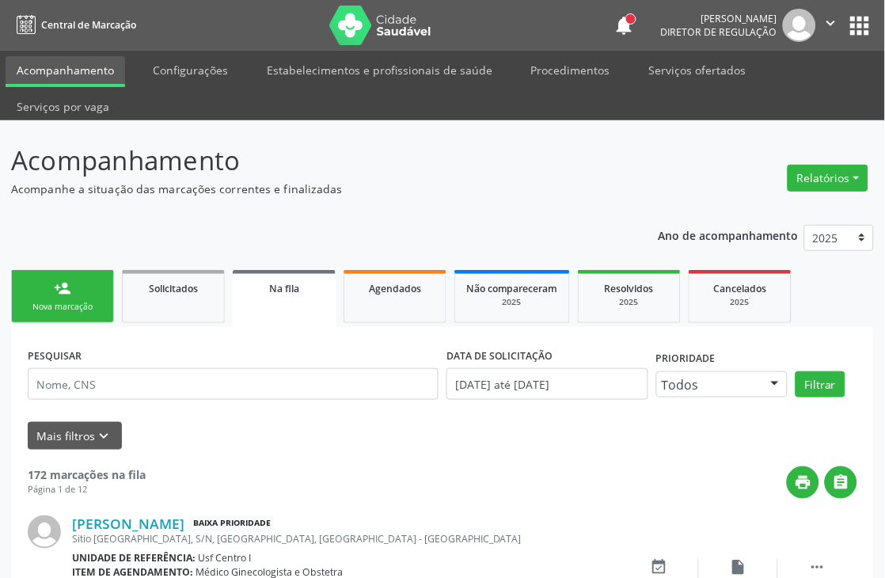
click at [42, 302] on div "Nova marcação" at bounding box center [62, 307] width 79 height 12
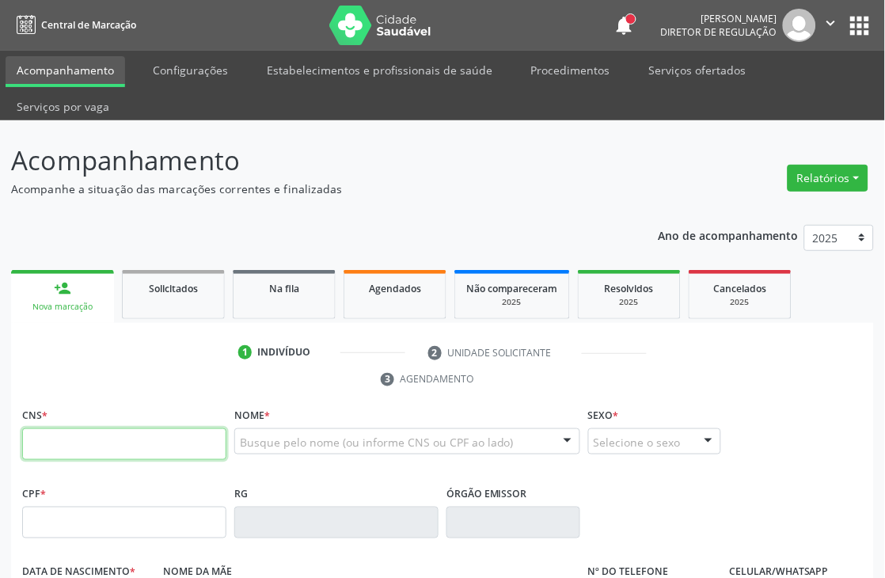
click at [83, 448] on input "text" at bounding box center [124, 444] width 204 height 32
paste input "209 2782 4978 0005"
type input "209 2782 4978 0005"
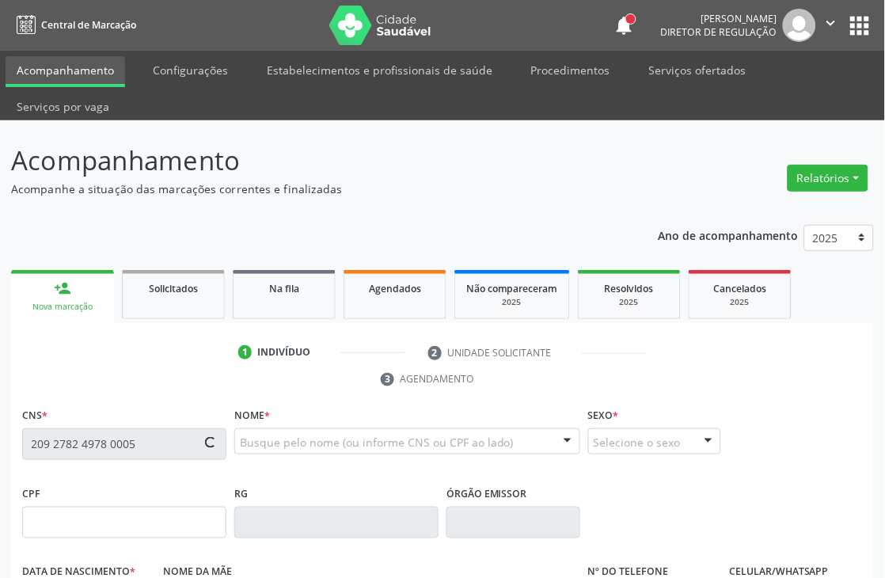
type input "045.693.134-18"
type input "[DATE]"
type input "[PERSON_NAME]"
type input "[PHONE_NUMBER]"
type input "214"
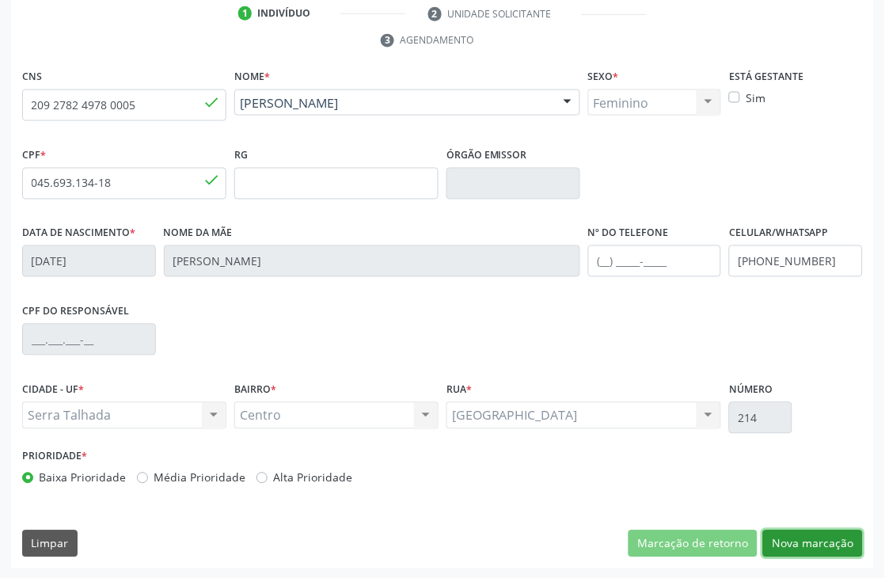
click at [795, 536] on button "Nova marcação" at bounding box center [813, 543] width 100 height 27
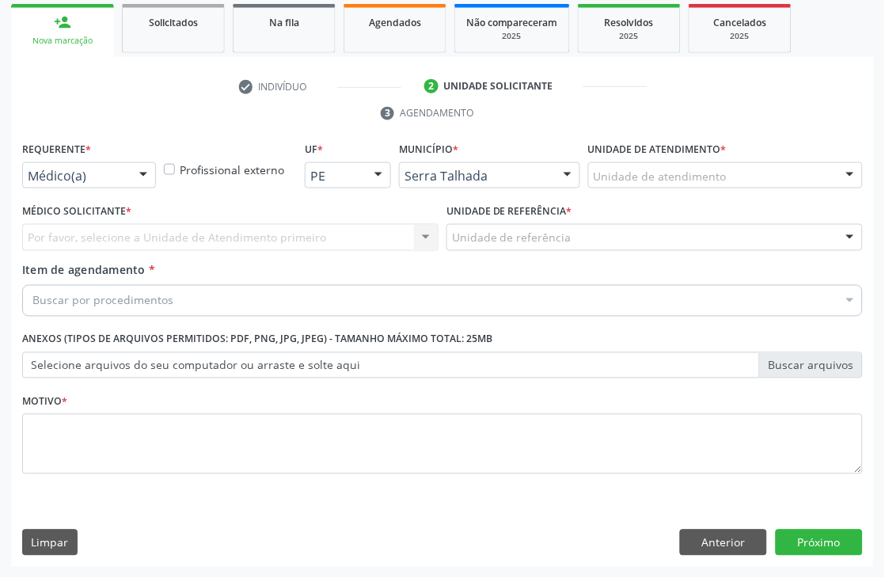
scroll to position [266, 0]
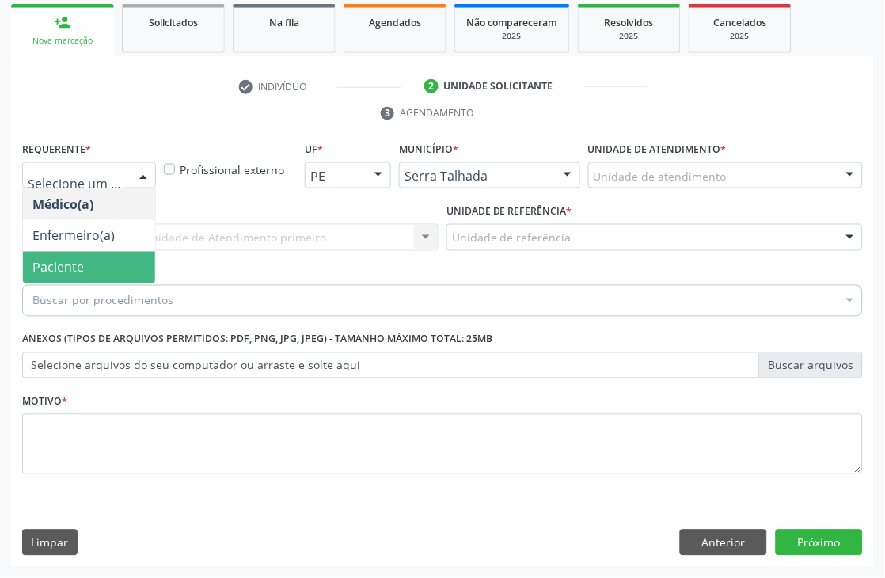
click at [80, 267] on span "Paciente" at bounding box center [57, 267] width 51 height 17
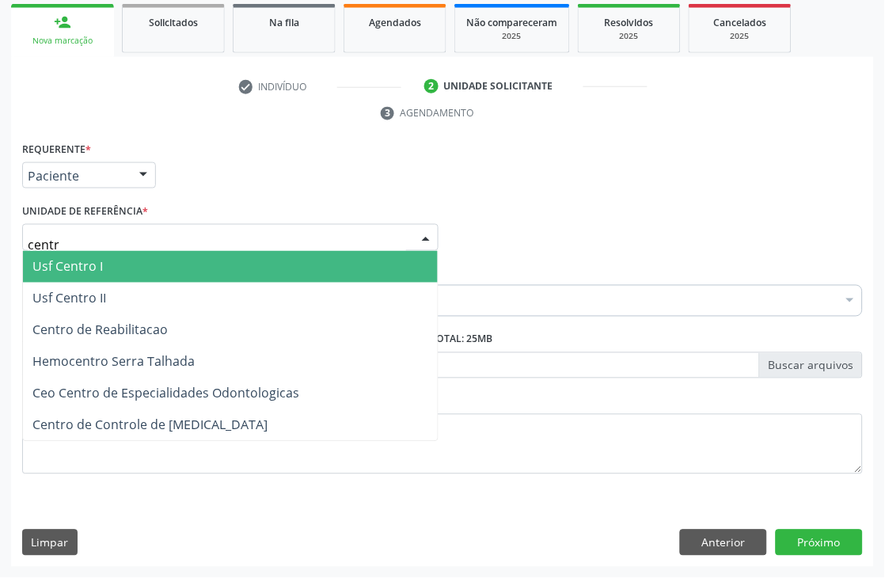
type input "centro"
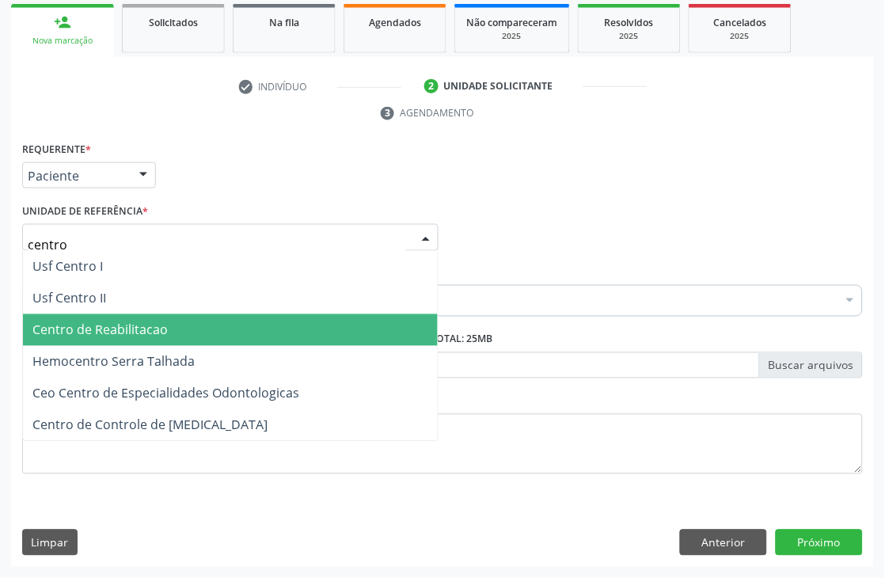
click at [147, 322] on span "Centro de Reabilitacao" at bounding box center [99, 329] width 135 height 17
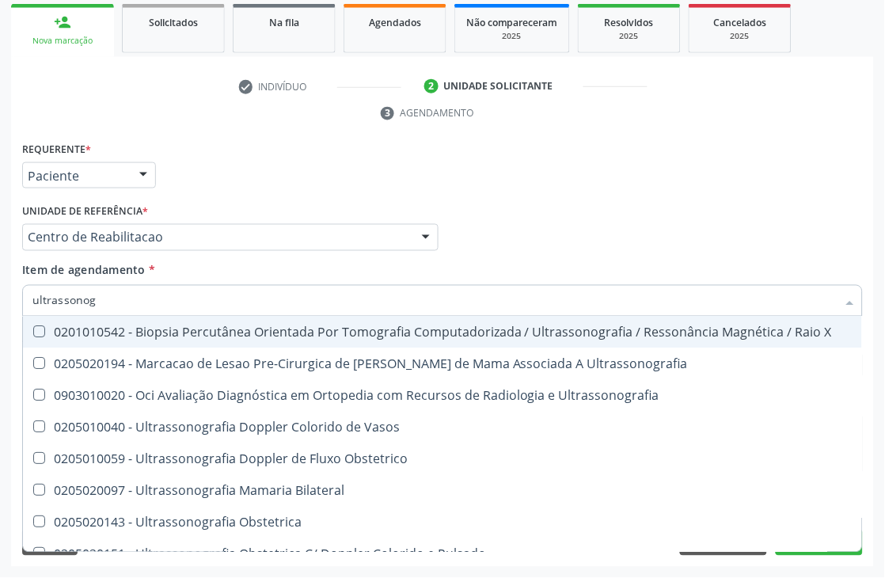
type input "ultrassonogr"
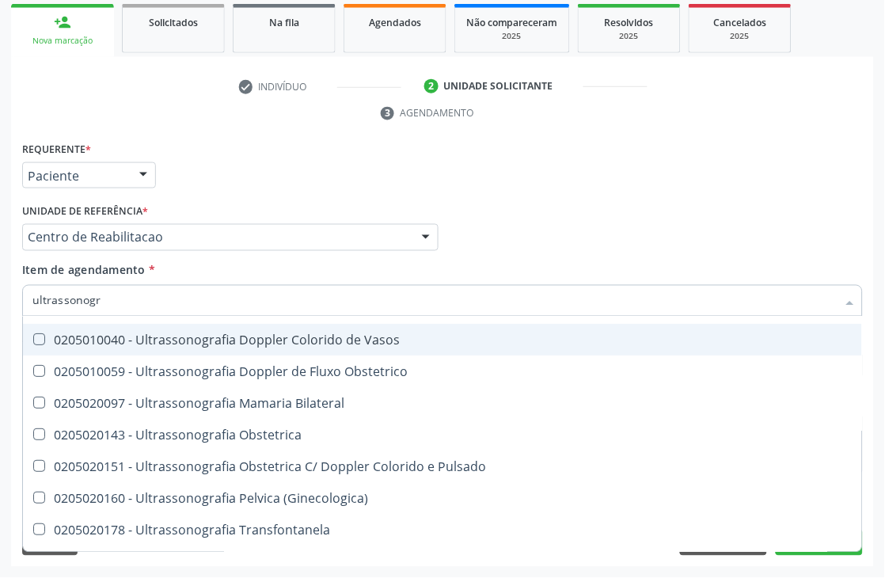
scroll to position [176, 0]
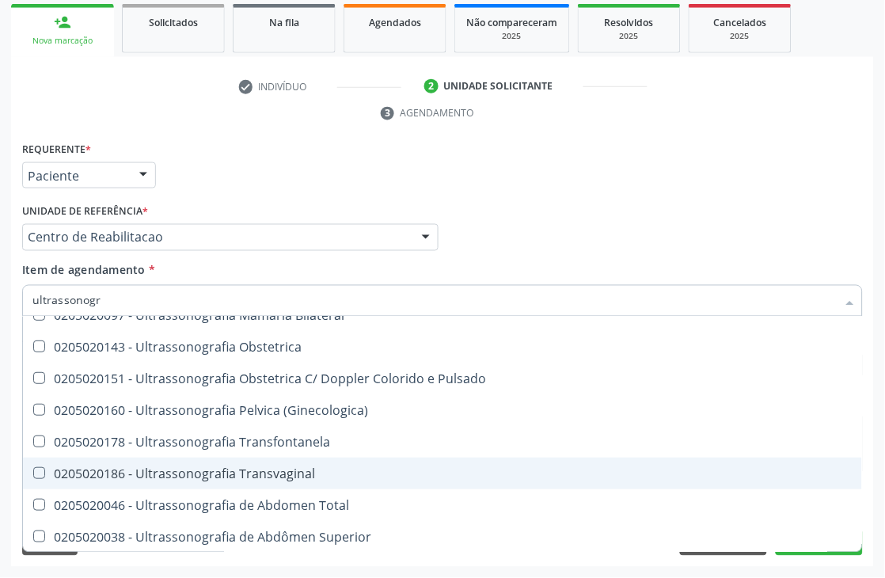
click at [226, 473] on div "0205020186 - Ultrassonografia Transvaginal" at bounding box center [442, 473] width 820 height 13
checkbox Transvaginal "true"
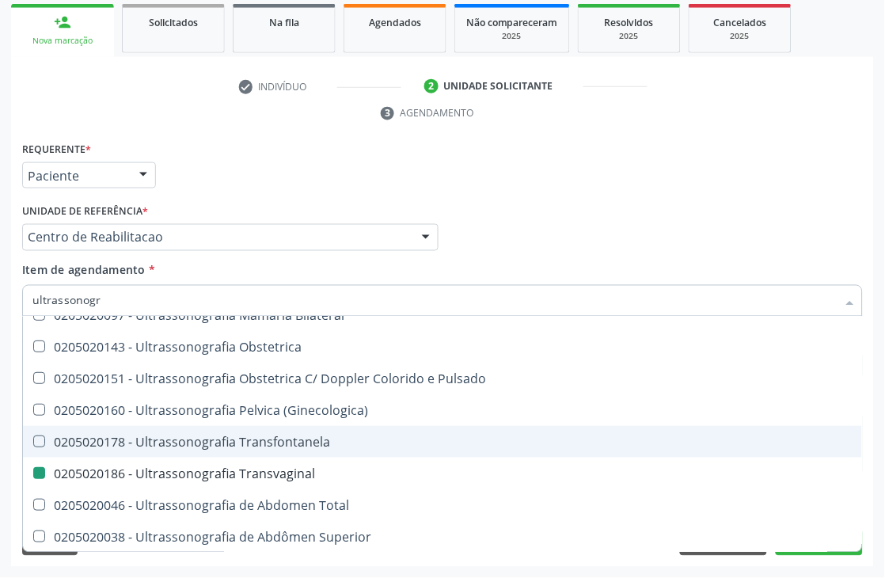
click at [0, 368] on div "Acompanhamento Acompanhe a situação das marcações correntes e finalizadas Relat…" at bounding box center [442, 216] width 885 height 724
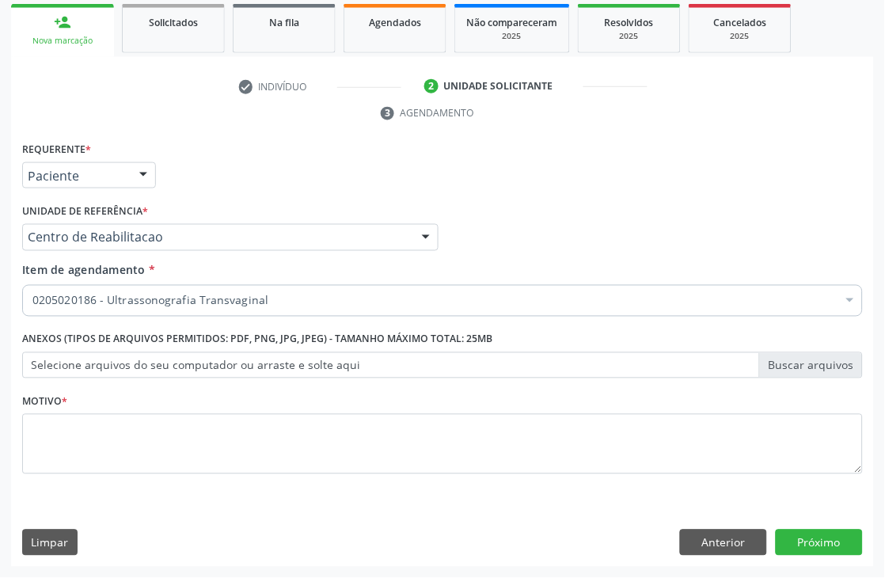
scroll to position [0, 0]
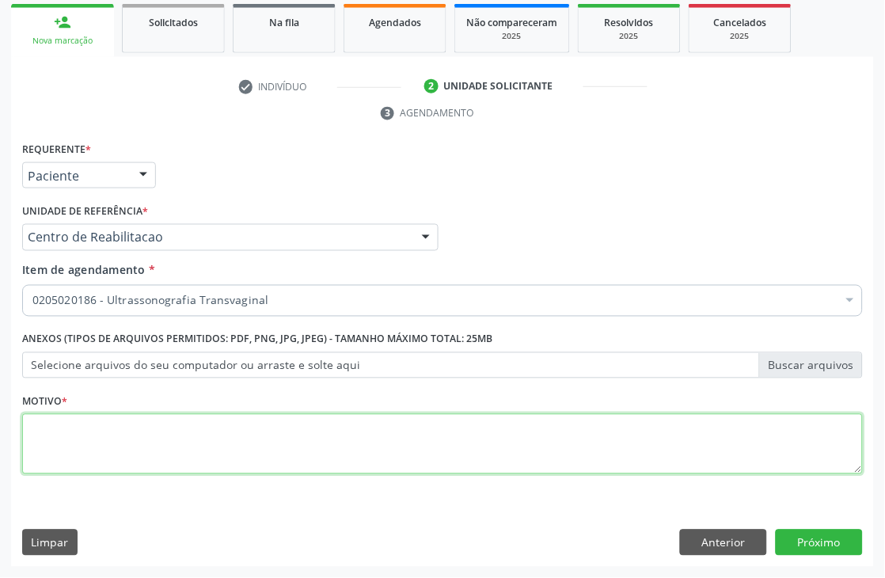
click at [124, 425] on textarea at bounding box center [442, 444] width 841 height 60
type textarea "."
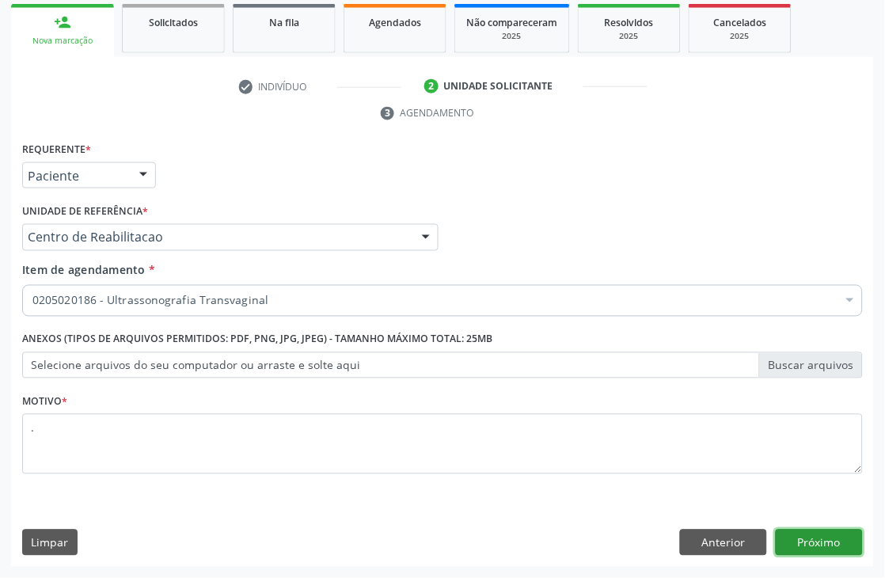
click at [834, 539] on button "Próximo" at bounding box center [819, 543] width 87 height 27
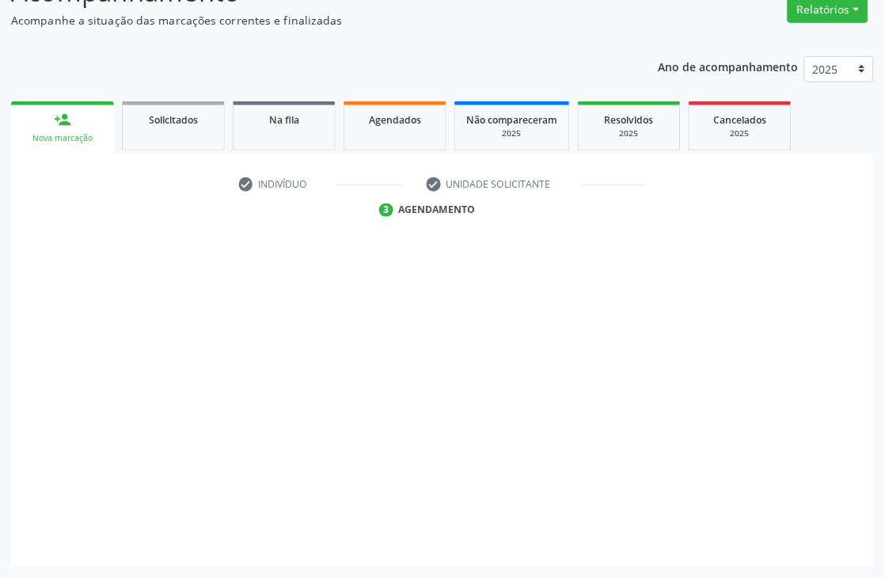
scroll to position [169, 0]
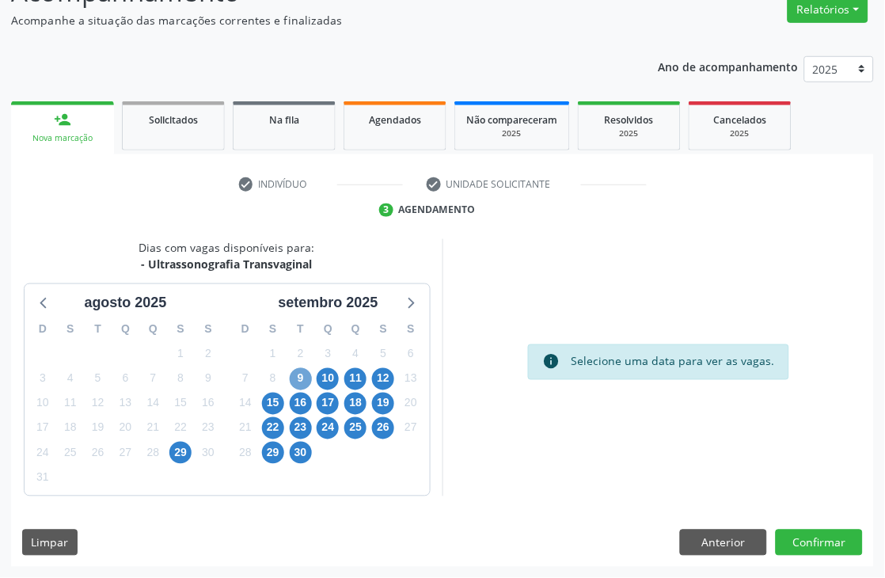
click at [306, 386] on span "9" at bounding box center [301, 379] width 22 height 22
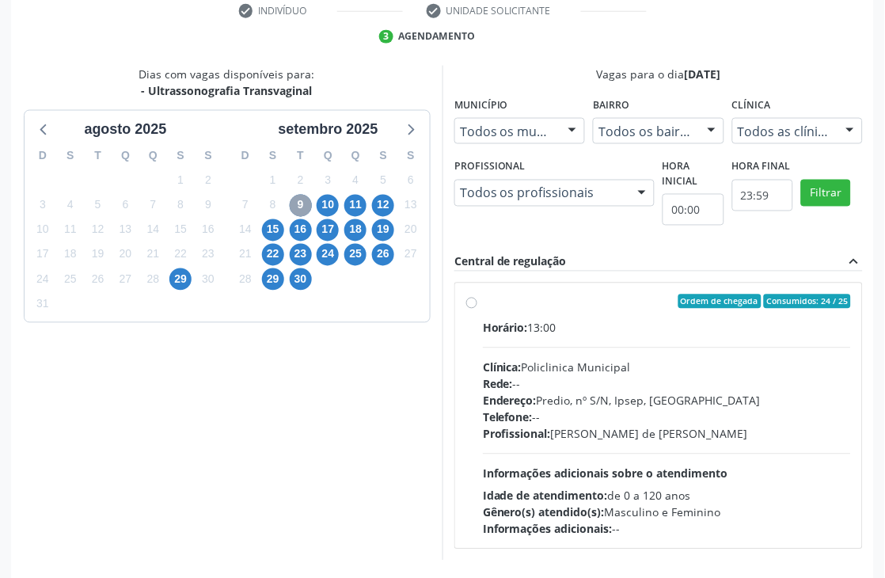
scroll to position [344, 0]
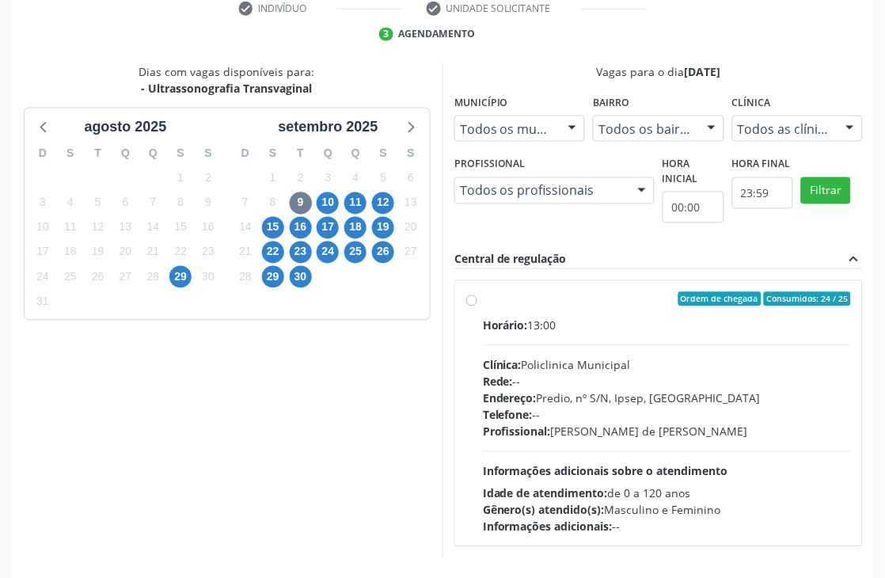
click at [584, 416] on div "Telefone: --" at bounding box center [667, 415] width 368 height 17
click at [477, 306] on input "Ordem de chegada Consumidos: 24 / 25 Horário: 13:00 Clínica: Policlinica Munici…" at bounding box center [471, 299] width 11 height 14
radio input "true"
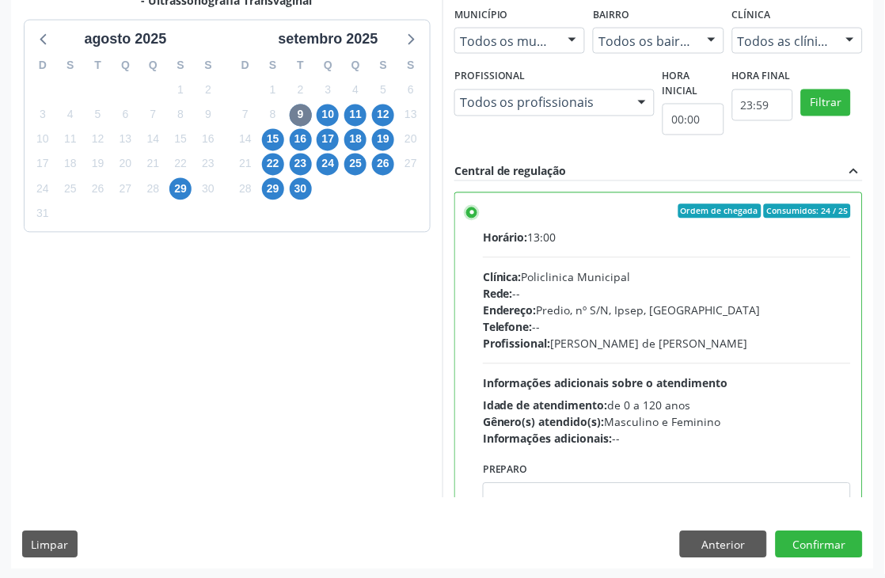
scroll to position [434, 0]
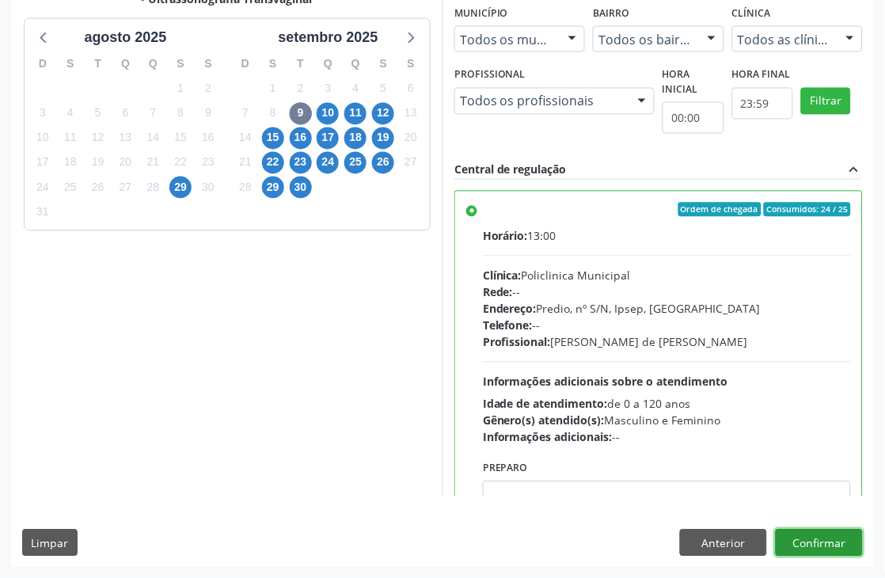
click at [819, 541] on button "Confirmar" at bounding box center [819, 543] width 87 height 27
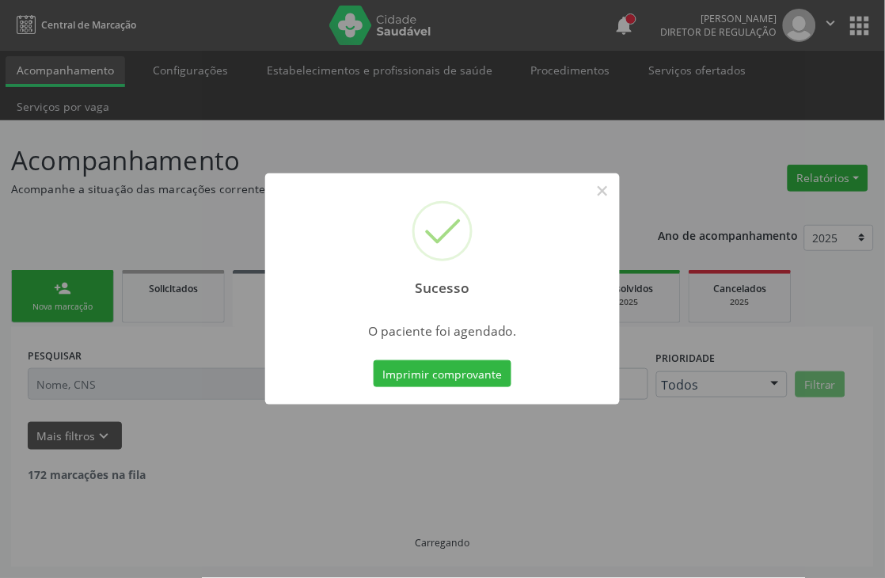
scroll to position [0, 0]
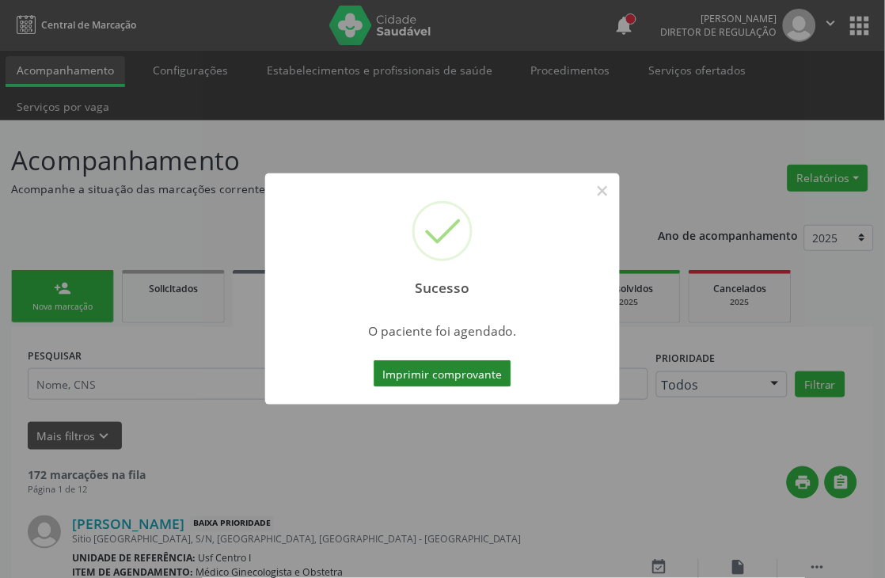
click at [481, 367] on button "Imprimir comprovante" at bounding box center [443, 373] width 138 height 27
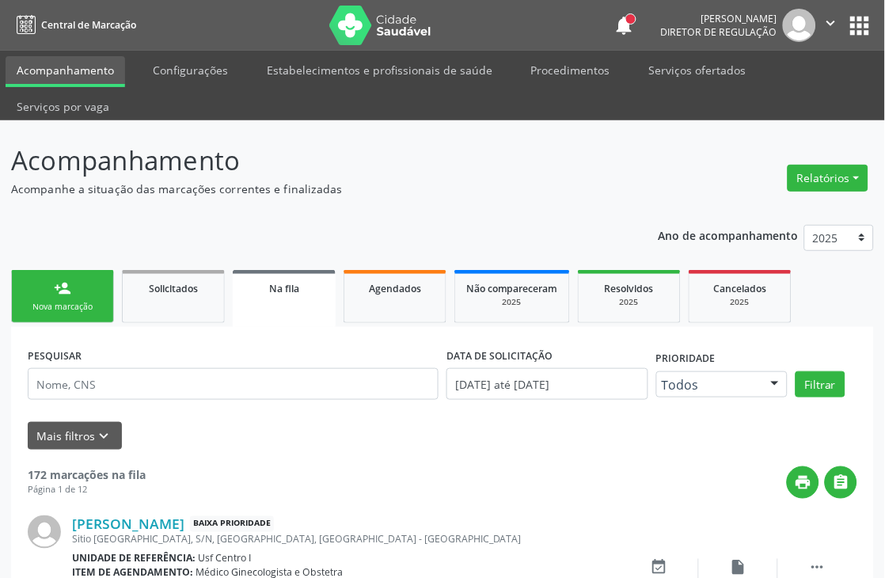
click at [63, 298] on link "person_add Nova marcação" at bounding box center [62, 296] width 103 height 53
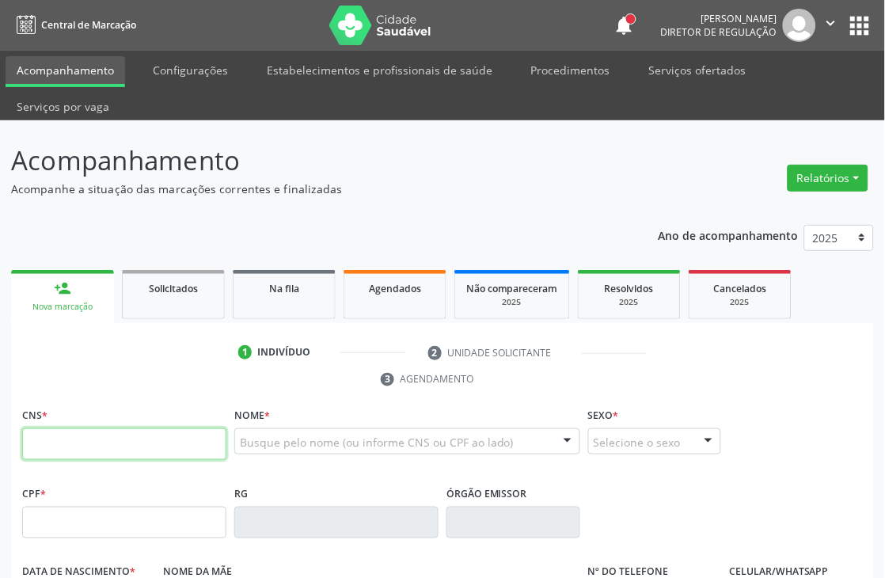
click at [54, 434] on input "text" at bounding box center [124, 444] width 204 height 32
paste input "209 2782 4978 0005"
type input "209 2782 4978 0005"
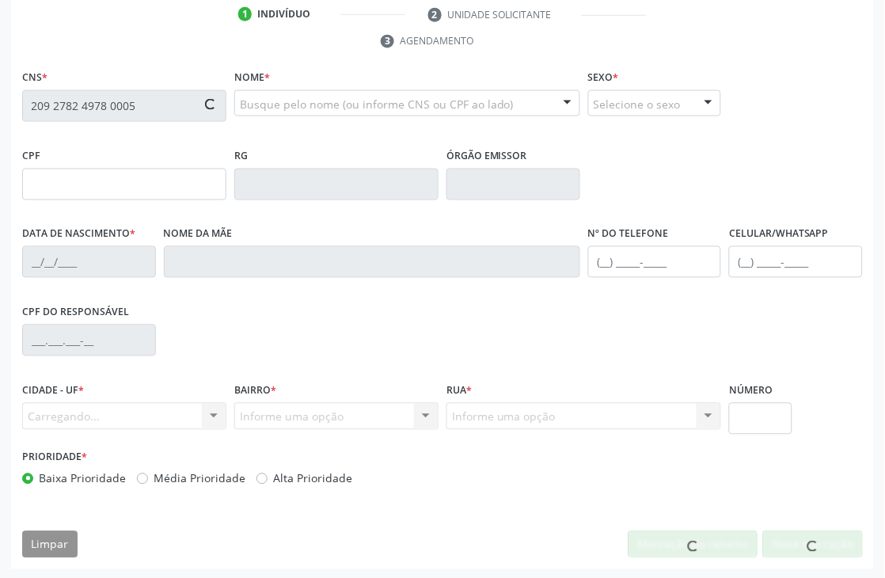
scroll to position [339, 0]
